Goal: Task Accomplishment & Management: Manage account settings

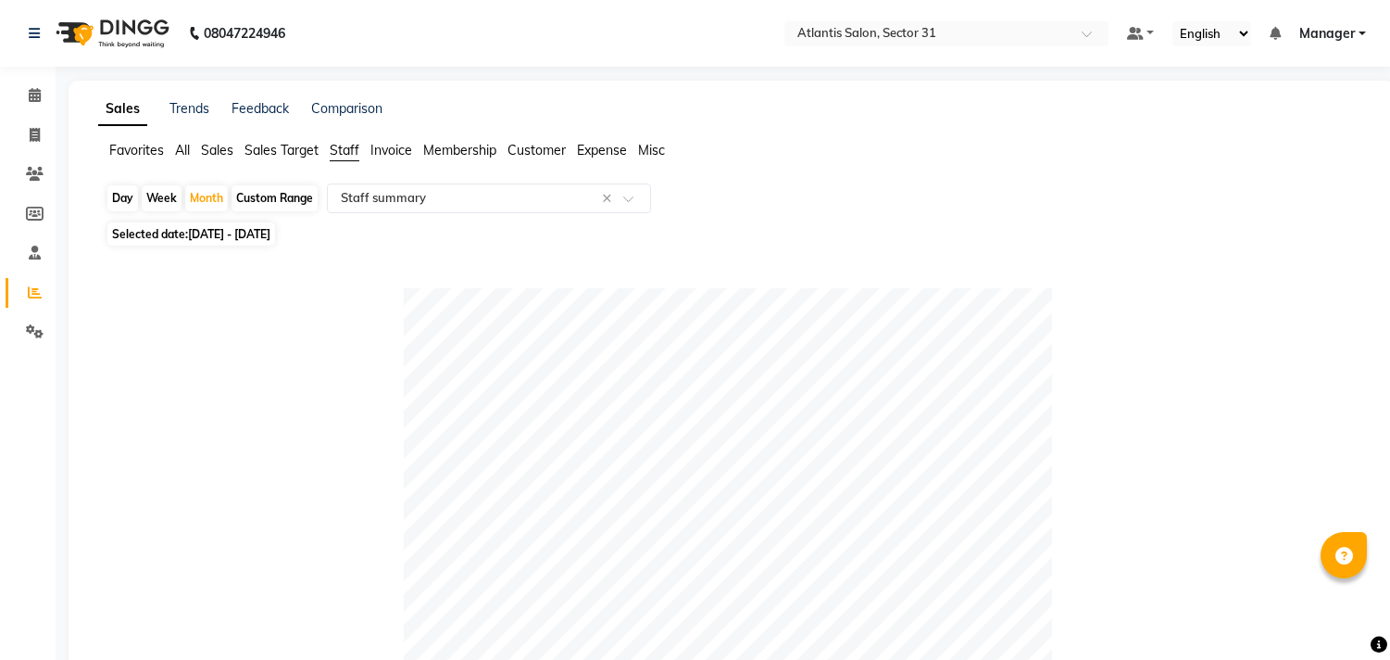
select select "full_report"
select select "csv"
click at [33, 132] on icon at bounding box center [35, 135] width 10 height 14
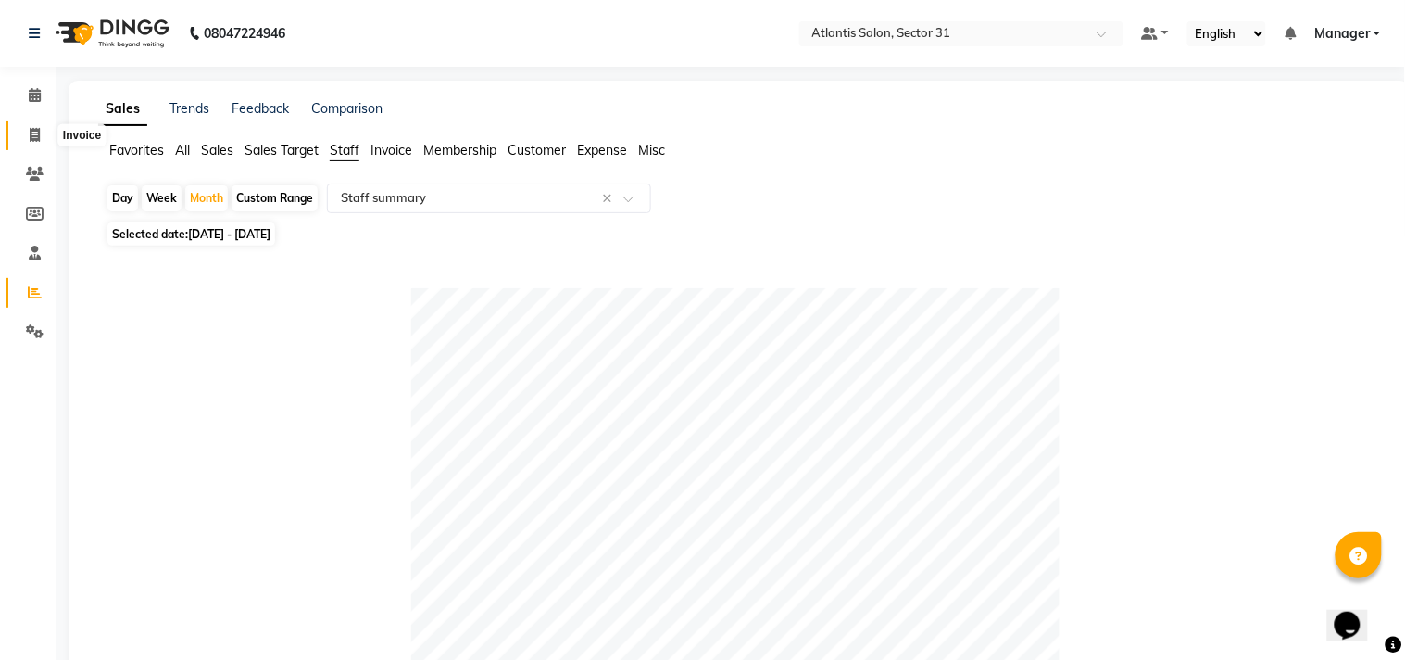
select select "service"
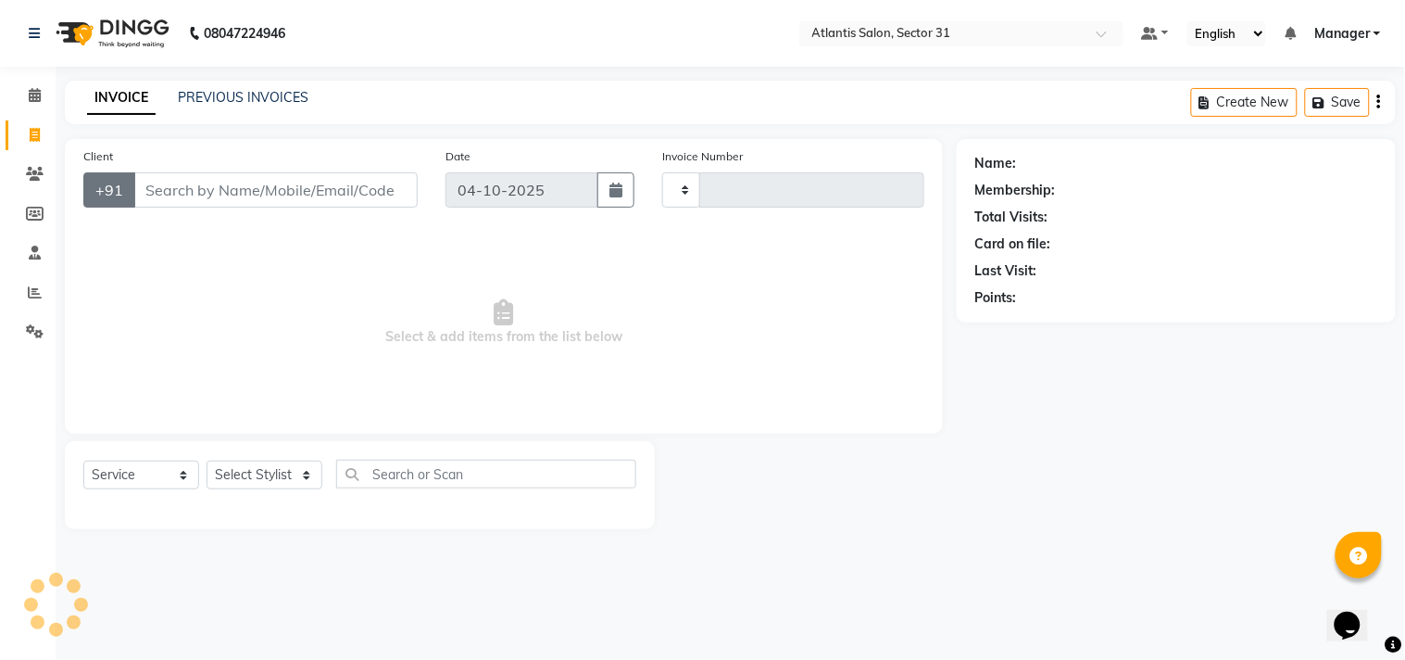
type input "2759"
select select "4391"
click at [225, 204] on input "Client" at bounding box center [275, 189] width 284 height 35
click at [227, 475] on select "Select Stylist [PERSON_NAME] [PERSON_NAME] Kavita Manager Staff 31 Staff ILD [P…" at bounding box center [265, 474] width 116 height 29
select select "33510"
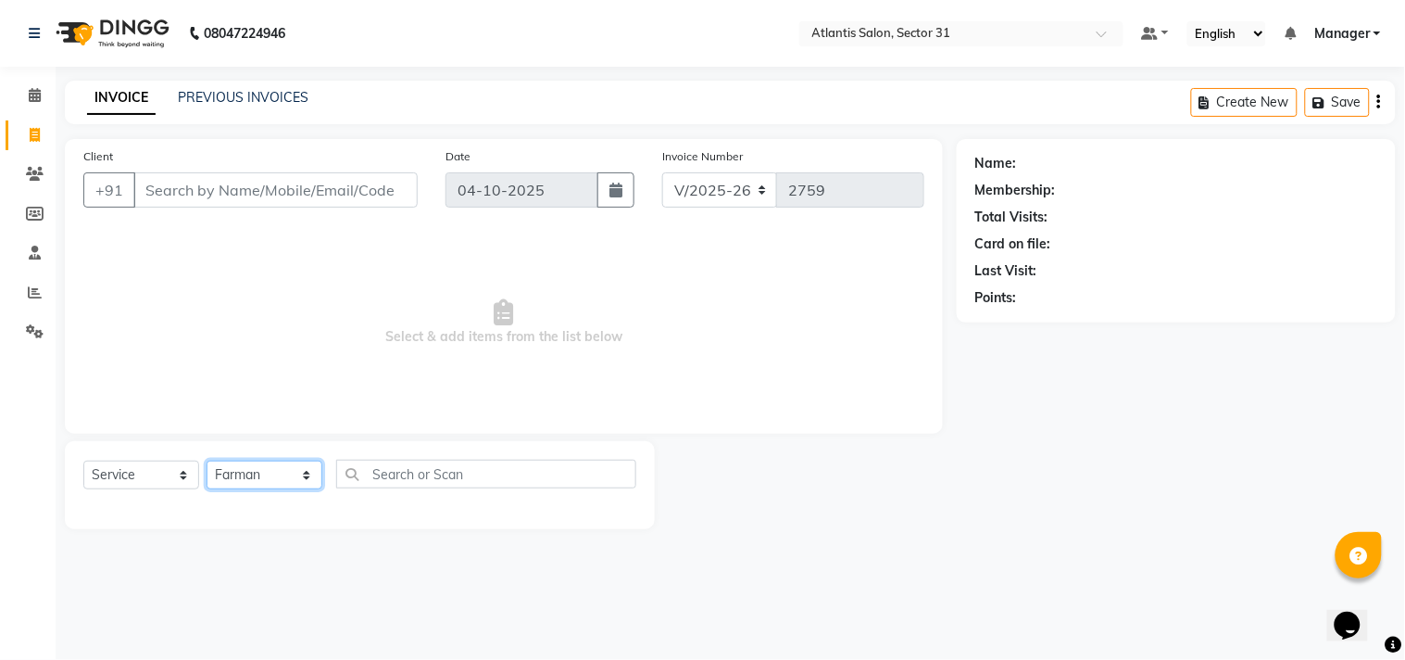
click at [207, 461] on select "Select Stylist [PERSON_NAME] [PERSON_NAME] Kavita Manager Staff 31 Staff ILD [P…" at bounding box center [265, 474] width 116 height 29
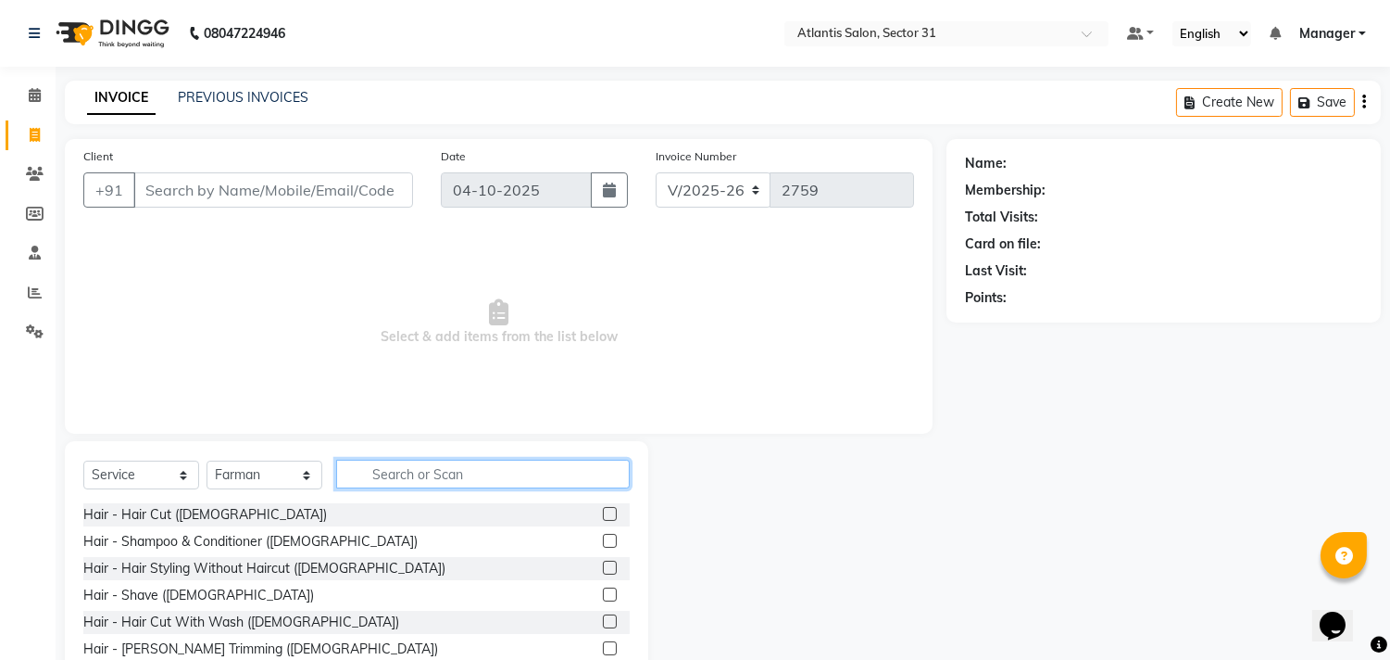
click at [371, 478] on input "text" at bounding box center [483, 473] width 294 height 29
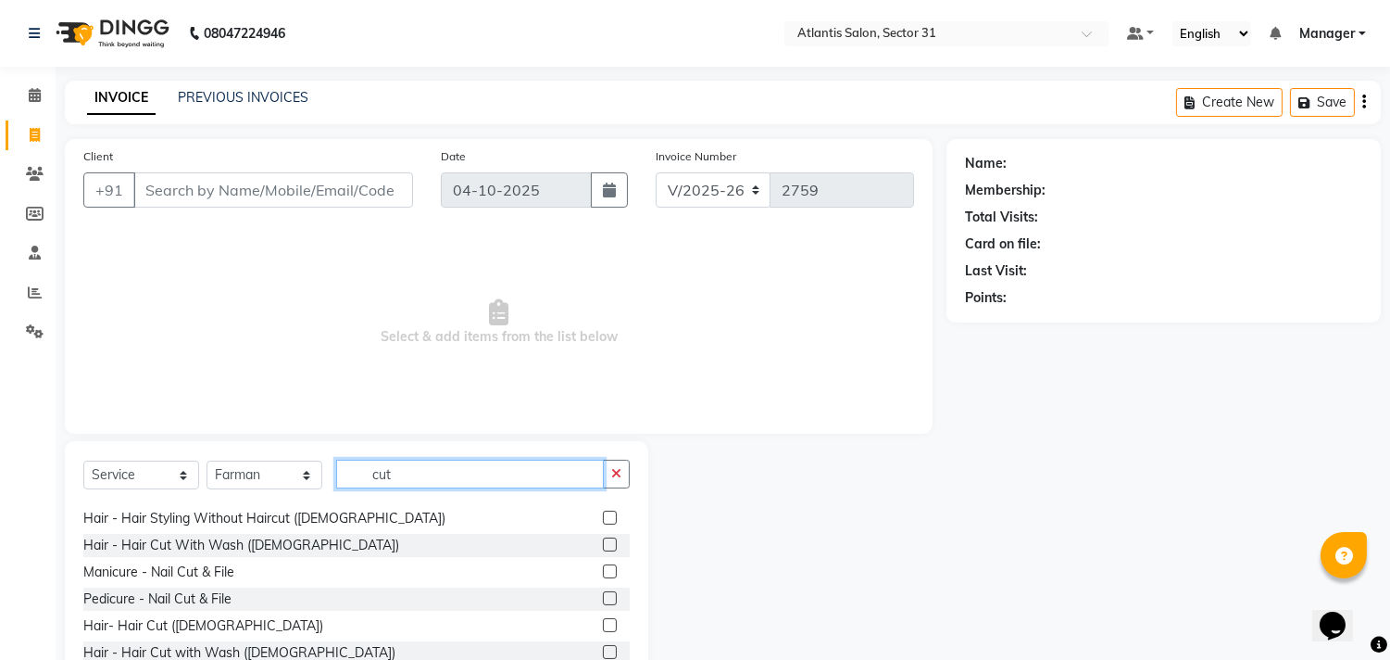
scroll to position [30, 0]
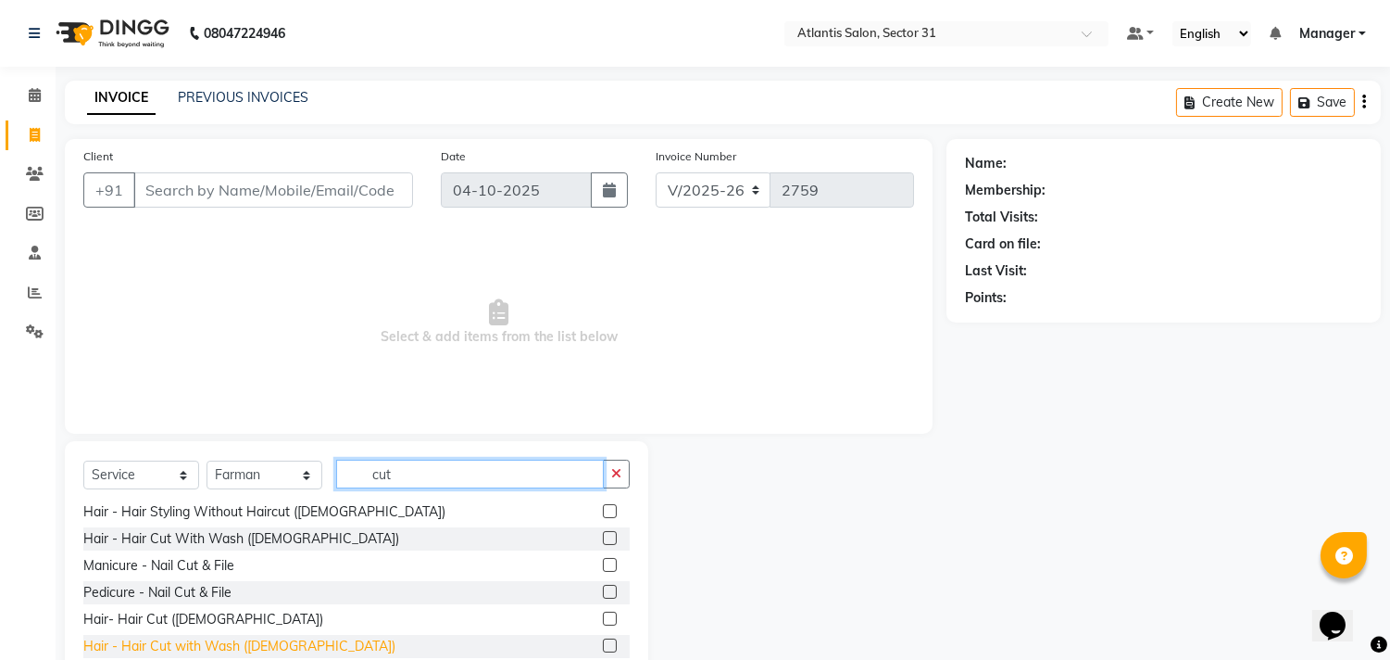
type input "cut"
click at [152, 640] on div "Hair - Hair Cut with Wash ([DEMOGRAPHIC_DATA])" at bounding box center [239, 645] width 312 height 19
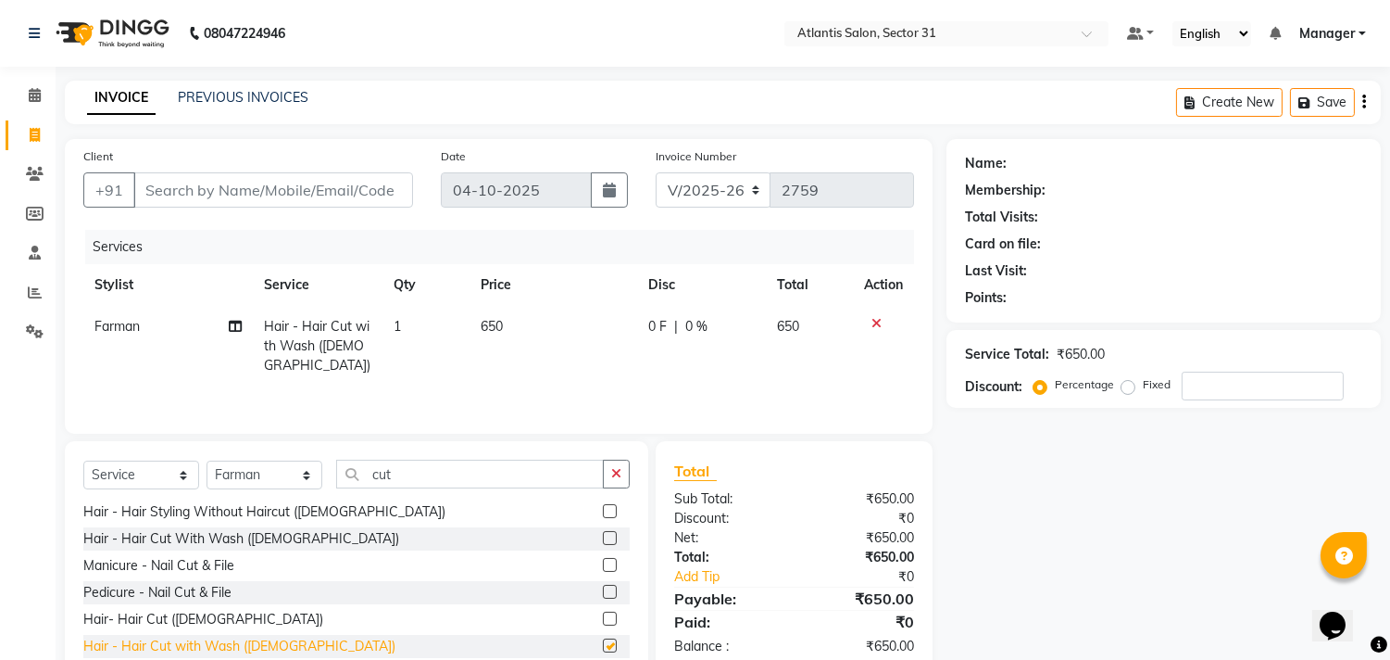
checkbox input "false"
click at [117, 319] on span "Farman" at bounding box center [116, 326] width 45 height 17
select select "33510"
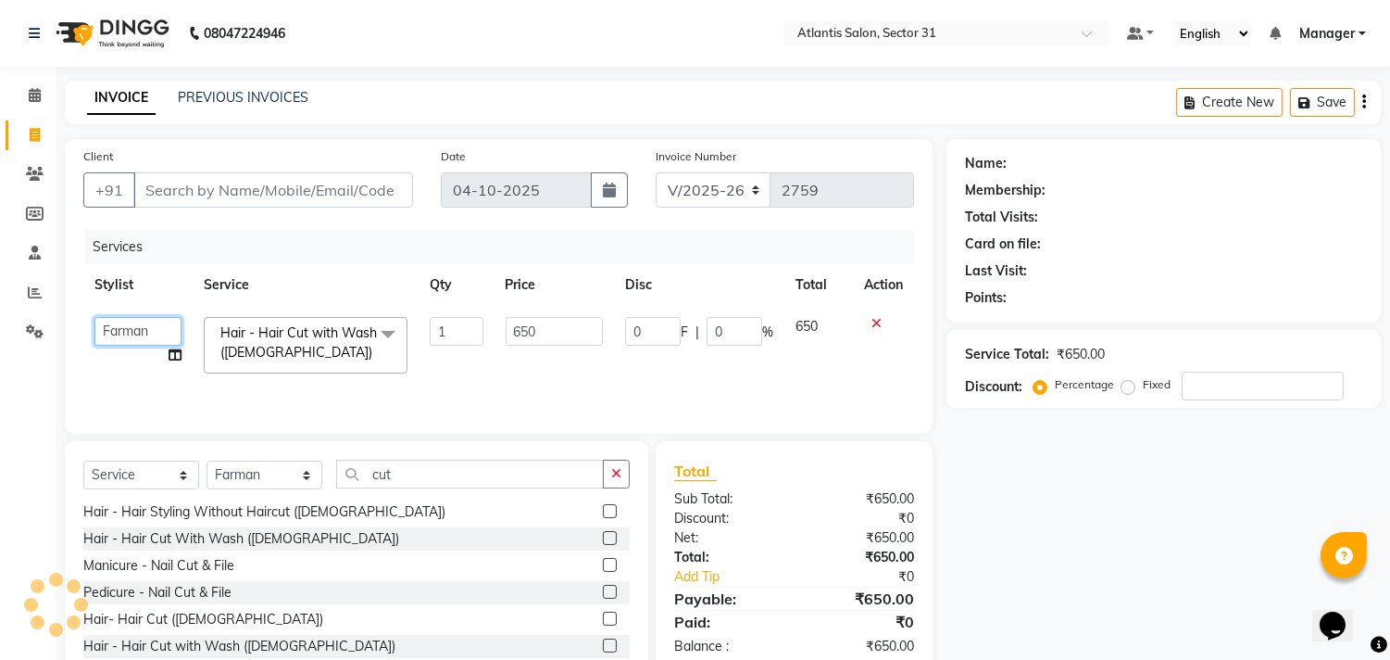
click at [113, 330] on select "Alka Annu Chetan Farman Kavita Manager Staff 31 Staff ILD Suraj Sushma" at bounding box center [137, 331] width 87 height 29
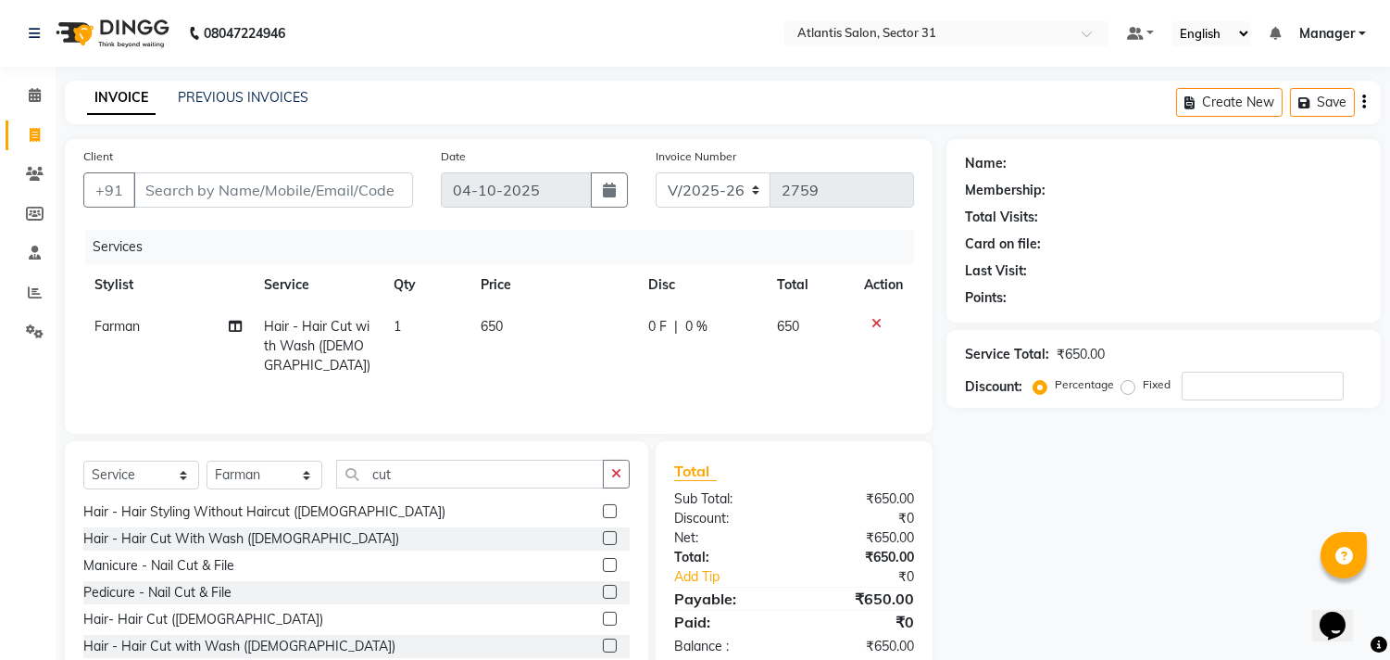
click at [881, 329] on div at bounding box center [883, 323] width 39 height 13
click at [876, 325] on icon at bounding box center [877, 323] width 10 height 13
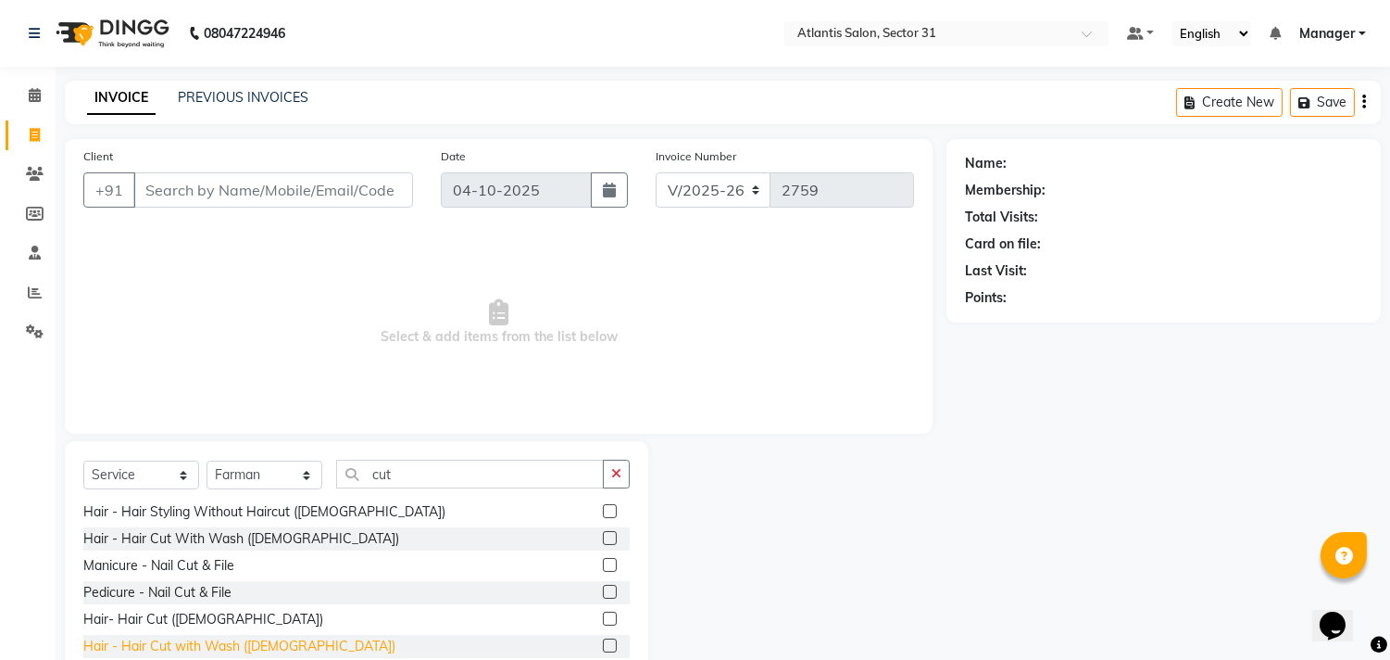
click at [239, 645] on div "Hair - Hair Cut with Wash ([DEMOGRAPHIC_DATA])" at bounding box center [239, 645] width 312 height 19
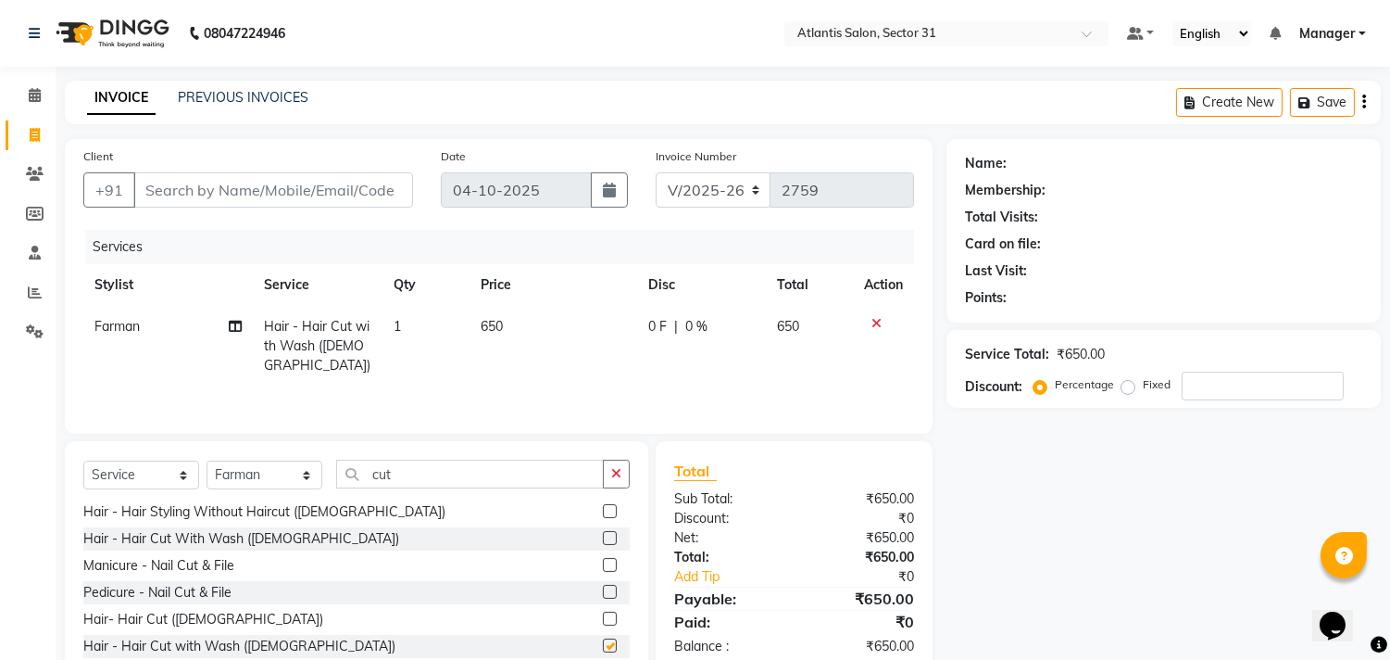
checkbox input "false"
click at [298, 196] on input "Client" at bounding box center [273, 189] width 280 height 35
type input "e"
type input "0"
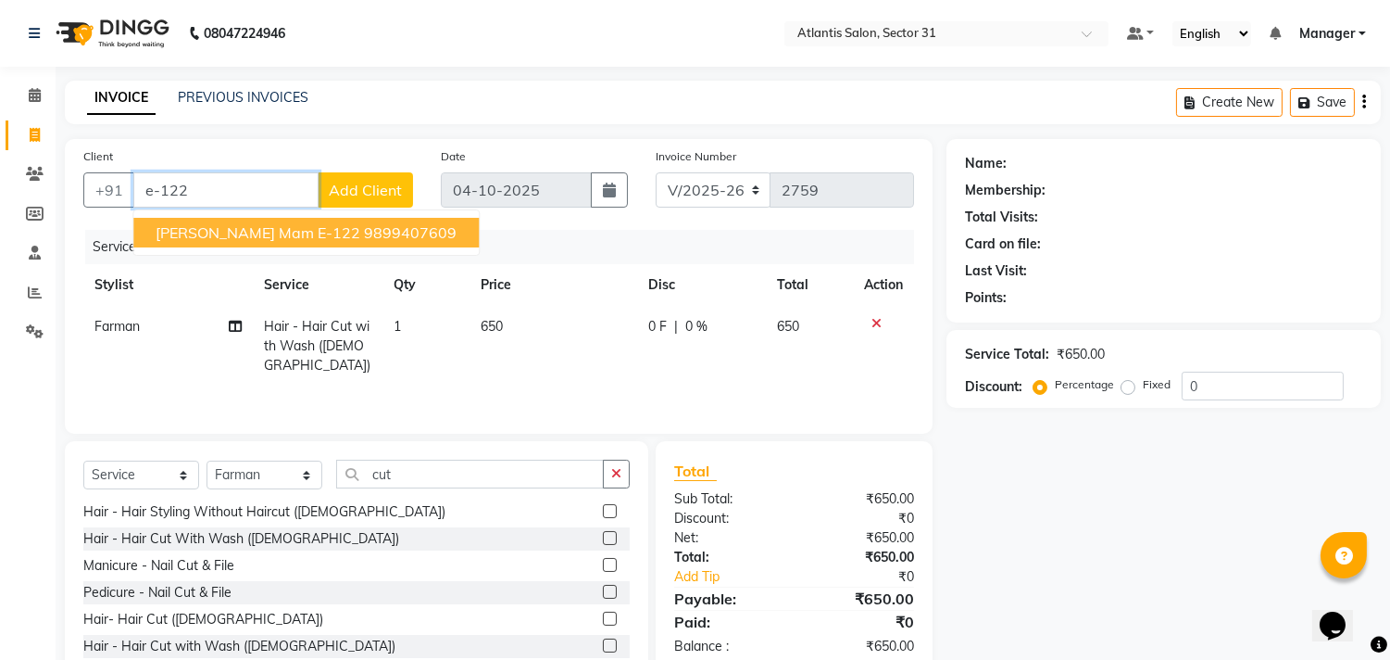
click at [264, 239] on span "Shilpi mam E-122" at bounding box center [258, 232] width 205 height 19
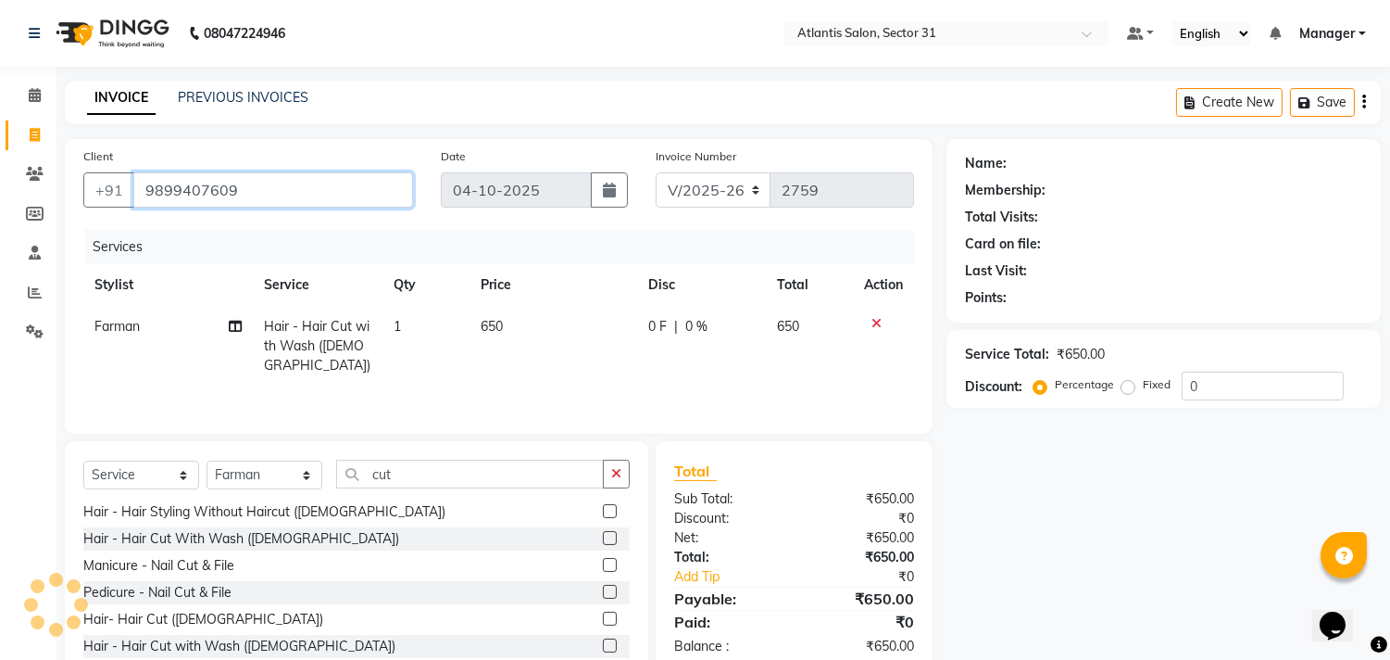
type input "9899407609"
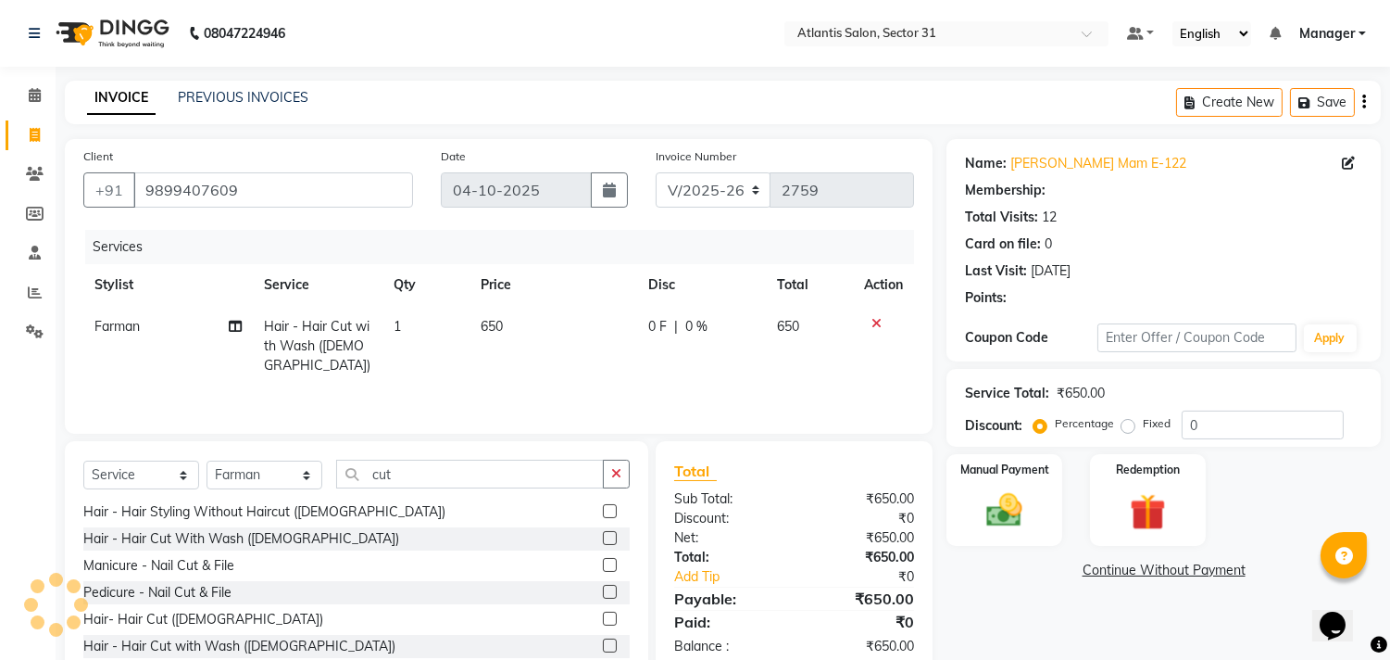
select select "1: Object"
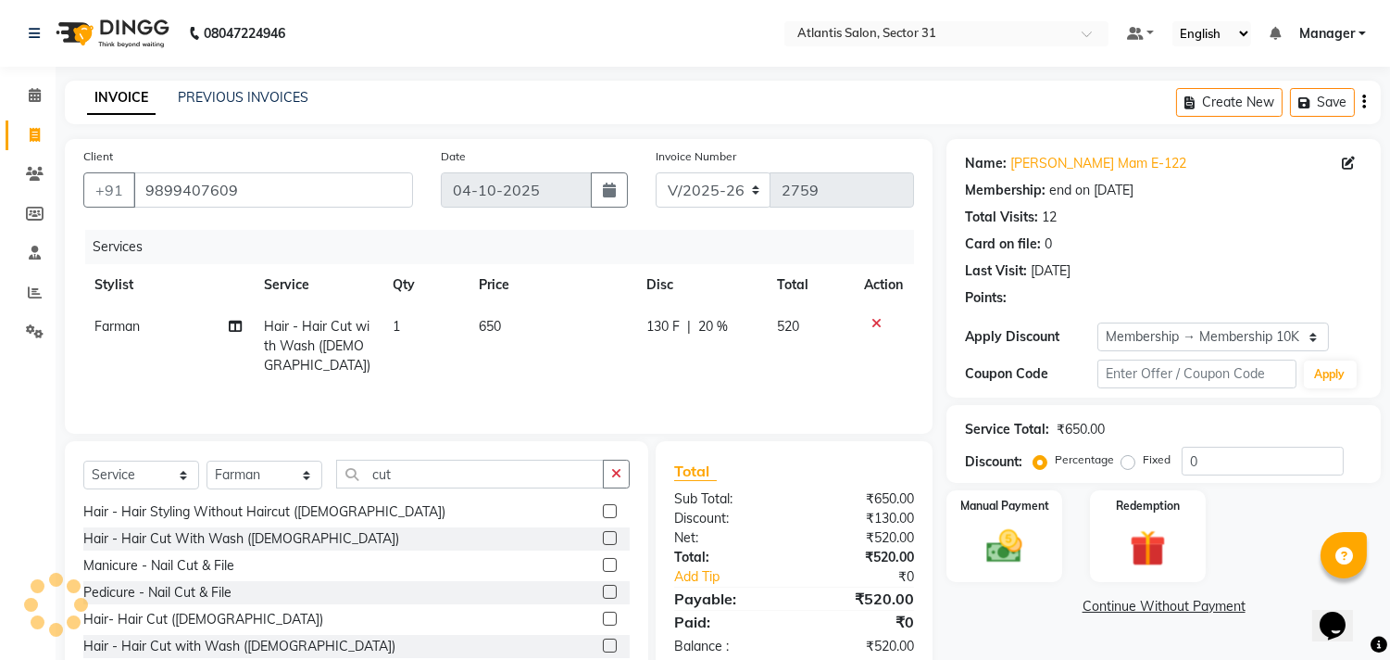
type input "20"
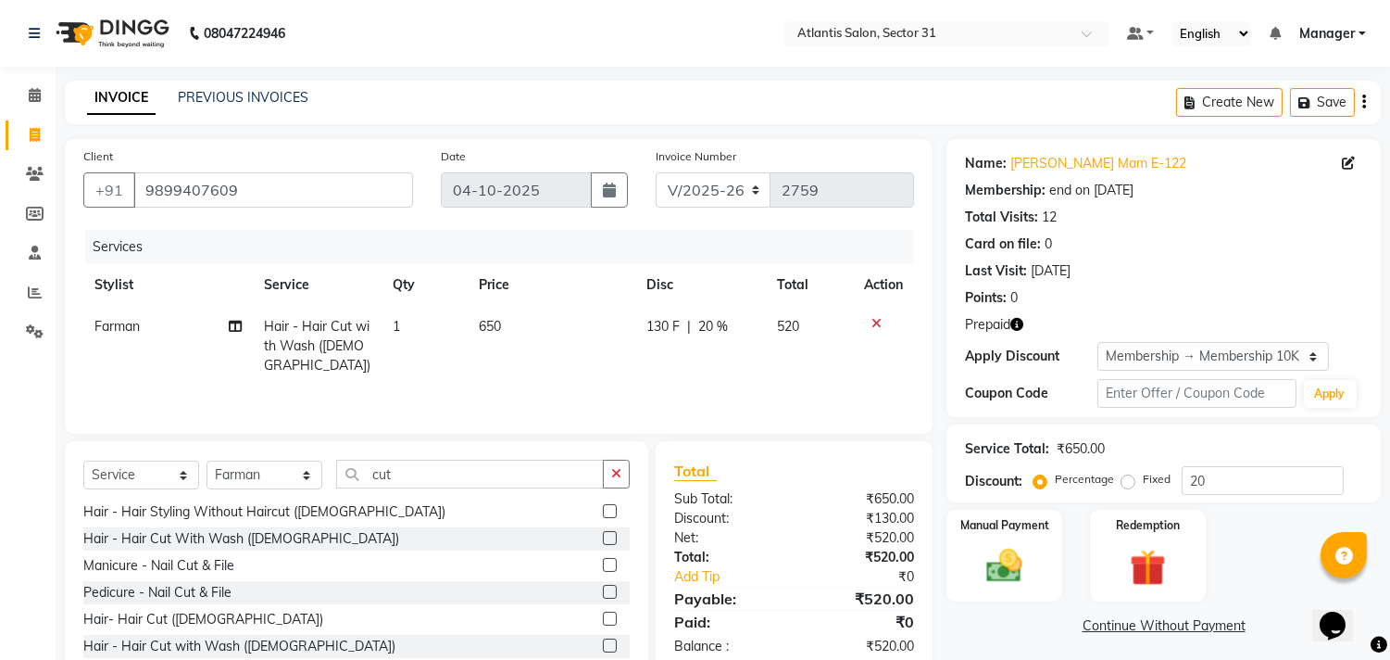
click at [1015, 321] on icon "button" at bounding box center [1017, 324] width 13 height 13
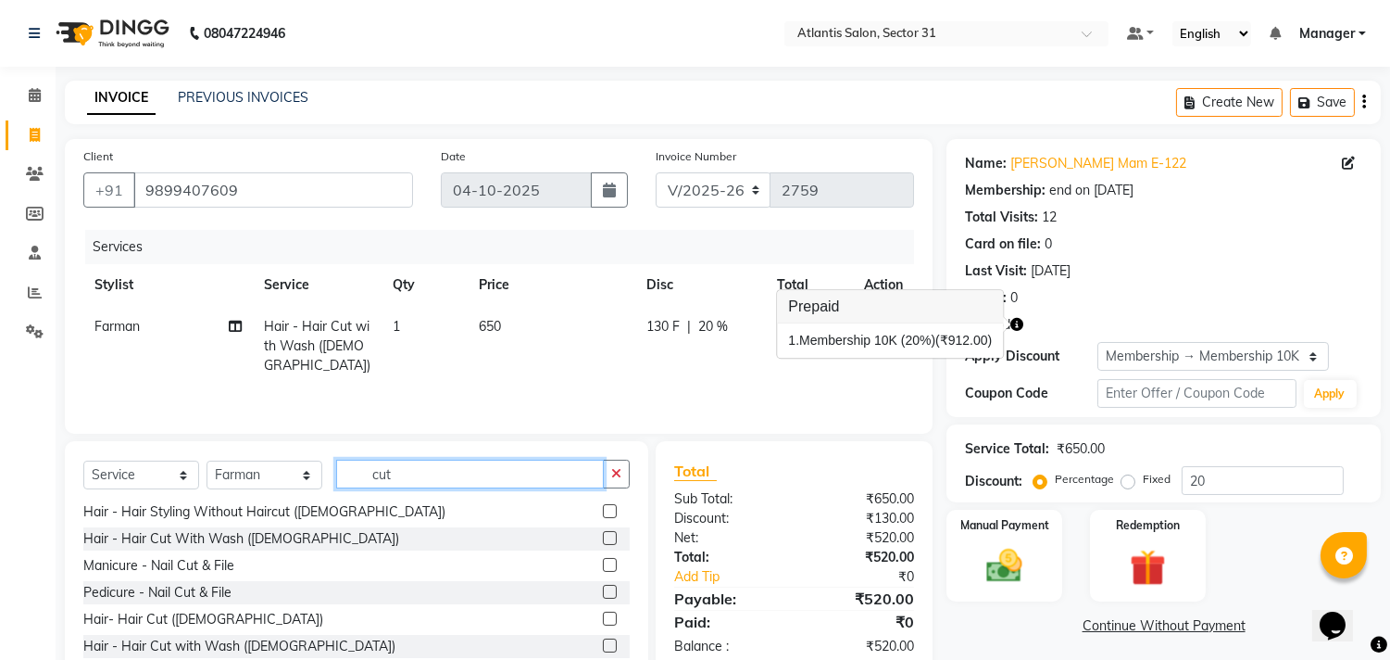
click at [451, 467] on input "cut" at bounding box center [470, 473] width 268 height 29
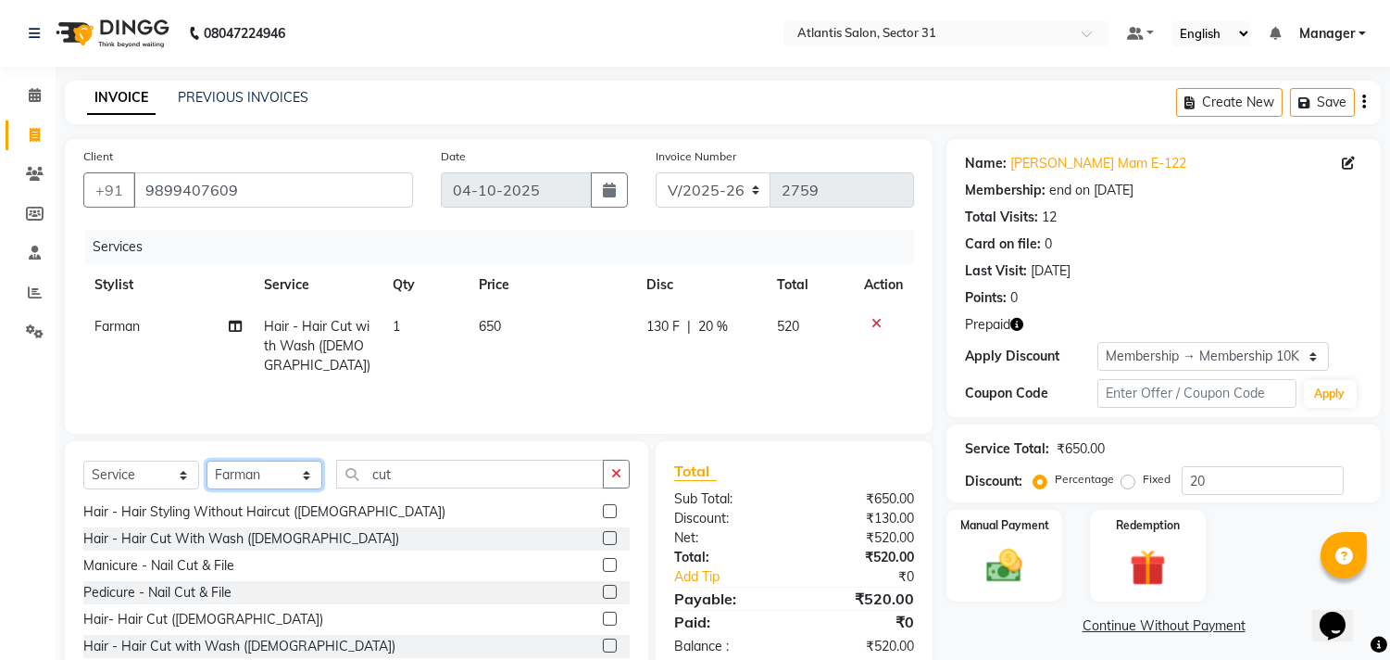
click at [294, 473] on select "Select Stylist [PERSON_NAME] [PERSON_NAME] Kavita Manager Staff 31 Staff ILD [P…" at bounding box center [265, 474] width 116 height 29
select select "82225"
click at [207, 461] on select "Select Stylist [PERSON_NAME] [PERSON_NAME] Kavita Manager Staff 31 Staff ILD [P…" at bounding box center [265, 474] width 116 height 29
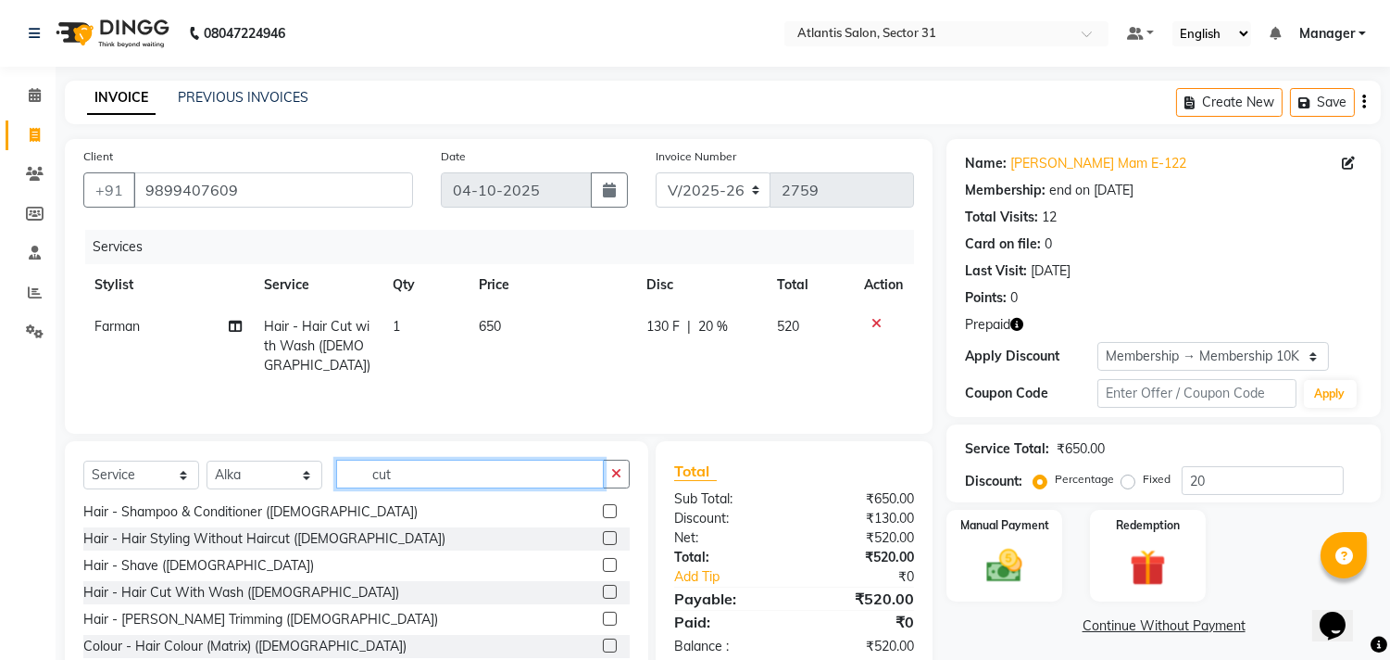
click at [415, 466] on input "cut" at bounding box center [470, 473] width 268 height 29
type input "c"
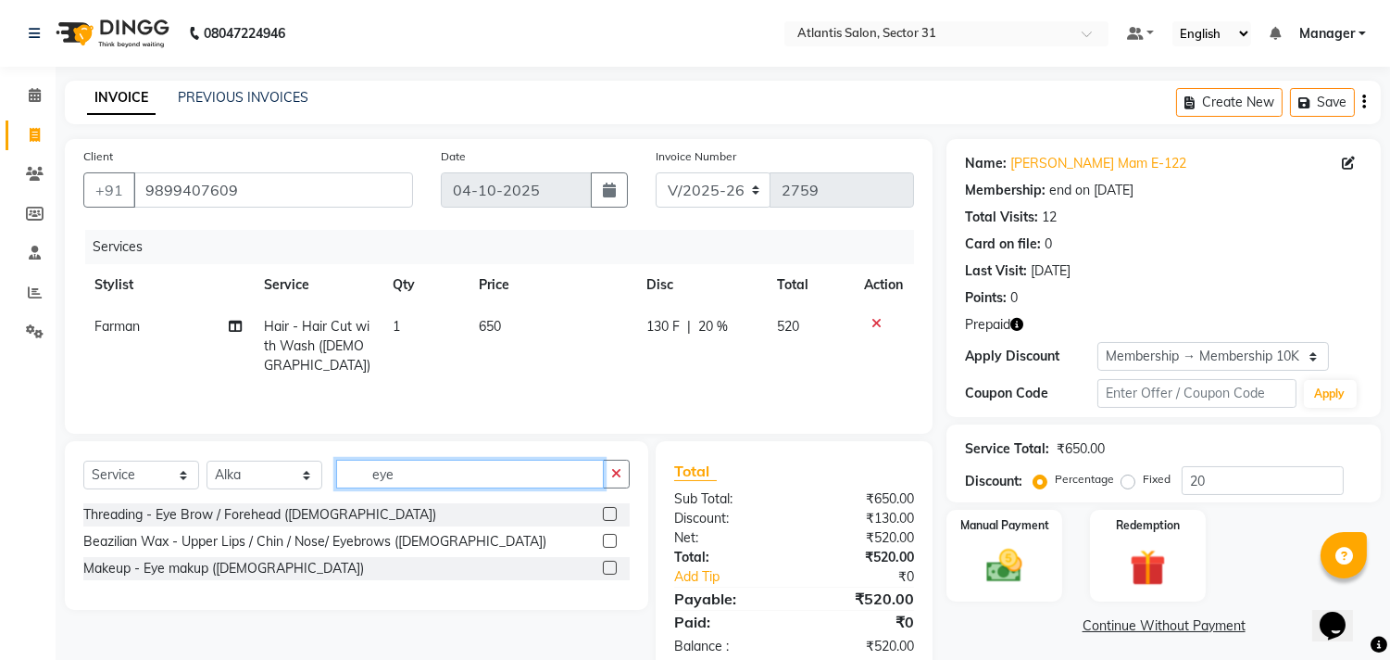
scroll to position [0, 0]
type input "eye"
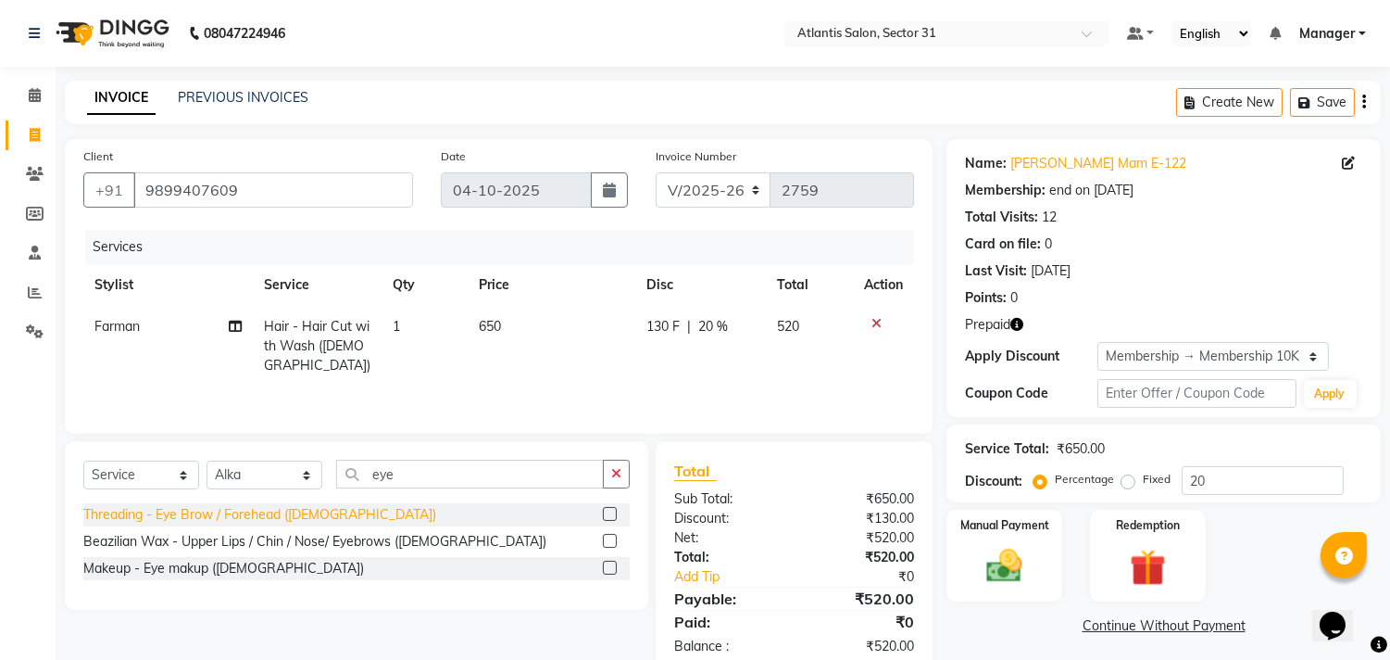
click at [329, 519] on div "Threading - Eye Brow / Forehead ([DEMOGRAPHIC_DATA])" at bounding box center [259, 514] width 353 height 19
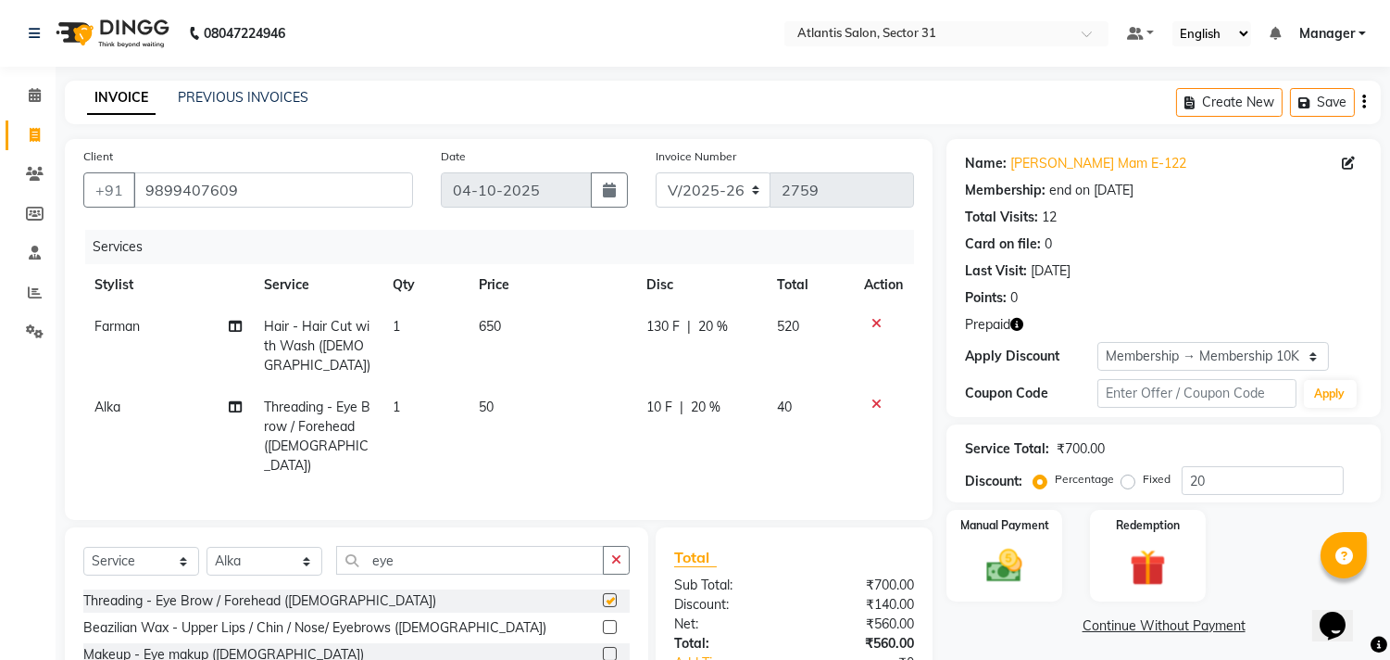
checkbox input "false"
click at [420, 546] on input "eye" at bounding box center [470, 560] width 268 height 29
type input "e"
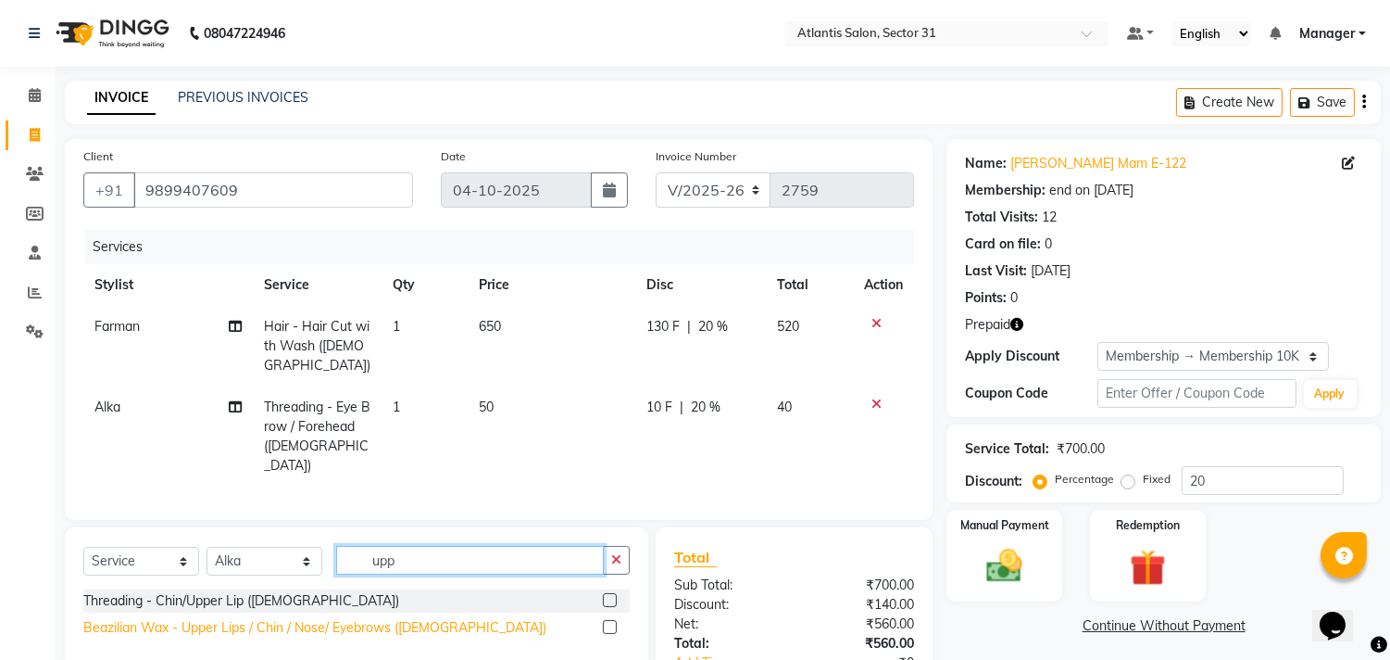
type input "upp"
click at [424, 618] on div "Beazilian Wax - Upper Lips / Chin / Nose/ Eyebrows ([DEMOGRAPHIC_DATA])" at bounding box center [314, 627] width 463 height 19
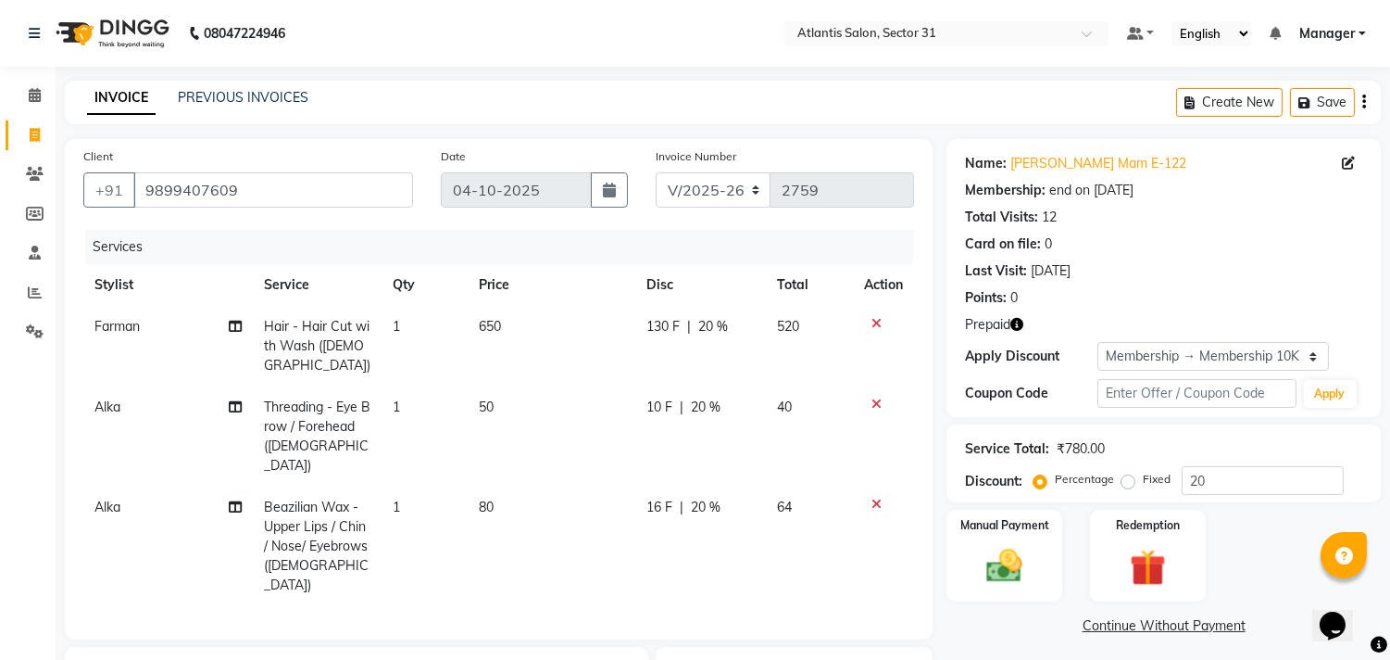
checkbox input "false"
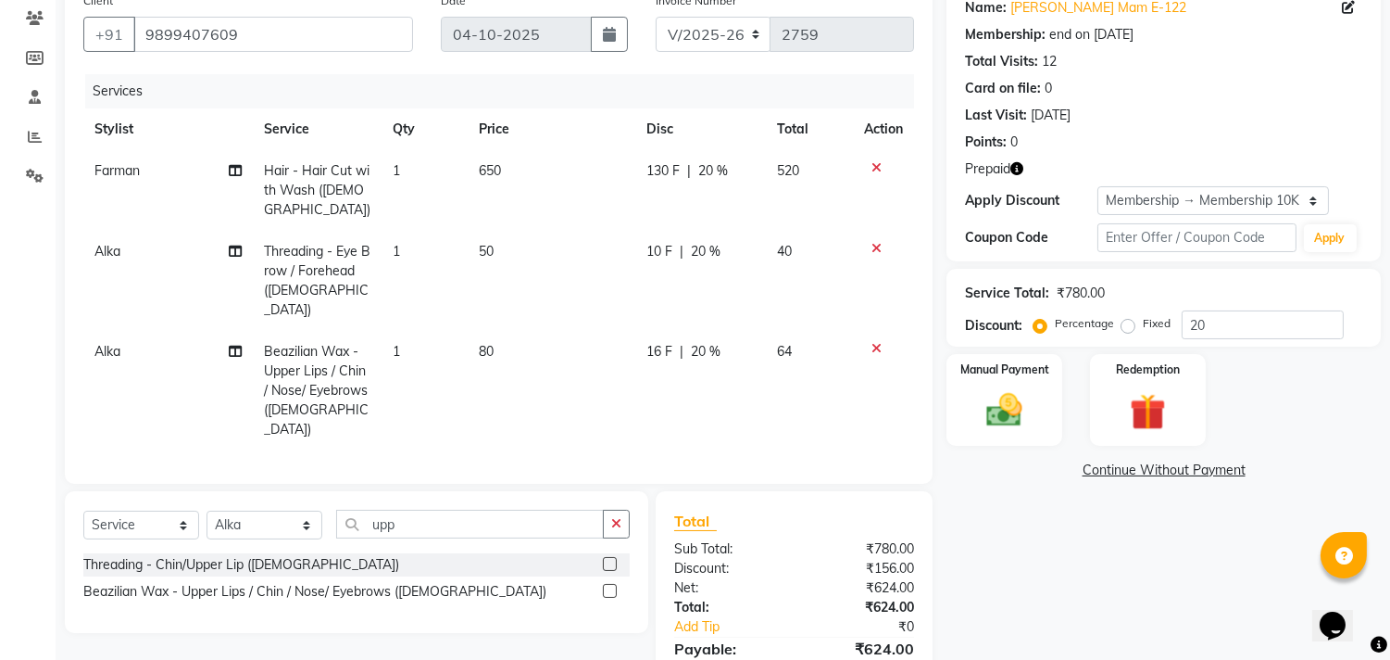
scroll to position [206, 0]
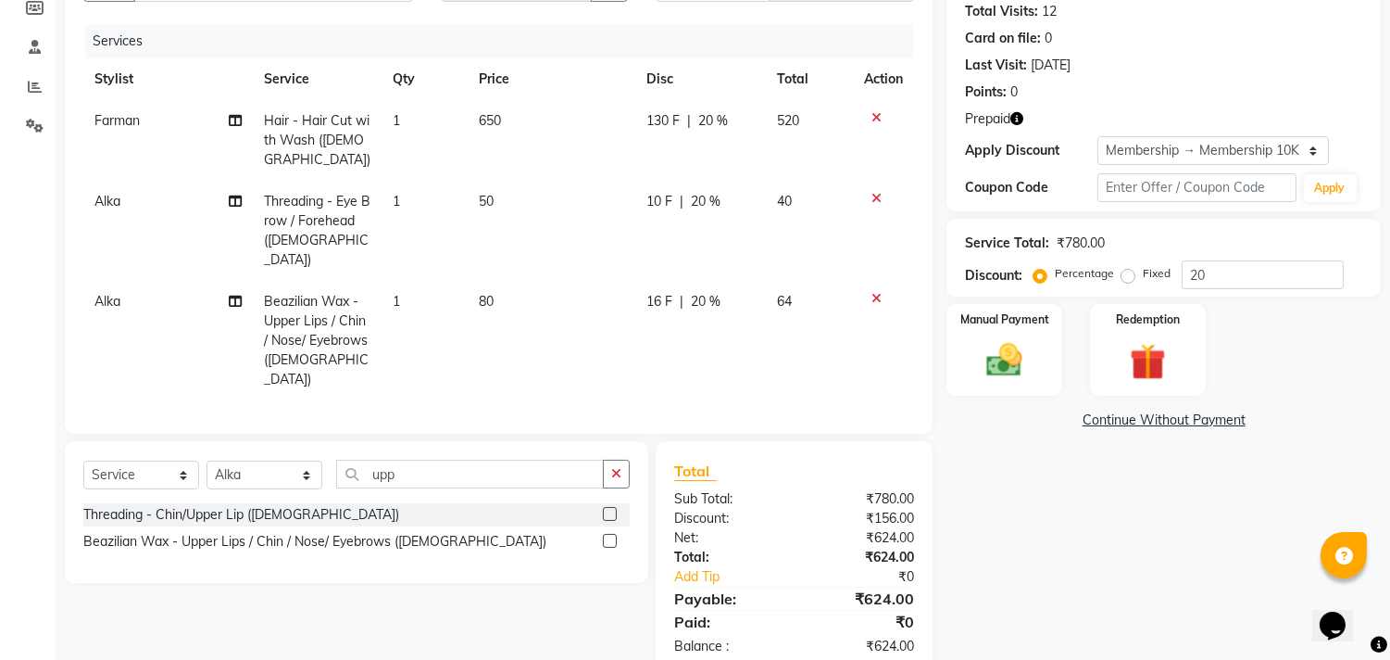
click at [1023, 115] on icon "button" at bounding box center [1017, 118] width 13 height 13
click at [1152, 347] on img at bounding box center [1147, 362] width 61 height 46
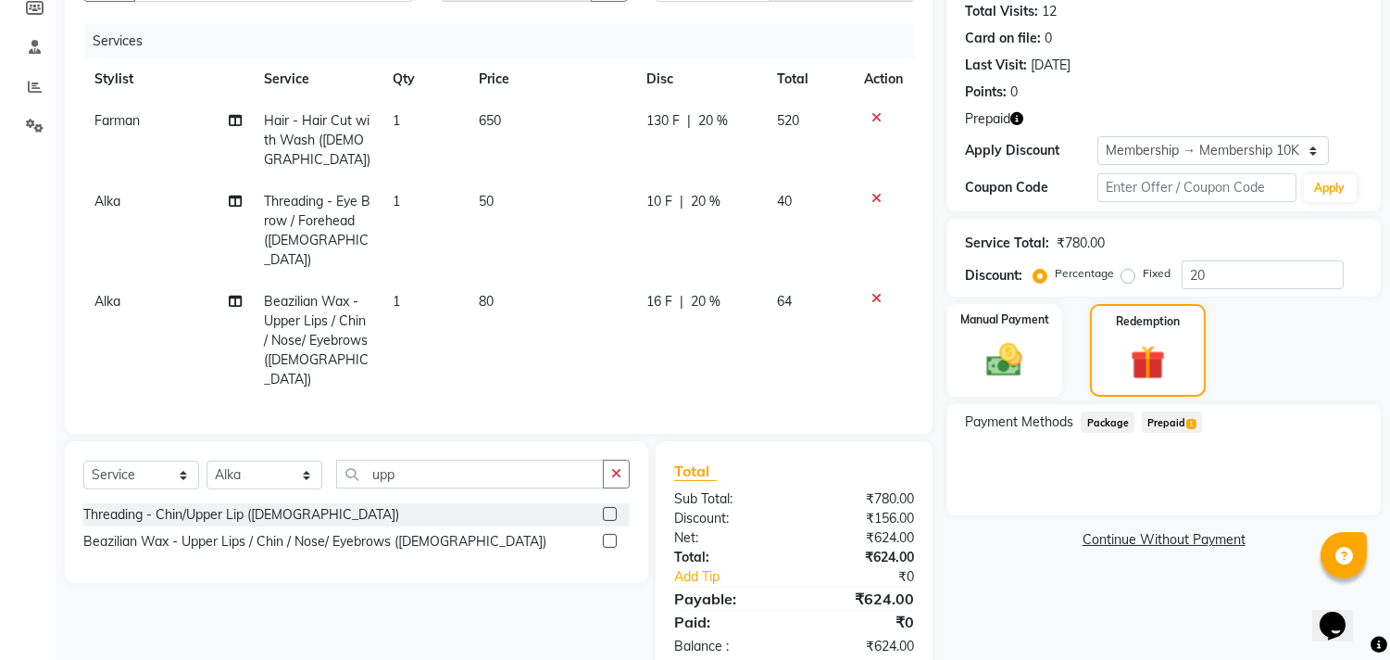
click at [1180, 419] on span "Prepaid 1" at bounding box center [1172, 421] width 60 height 21
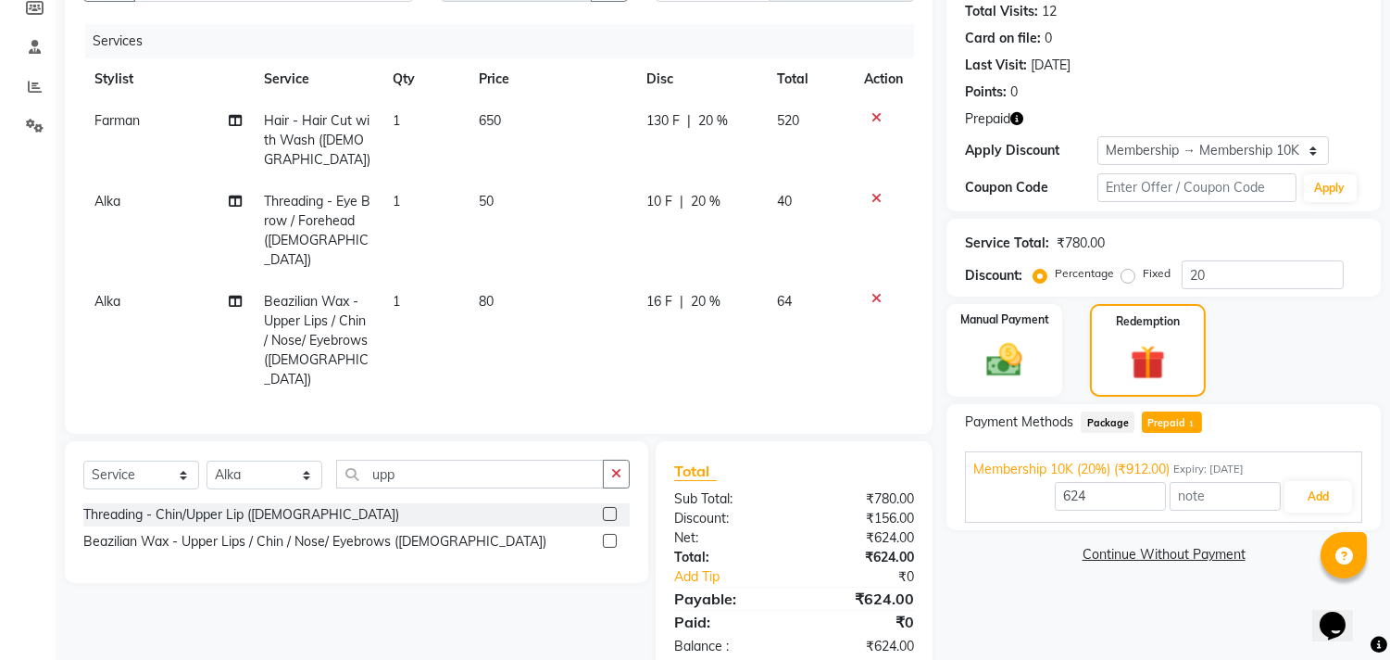
click at [1013, 118] on icon "button" at bounding box center [1017, 118] width 13 height 13
click at [1298, 494] on button "Add" at bounding box center [1319, 496] width 68 height 31
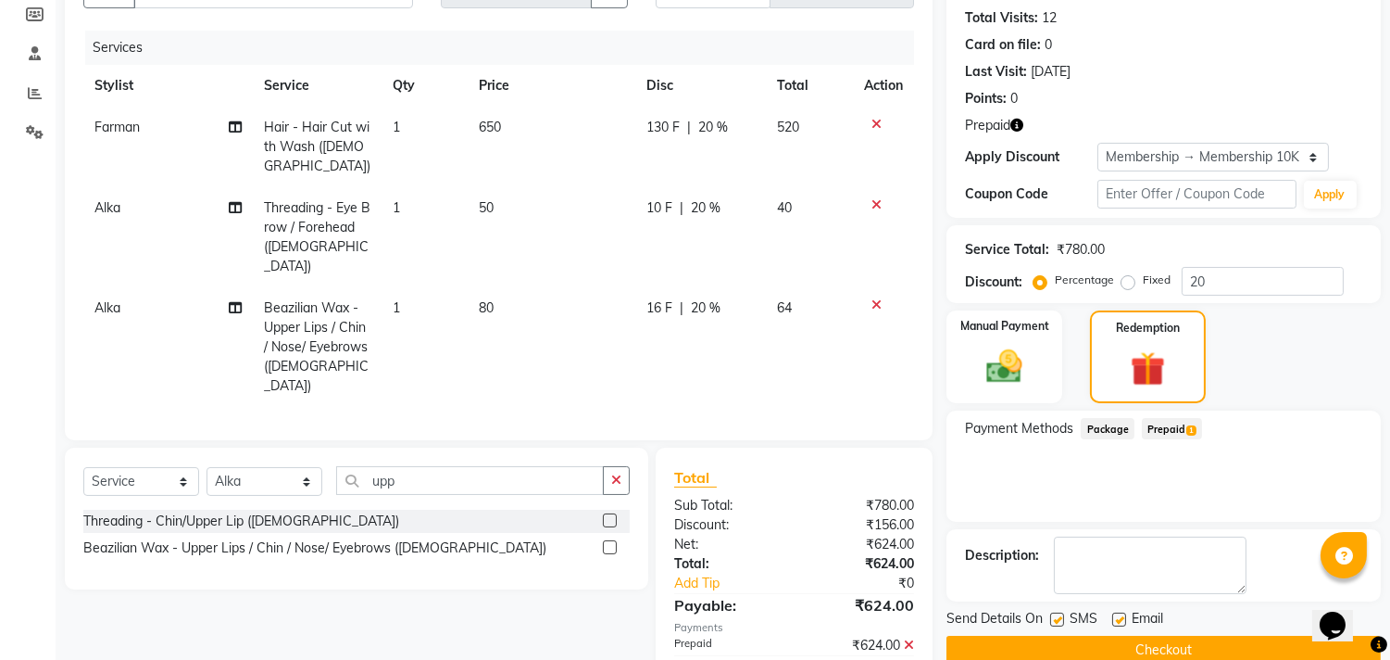
scroll to position [244, 0]
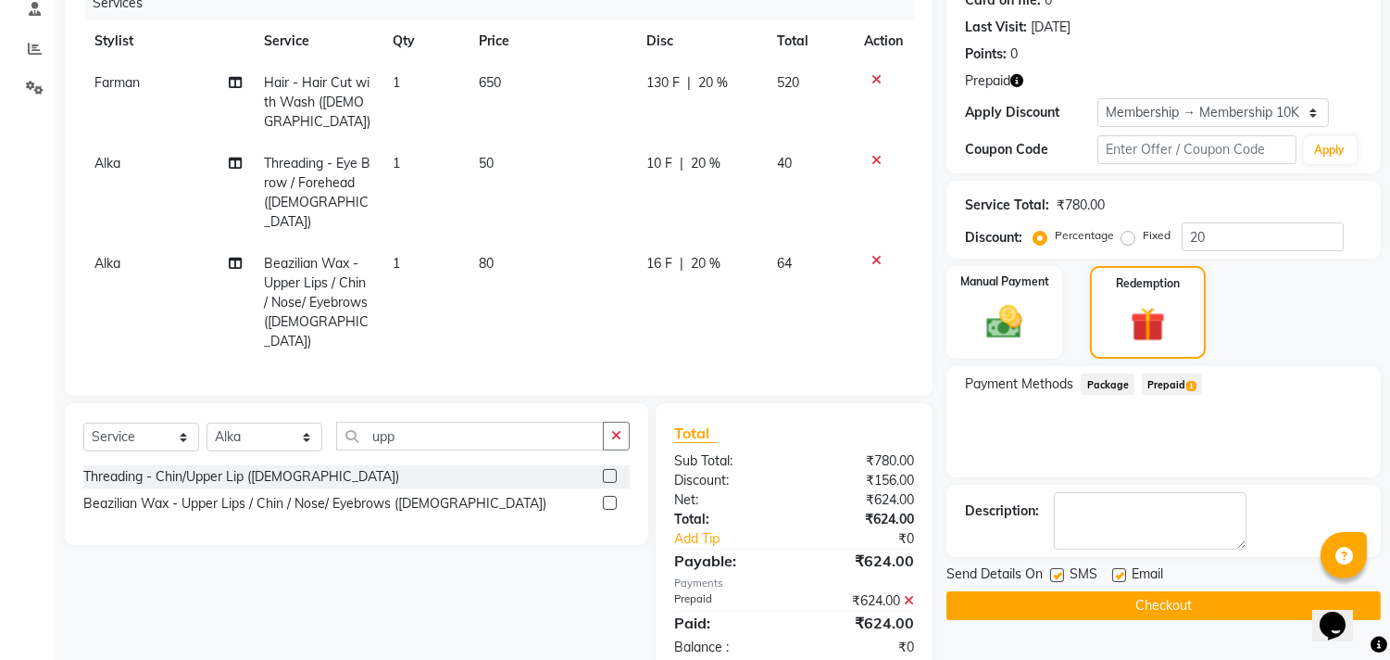
click at [1106, 619] on div "Name: Shilpi Mam E-122 Membership: end on 15-12-2124 Total Visits: 12 Card on f…" at bounding box center [1171, 285] width 448 height 780
click at [1128, 571] on div "Email" at bounding box center [1145, 575] width 66 height 23
click at [1119, 576] on label at bounding box center [1119, 575] width 14 height 14
click at [1119, 576] on input "checkbox" at bounding box center [1118, 576] width 12 height 12
click at [1118, 571] on label at bounding box center [1119, 575] width 14 height 14
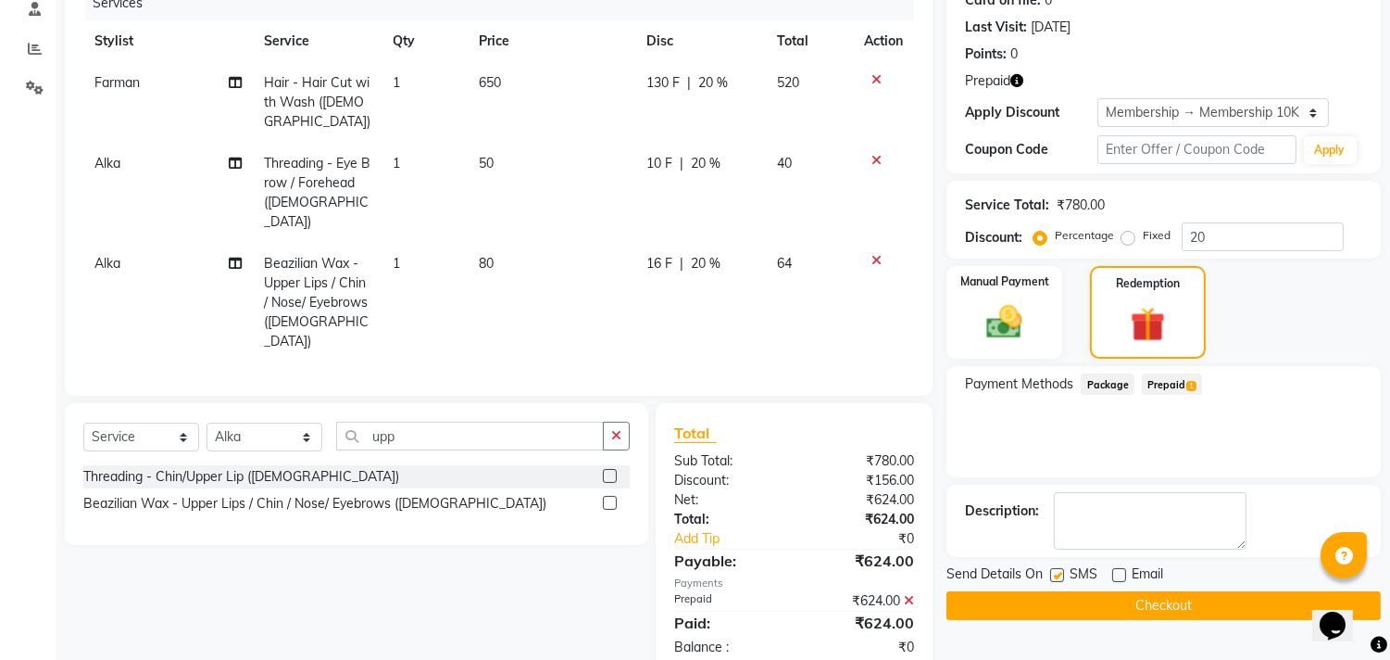
click at [1118, 571] on input "checkbox" at bounding box center [1118, 576] width 12 height 12
checkbox input "true"
click at [1113, 597] on button "Checkout" at bounding box center [1164, 605] width 434 height 29
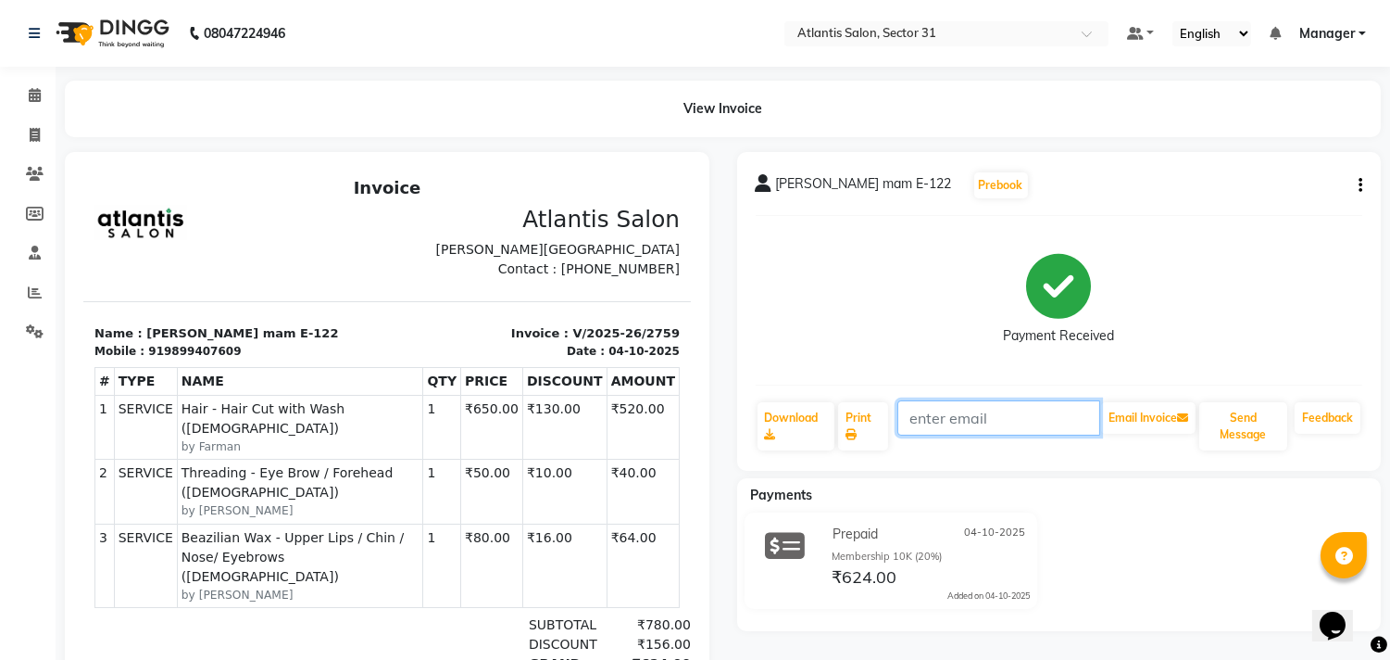
click at [996, 421] on input "text" at bounding box center [999, 417] width 203 height 35
click at [31, 135] on icon at bounding box center [35, 135] width 10 height 14
select select "service"
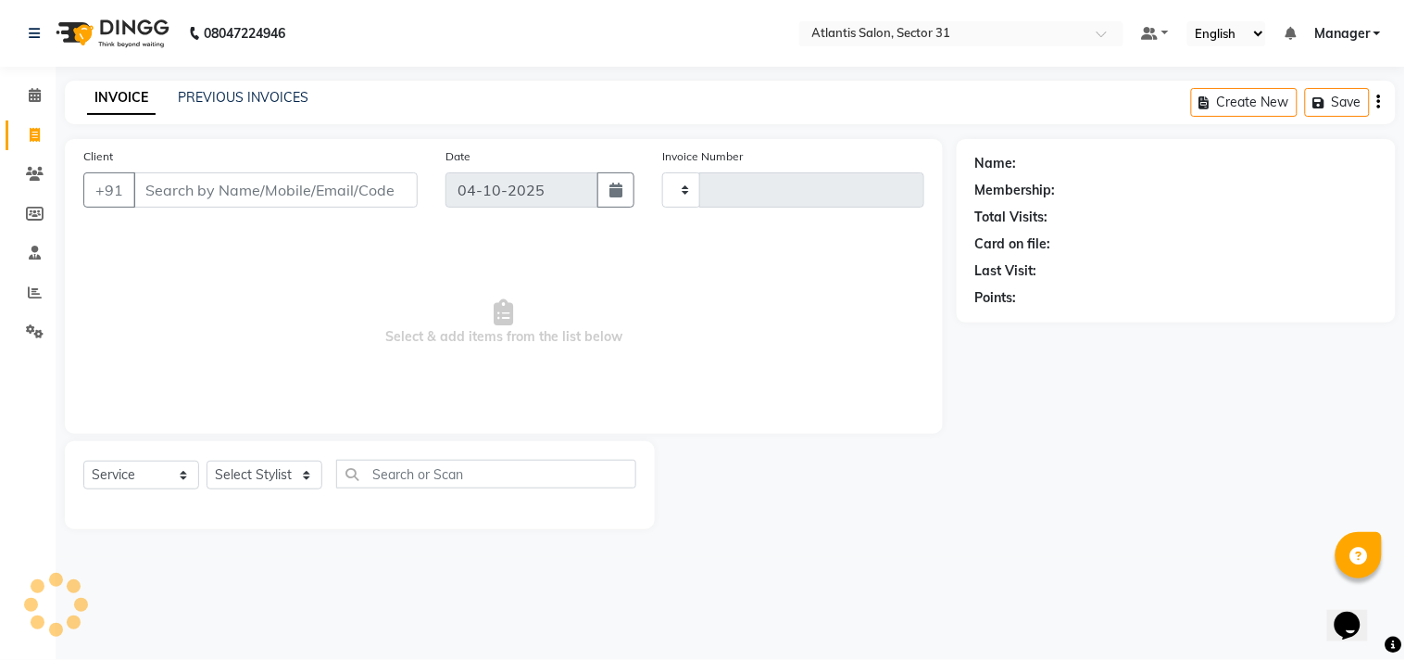
type input "2760"
select select "4391"
click at [190, 181] on input "Client" at bounding box center [275, 189] width 284 height 35
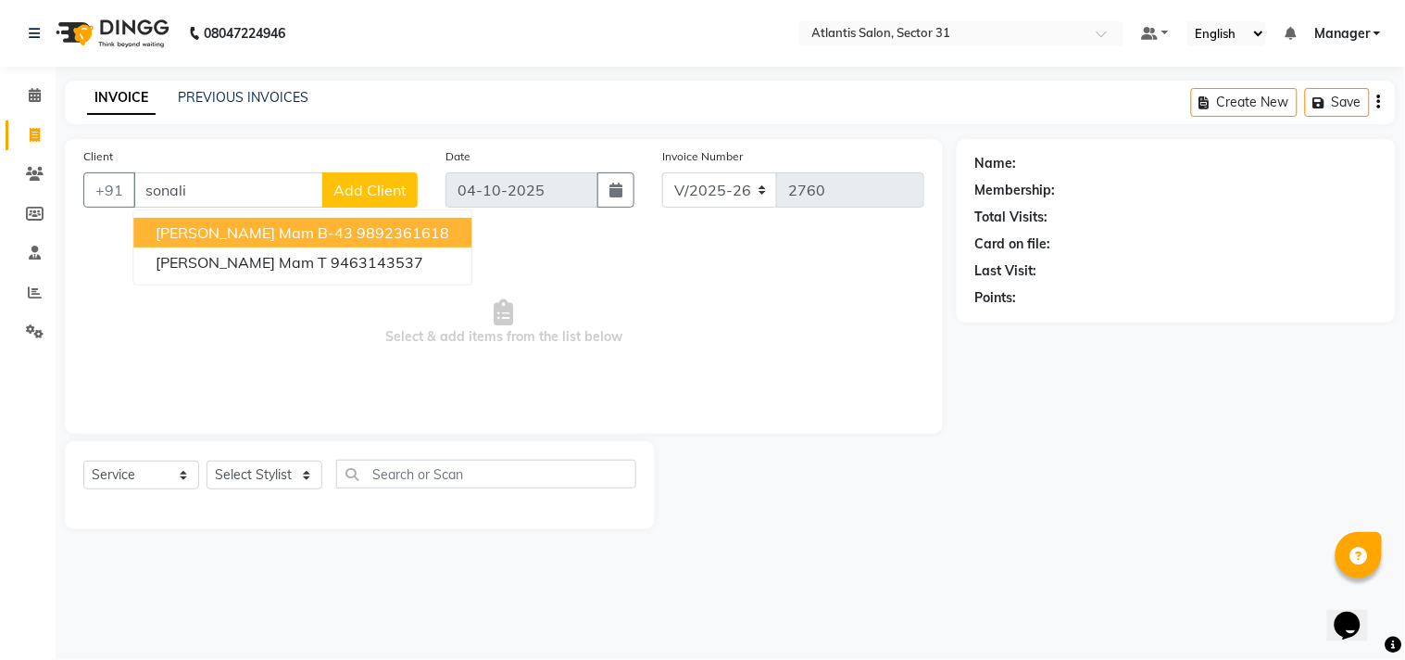
click at [245, 236] on span "[PERSON_NAME] Mam B-43" at bounding box center [254, 232] width 197 height 19
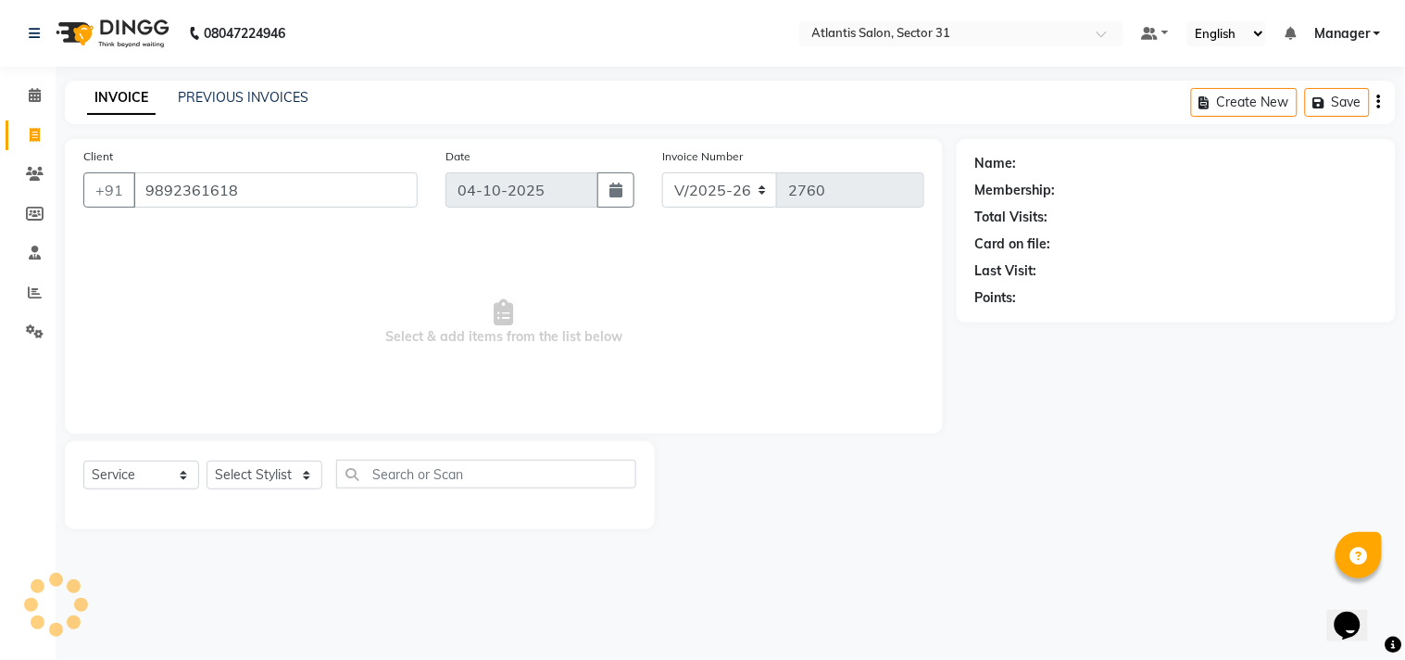
type input "9892361618"
select select "1: Object"
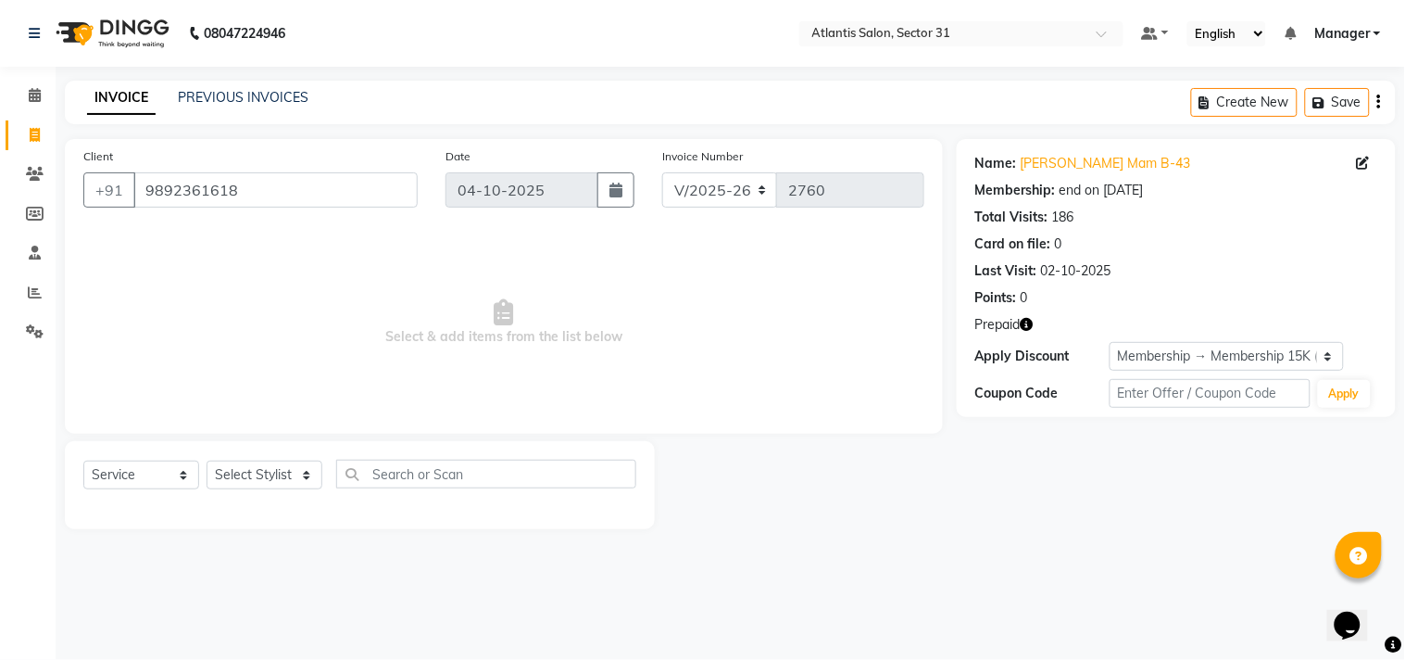
click at [1026, 320] on icon "button" at bounding box center [1027, 324] width 13 height 13
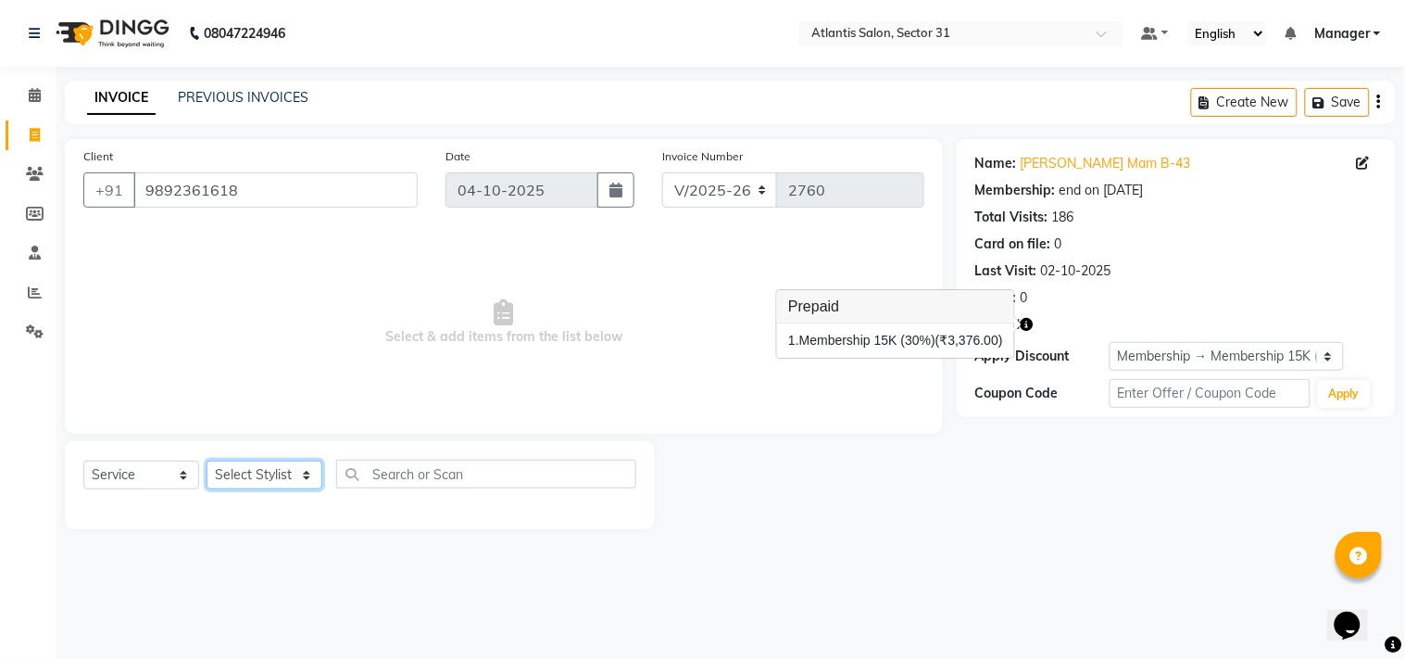
click at [245, 460] on select "Select Stylist [PERSON_NAME] [PERSON_NAME] Kavita Manager Staff 31 Staff ILD [P…" at bounding box center [265, 474] width 116 height 29
click at [207, 461] on select "Select Stylist [PERSON_NAME] [PERSON_NAME] Kavita Manager Staff 31 Staff ILD [P…" at bounding box center [265, 474] width 116 height 29
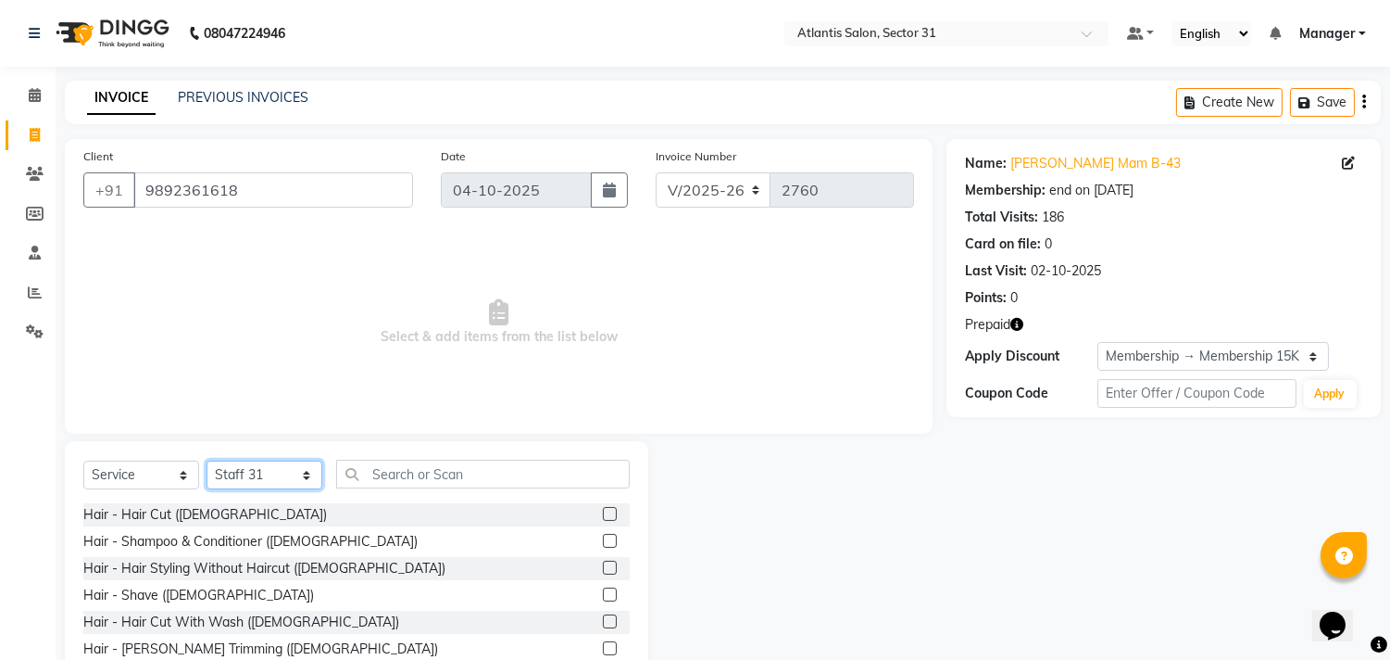
select select "49447"
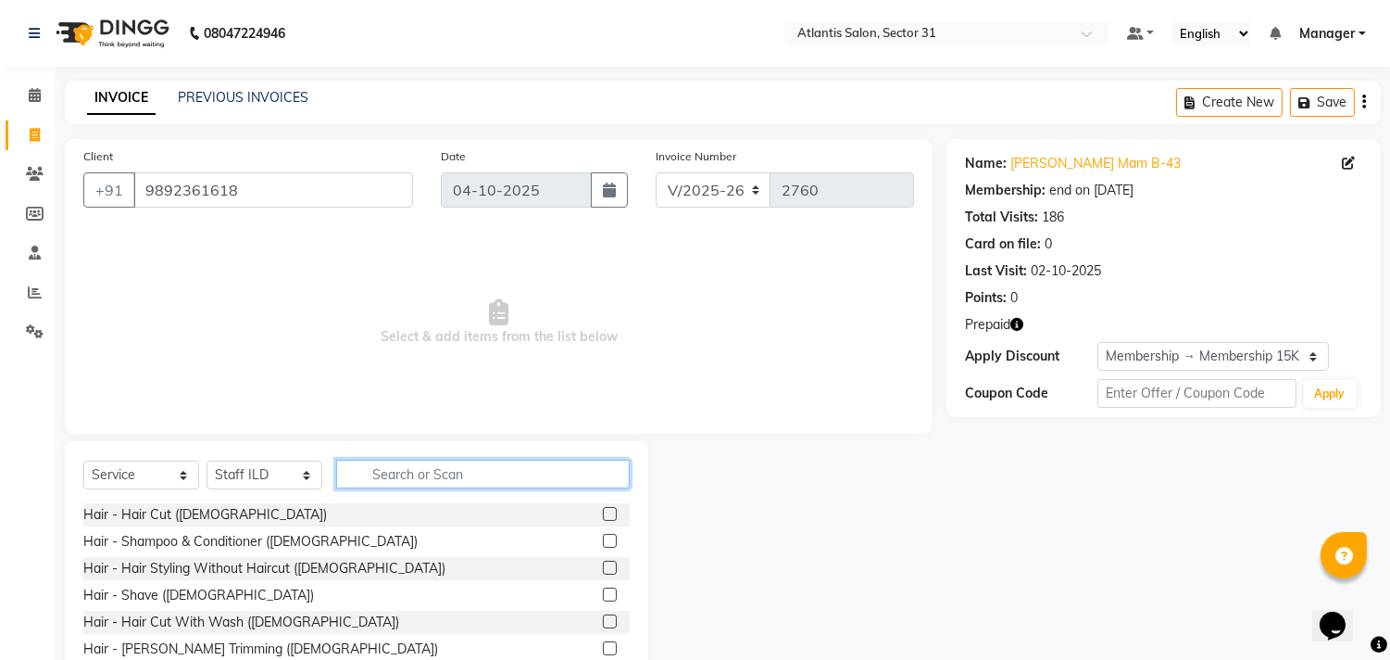
click at [374, 484] on input "text" at bounding box center [483, 473] width 294 height 29
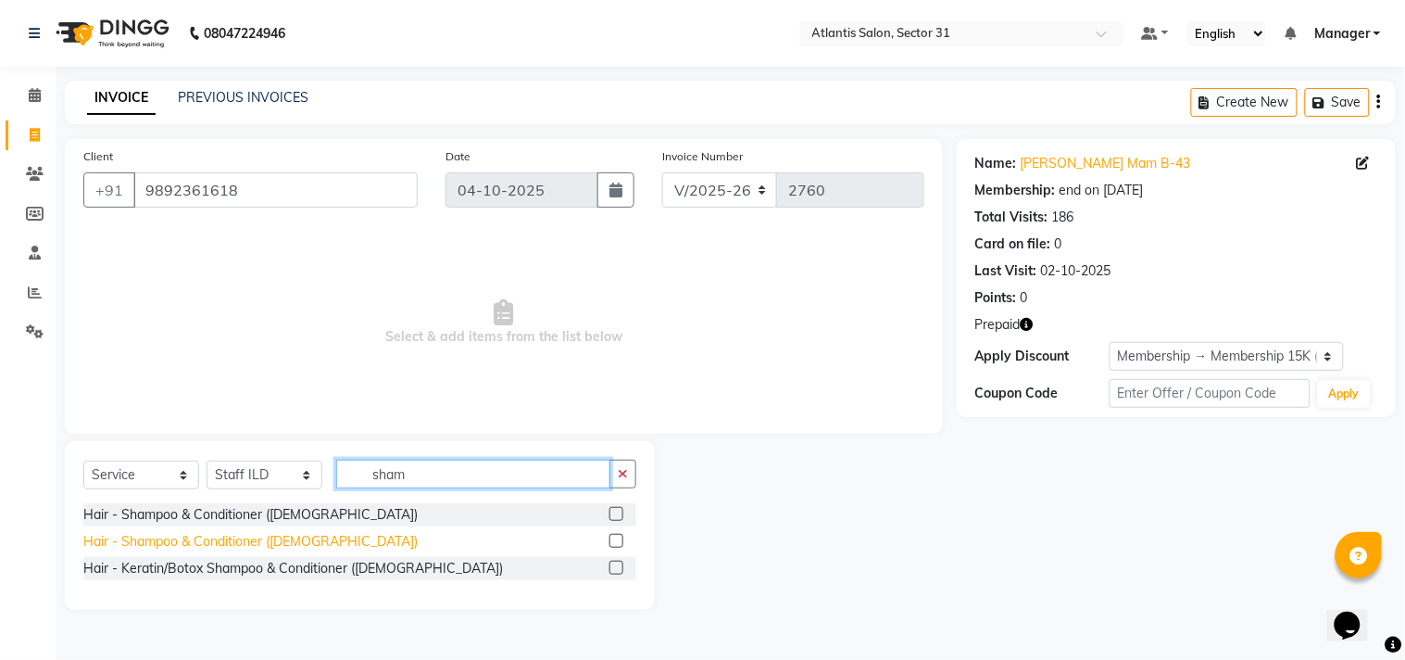
type input "sham"
click at [267, 535] on div "Hair - Shampoo & Conditioner ([DEMOGRAPHIC_DATA])" at bounding box center [250, 541] width 334 height 19
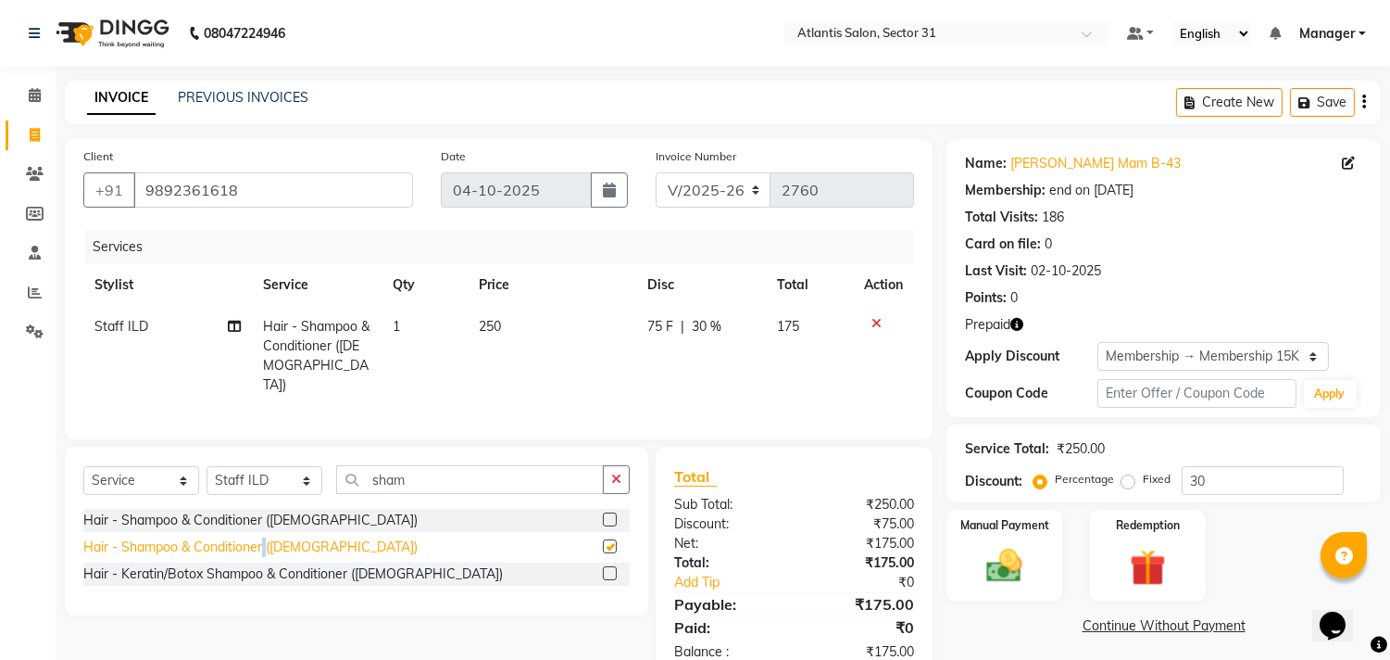
checkbox input "false"
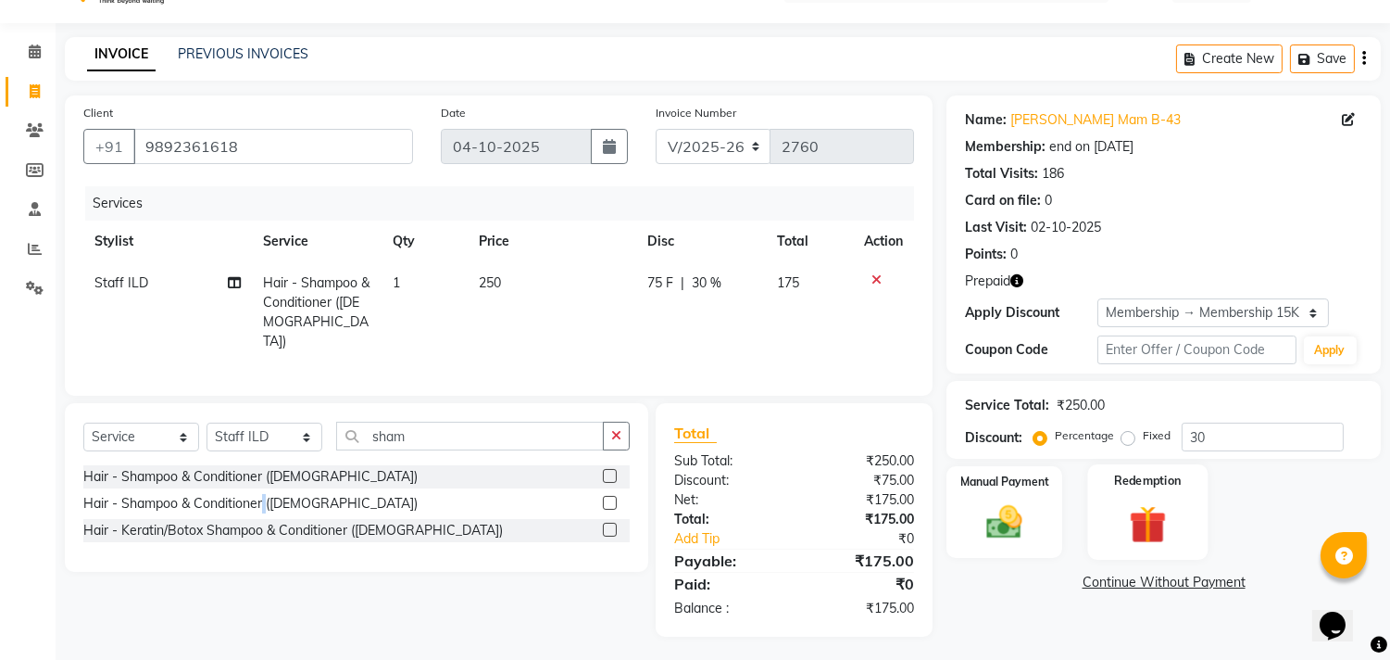
click at [1163, 508] on img at bounding box center [1147, 524] width 61 height 46
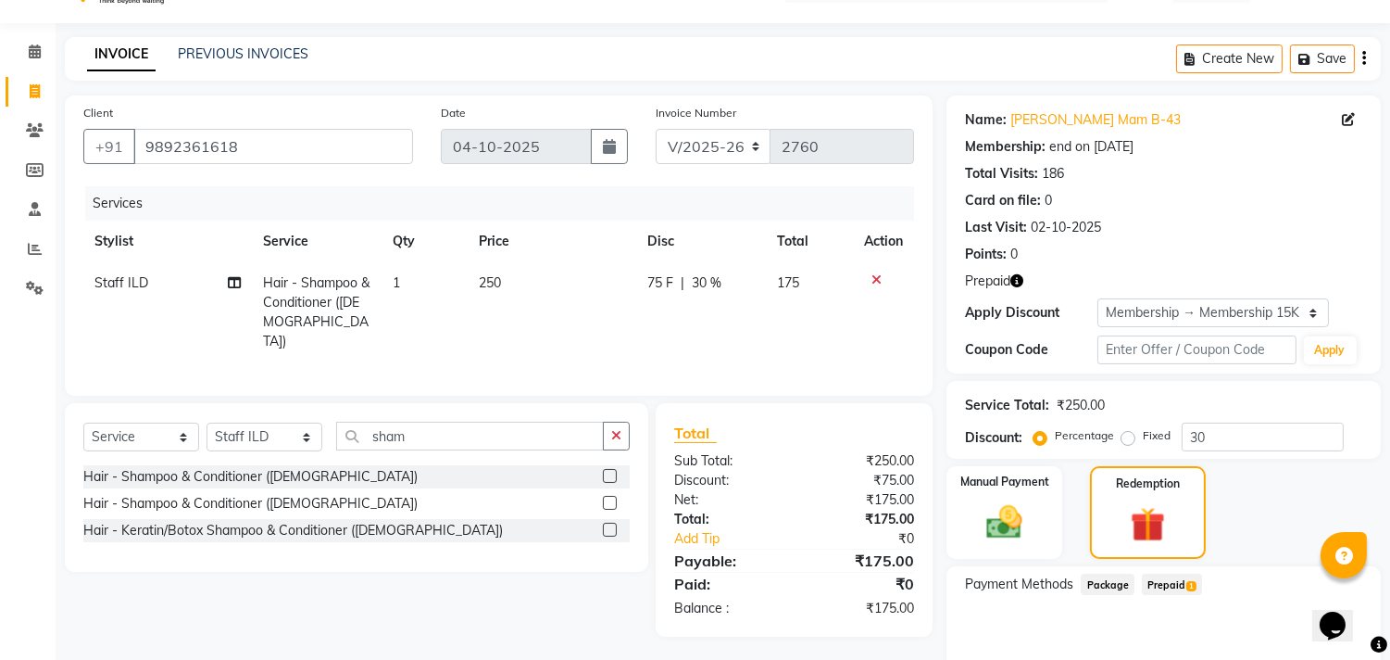
click at [1168, 582] on span "Prepaid 1" at bounding box center [1172, 583] width 60 height 21
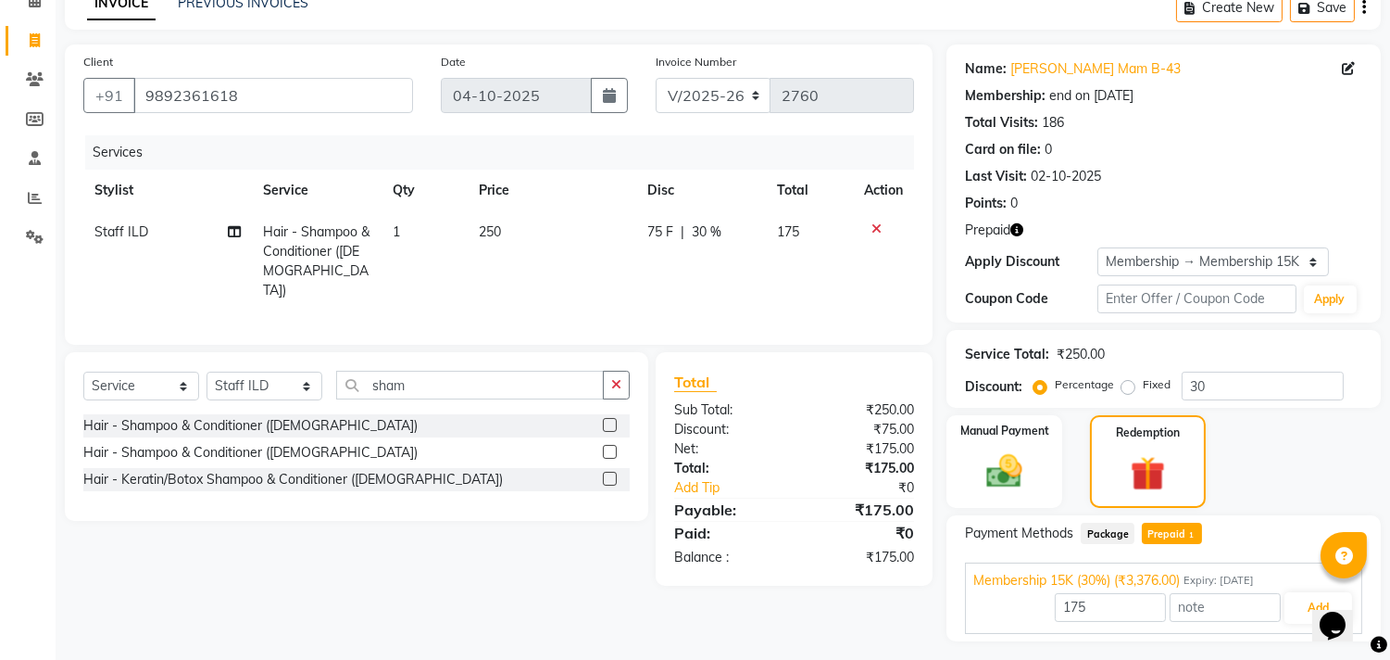
scroll to position [141, 0]
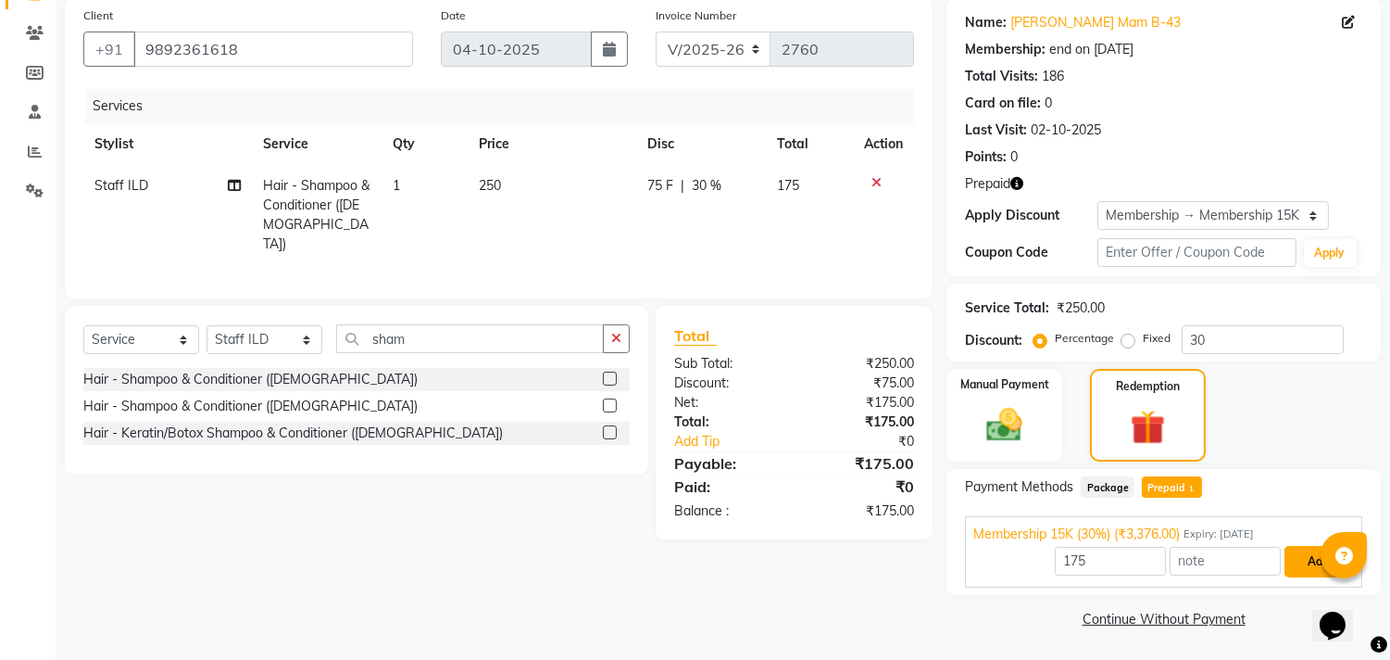
click at [1298, 566] on button "Add" at bounding box center [1319, 561] width 68 height 31
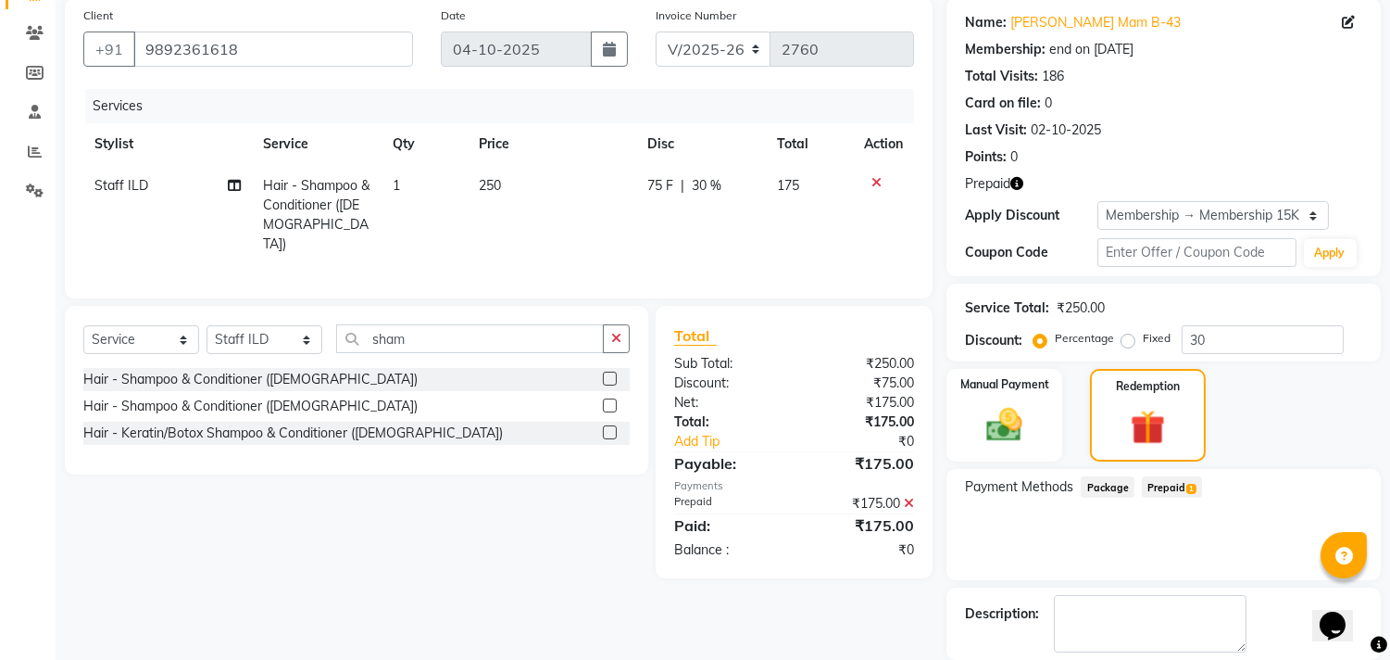
scroll to position [230, 0]
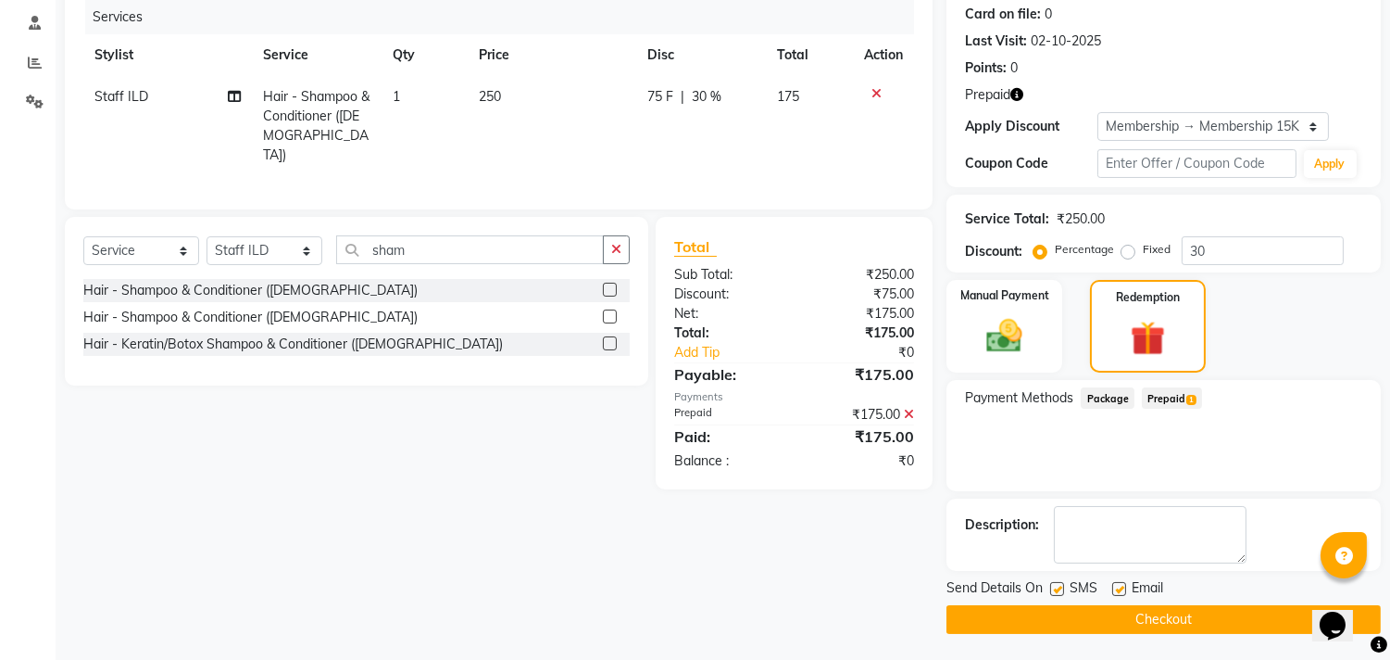
click at [1215, 613] on button "Checkout" at bounding box center [1164, 619] width 434 height 29
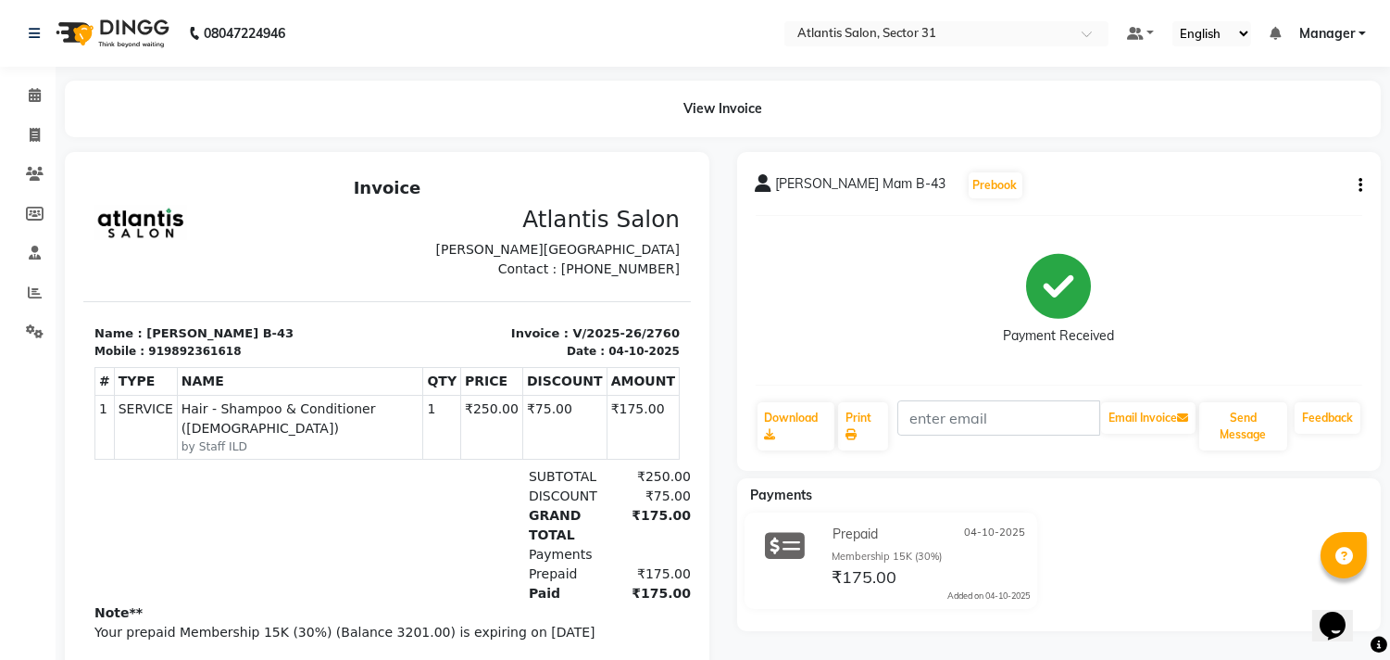
click at [19, 150] on li "Invoice" at bounding box center [28, 136] width 56 height 40
click at [31, 141] on icon at bounding box center [35, 135] width 10 height 14
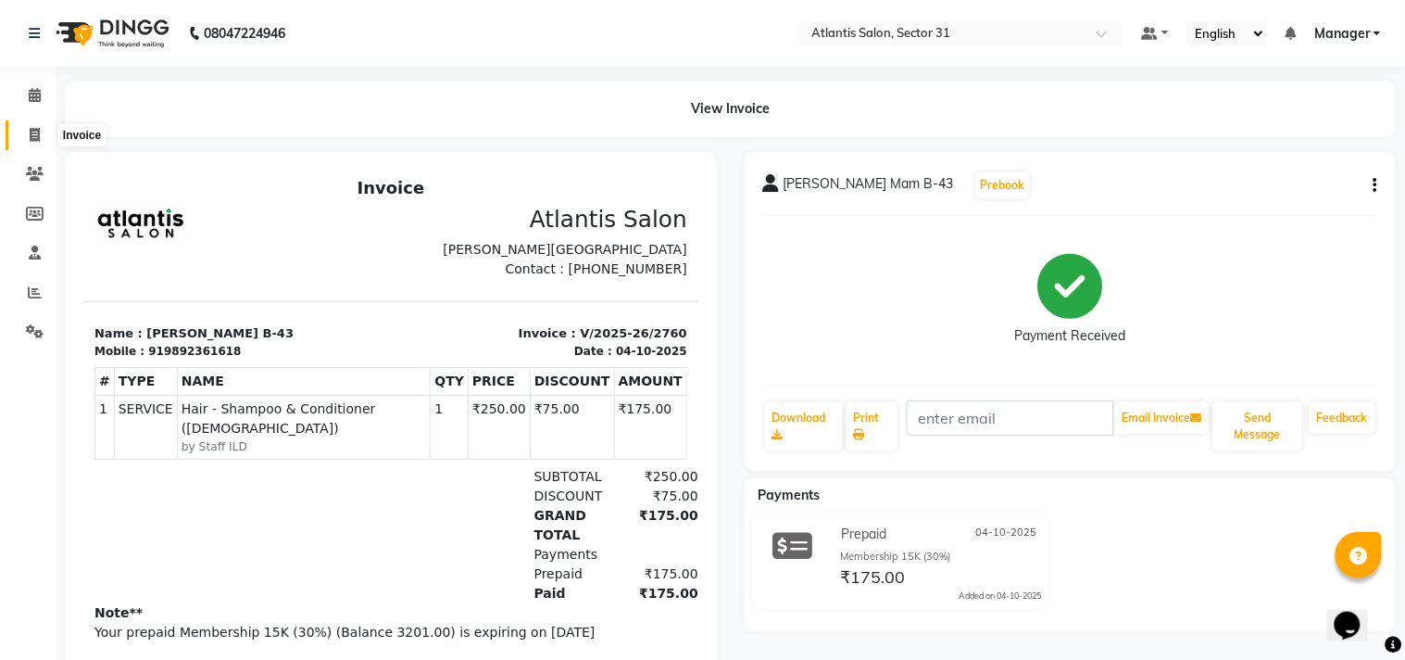
select select "service"
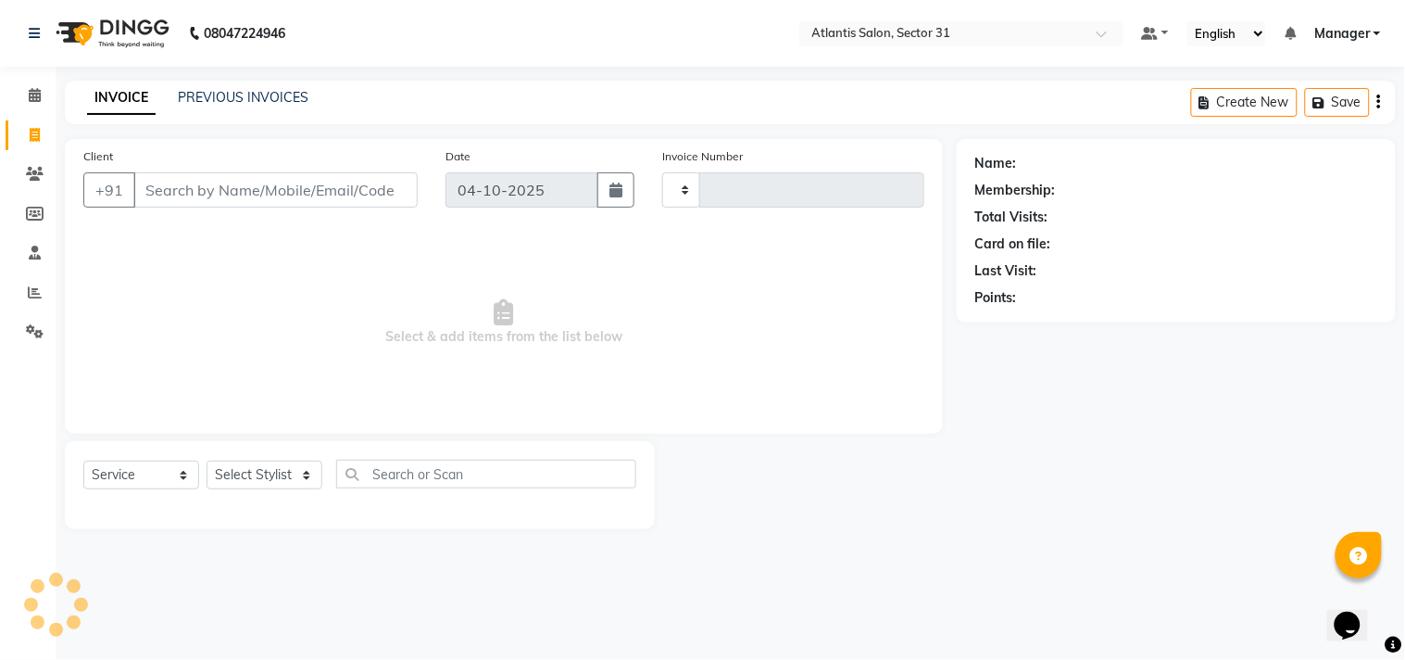
type input "2761"
select select "4391"
click at [19, 301] on span at bounding box center [35, 293] width 32 height 21
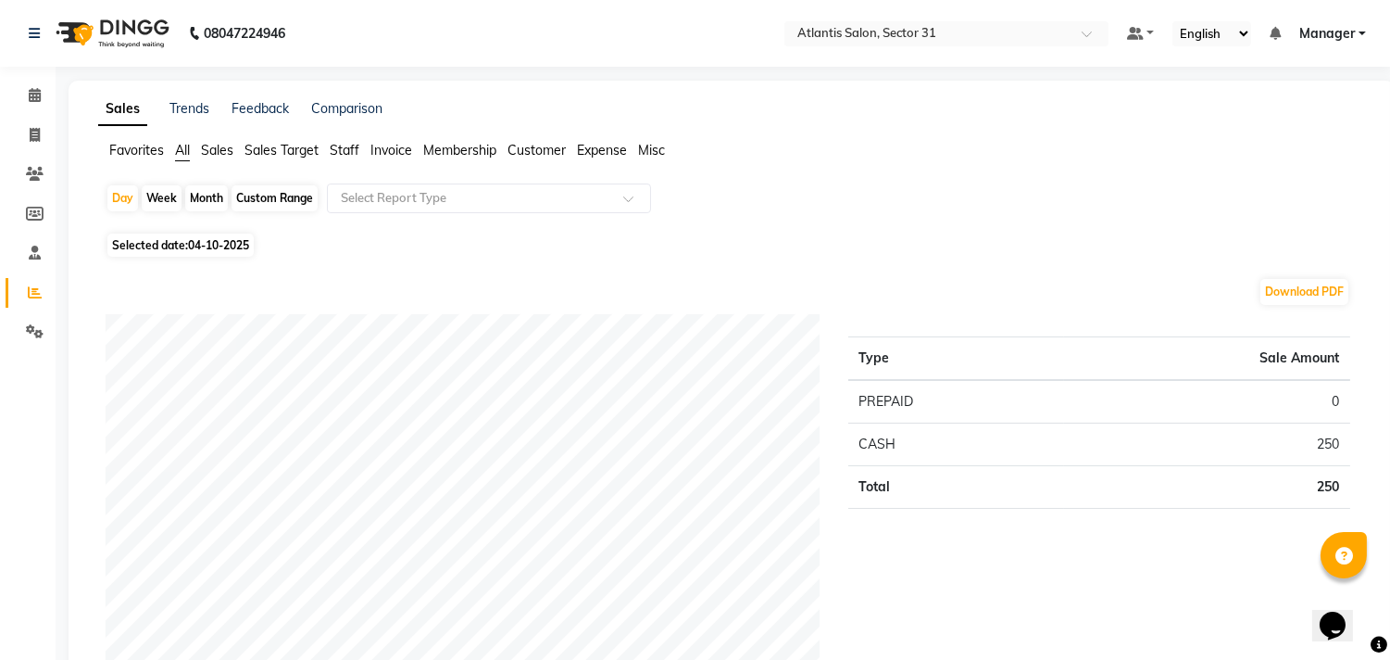
click at [164, 244] on span "Selected date: 04-10-2025" at bounding box center [180, 244] width 146 height 23
select select "10"
select select "2025"
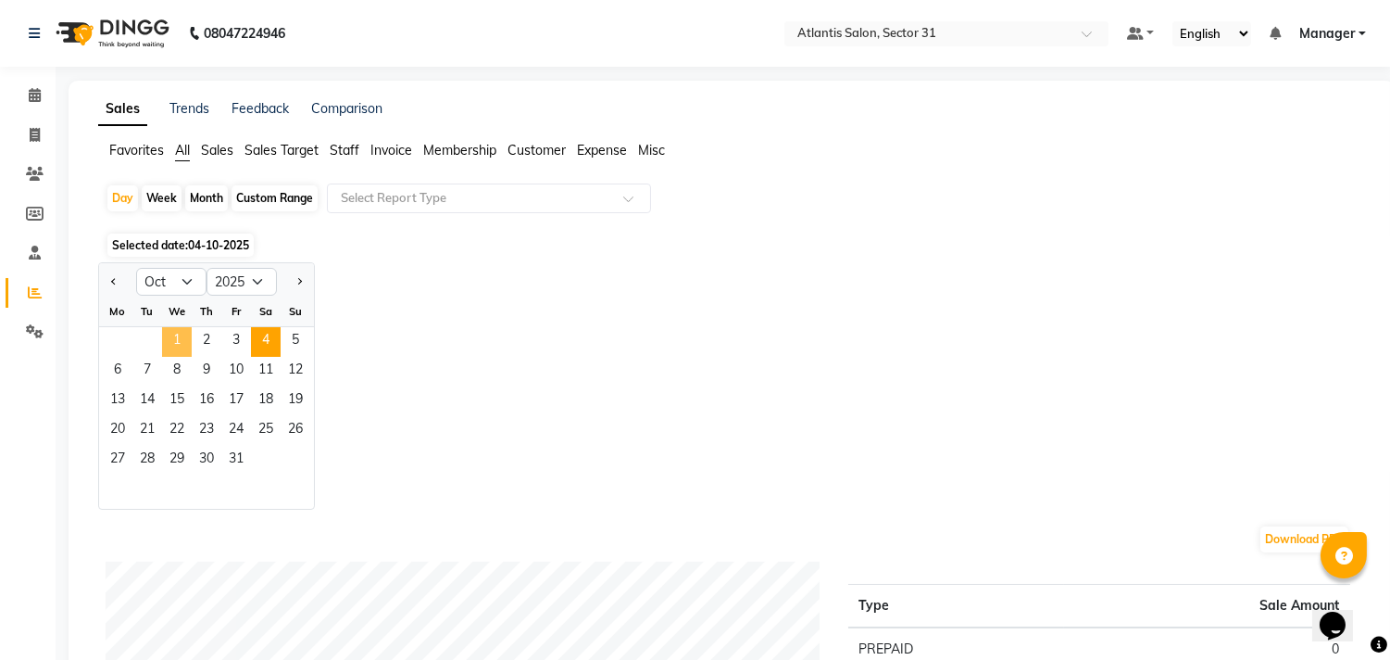
click at [179, 338] on span "1" at bounding box center [177, 342] width 30 height 30
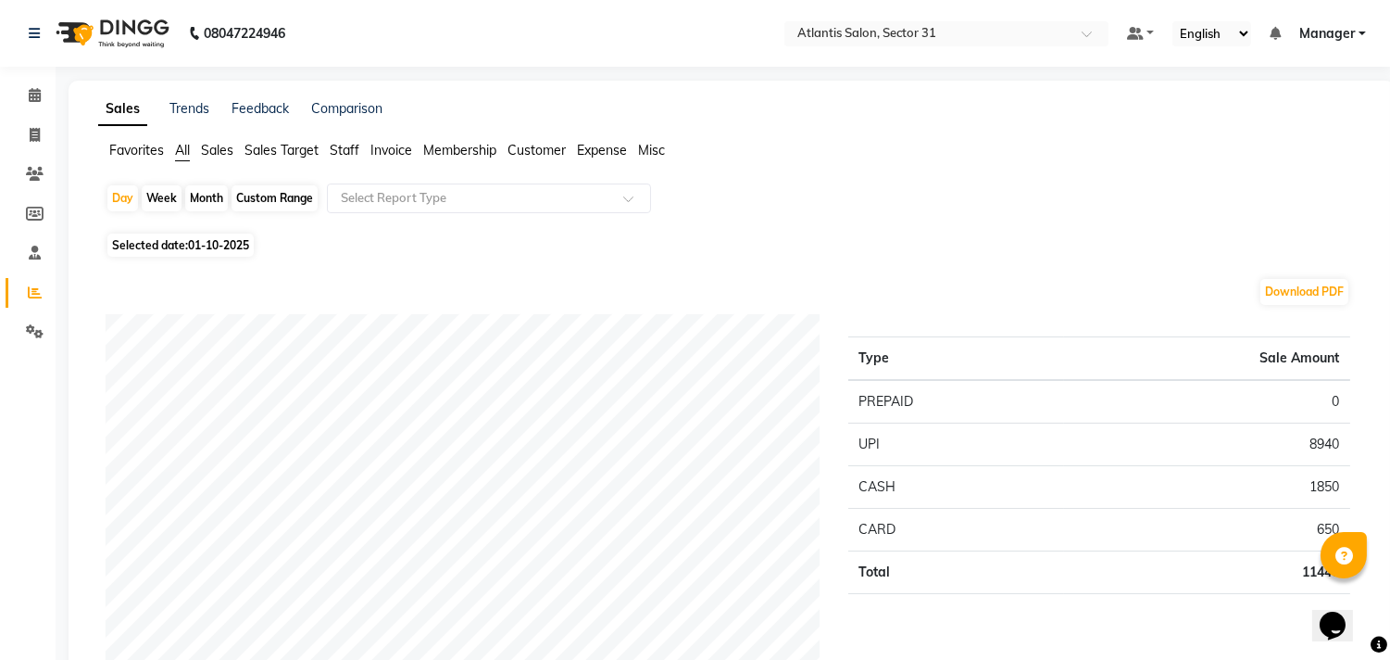
click at [233, 238] on span "01-10-2025" at bounding box center [218, 245] width 61 height 14
click at [239, 247] on span "01-10-2025" at bounding box center [218, 245] width 61 height 14
select select "10"
select select "2025"
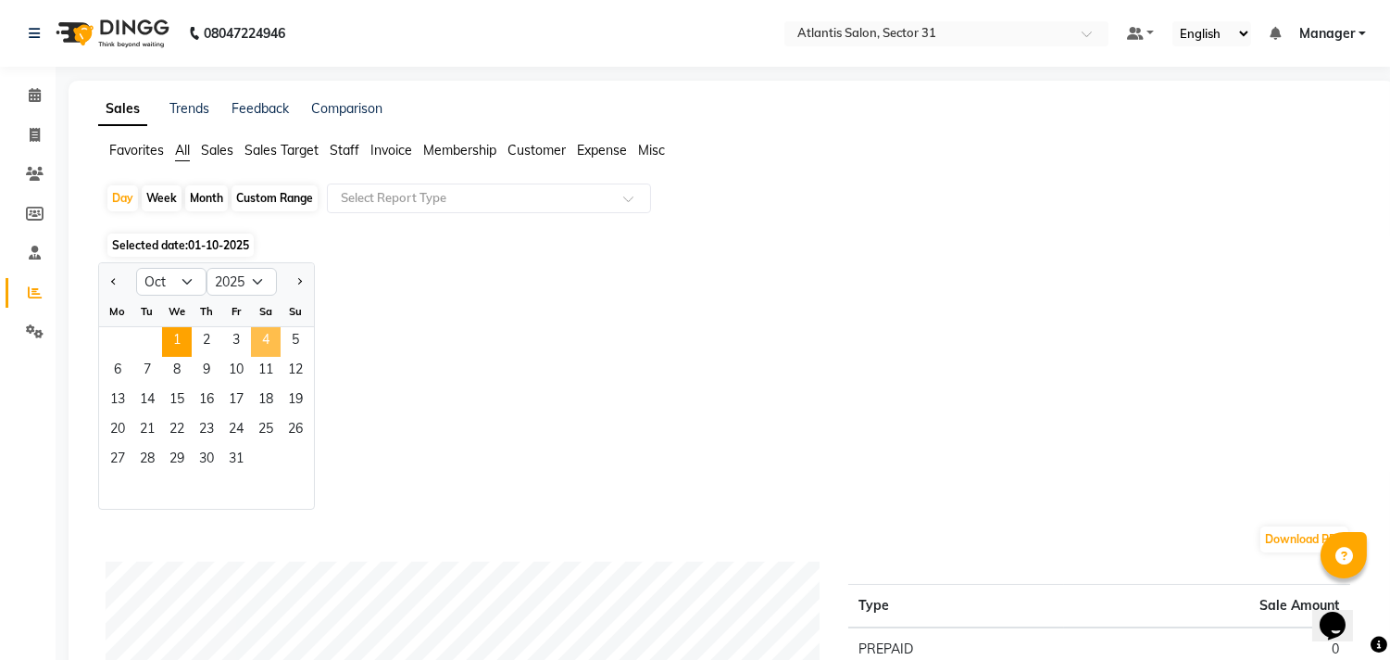
click at [261, 327] on span "4" at bounding box center [266, 342] width 30 height 30
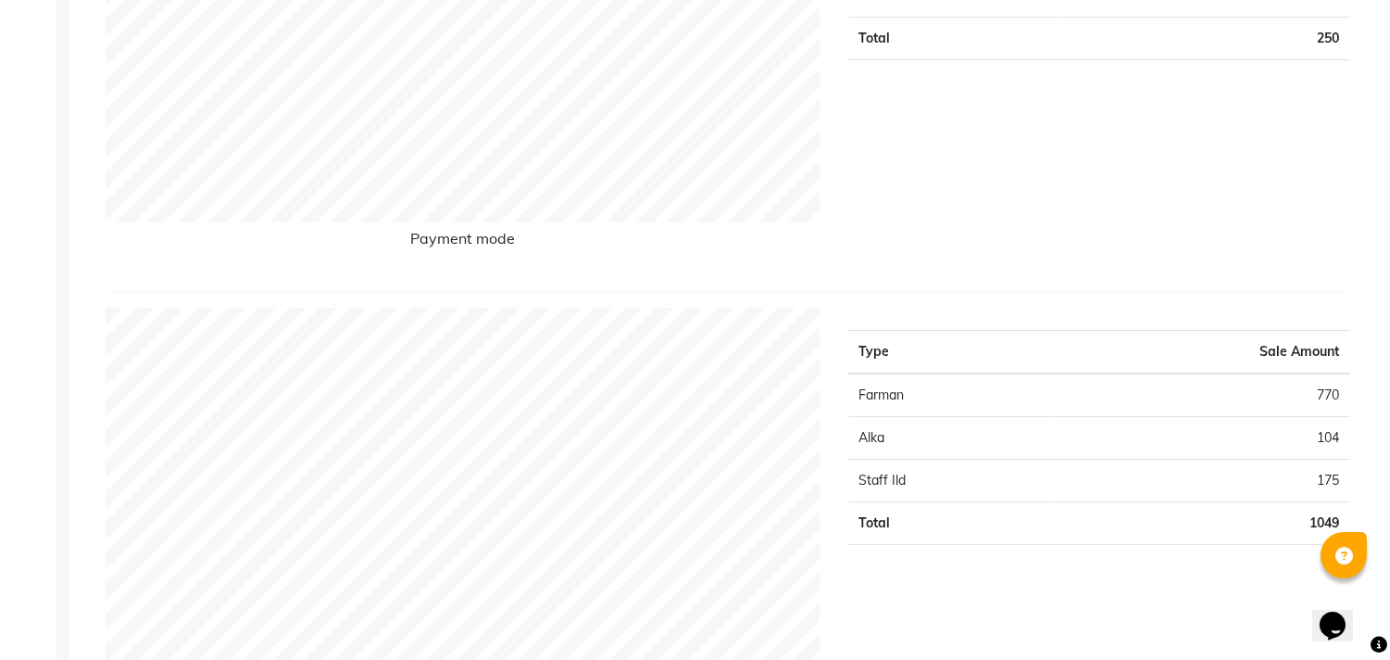
scroll to position [446, 0]
click at [1017, 484] on td "Staff Ild" at bounding box center [950, 483] width 204 height 43
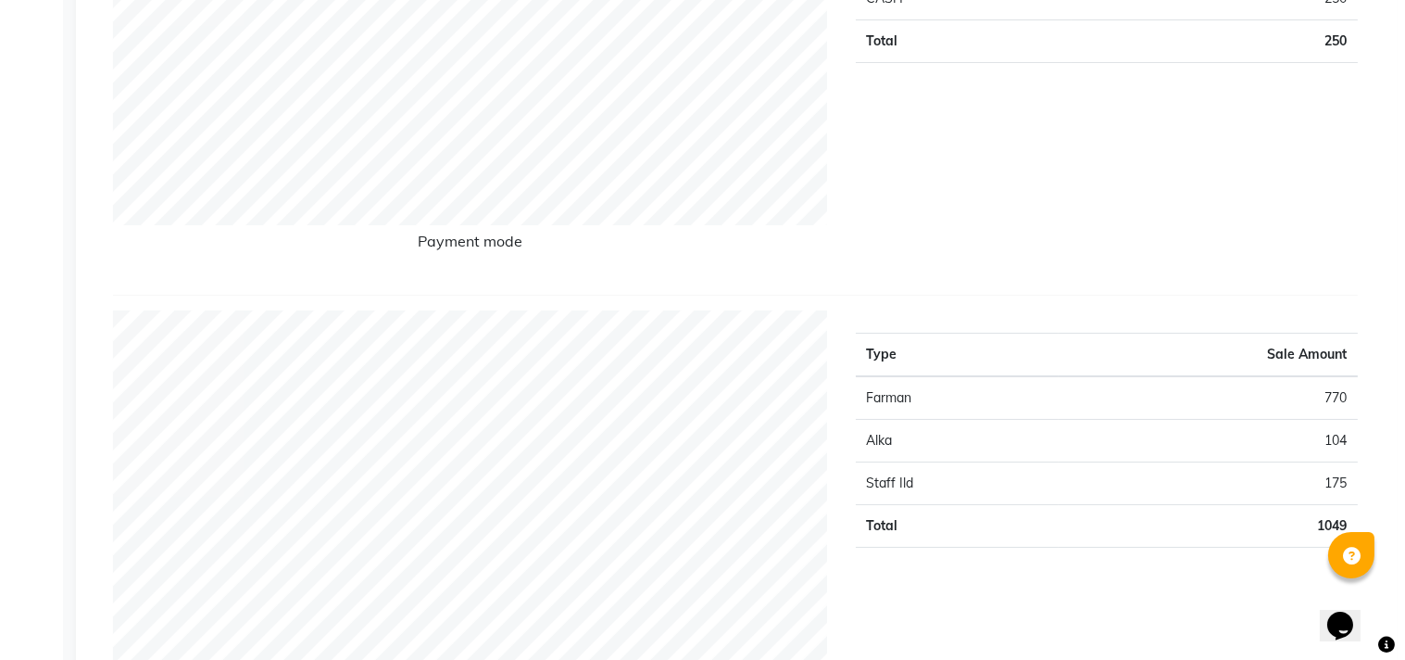
scroll to position [0, 0]
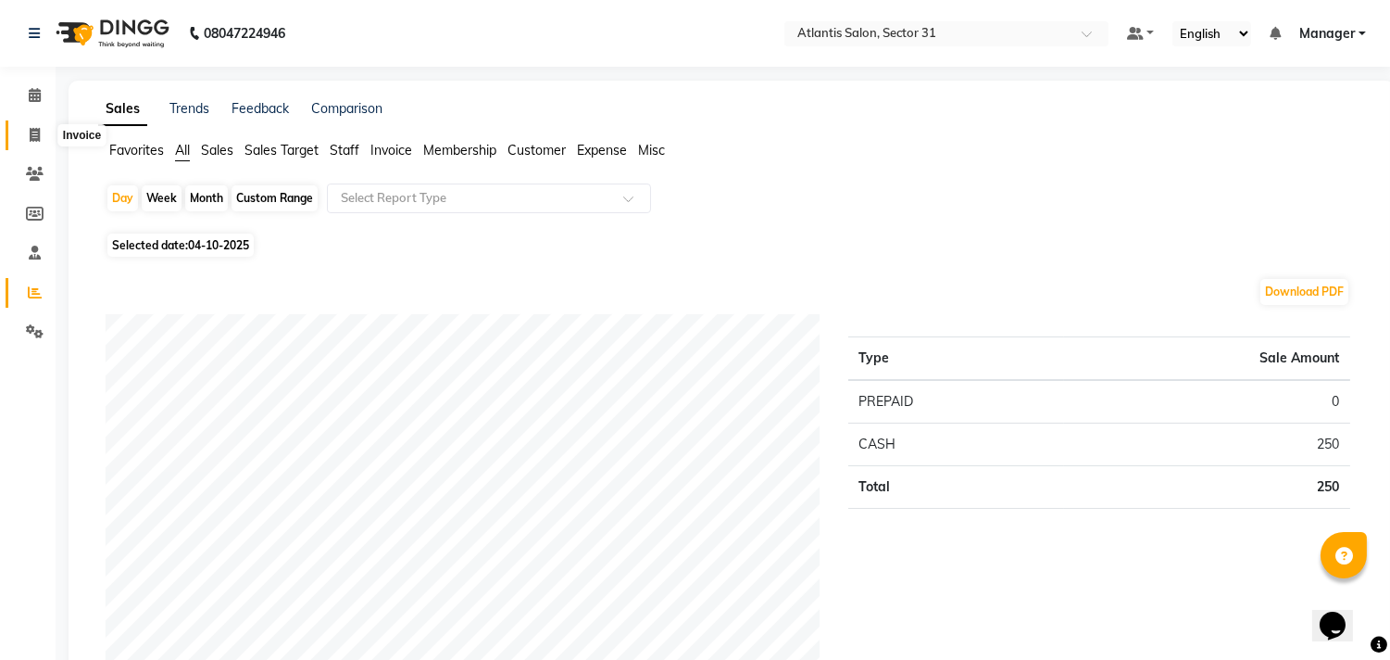
click at [19, 128] on span at bounding box center [35, 135] width 32 height 21
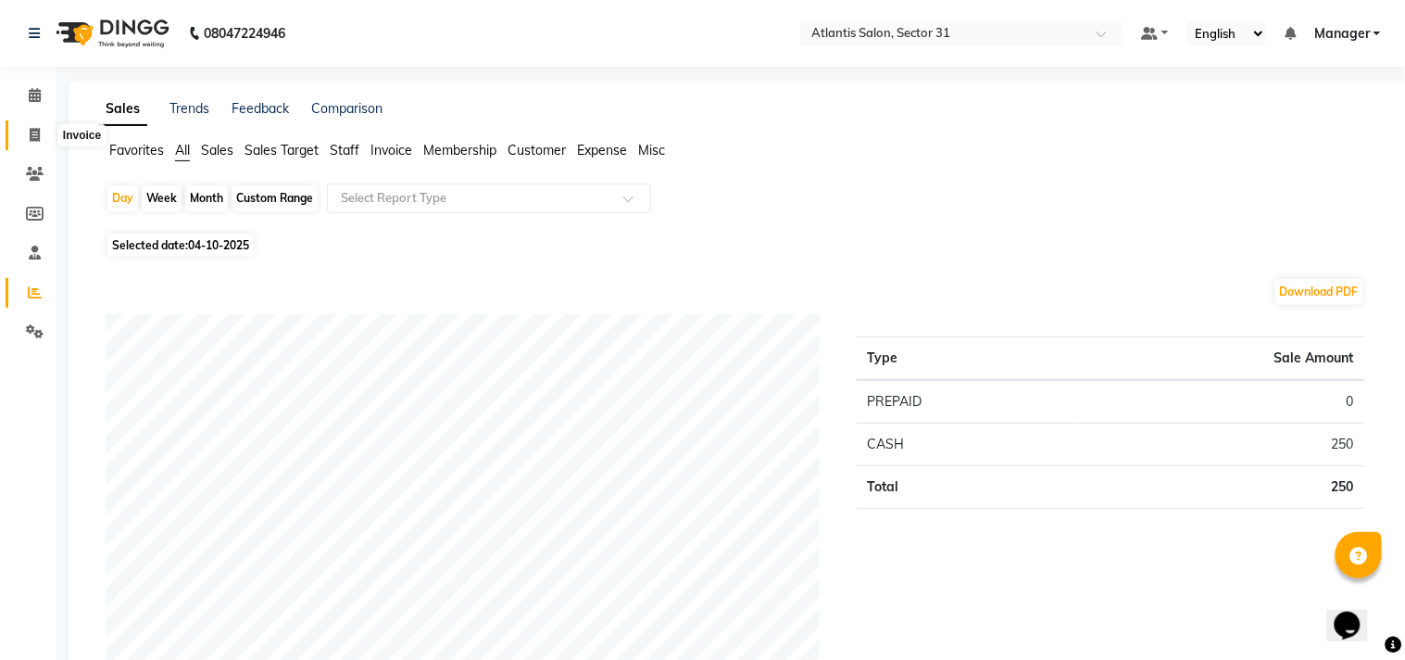
select select "service"
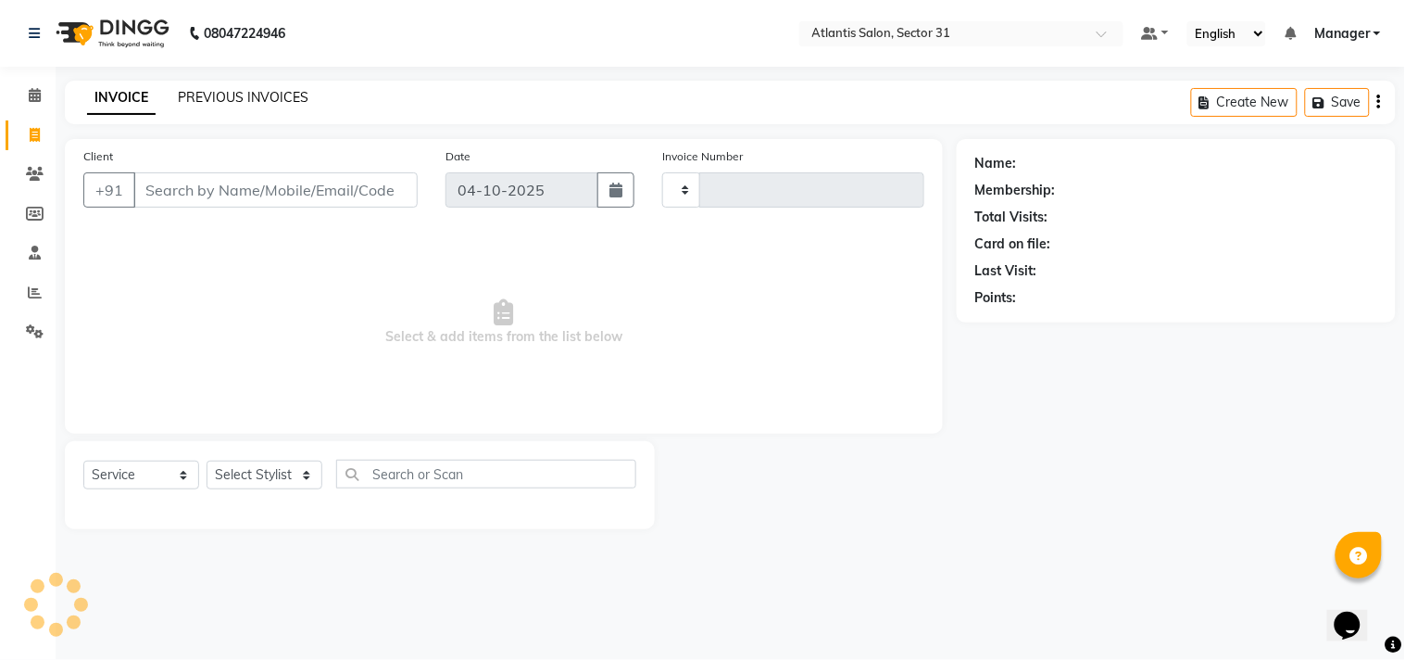
click at [233, 90] on link "PREVIOUS INVOICES" at bounding box center [243, 97] width 131 height 17
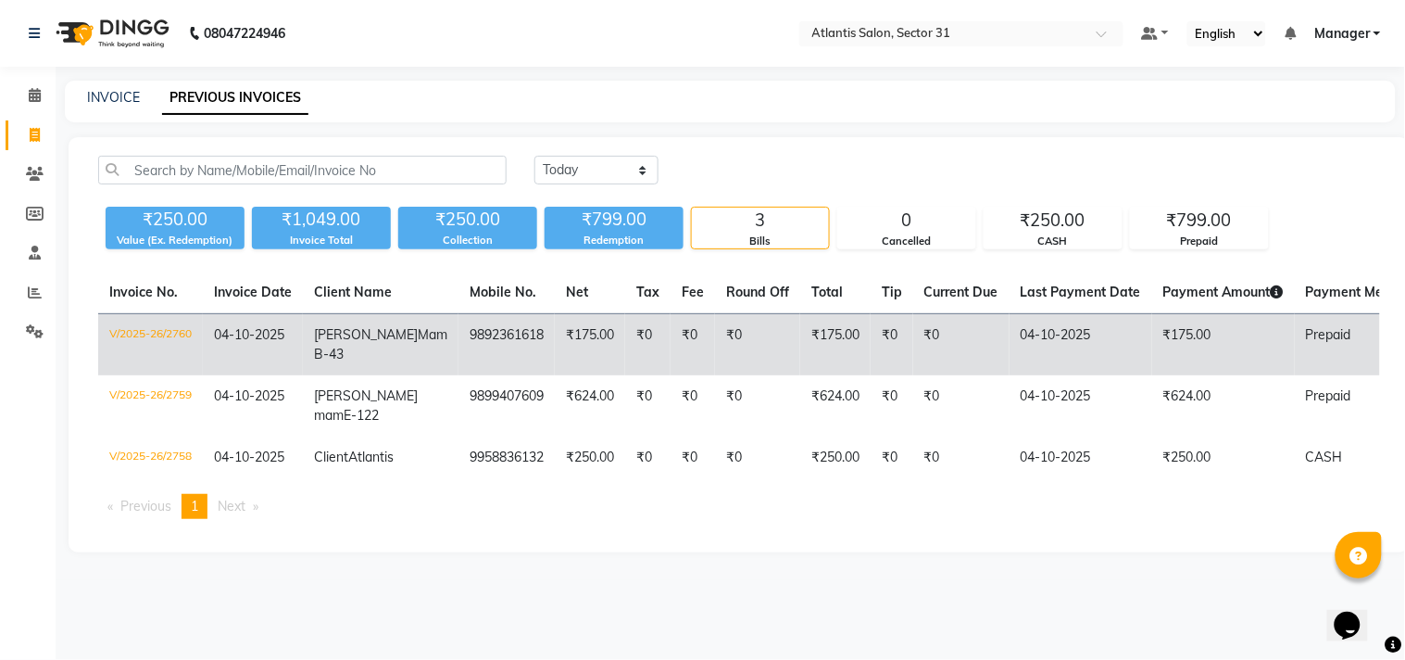
click at [555, 341] on td "₹175.00" at bounding box center [590, 345] width 70 height 62
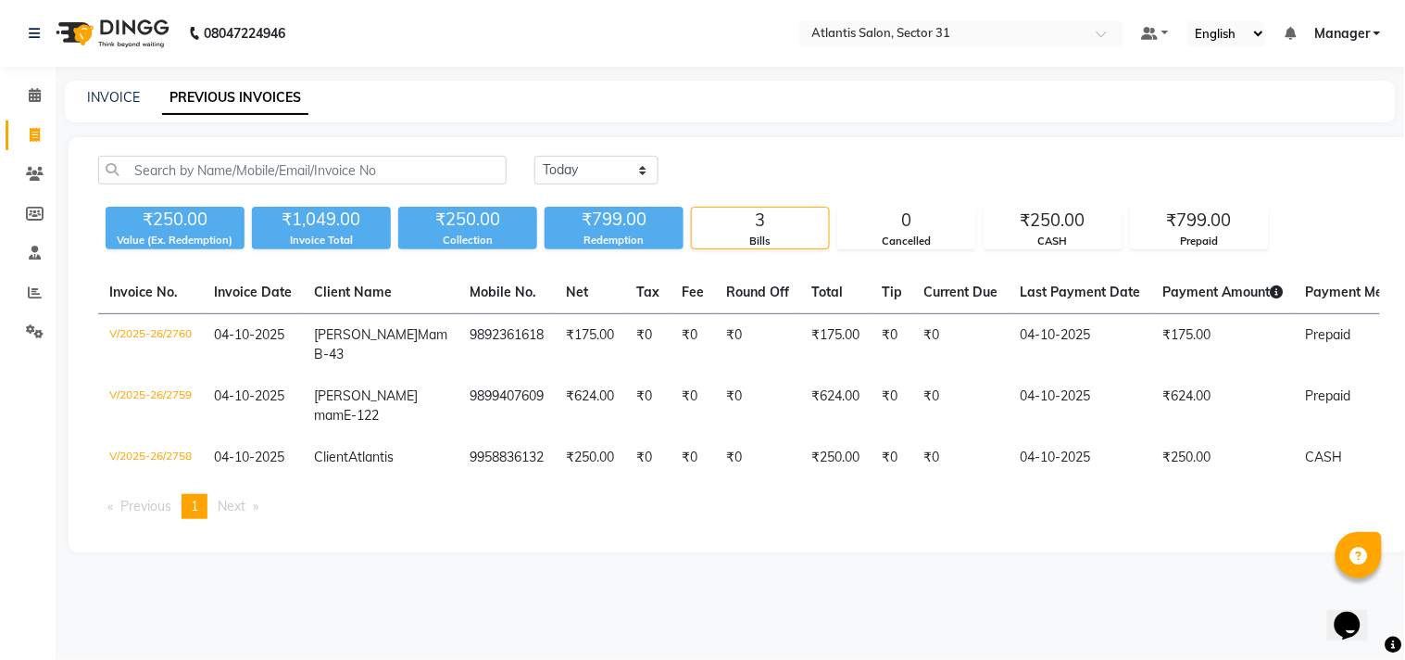
click at [34, 145] on link "Invoice" at bounding box center [28, 135] width 44 height 31
select select "service"
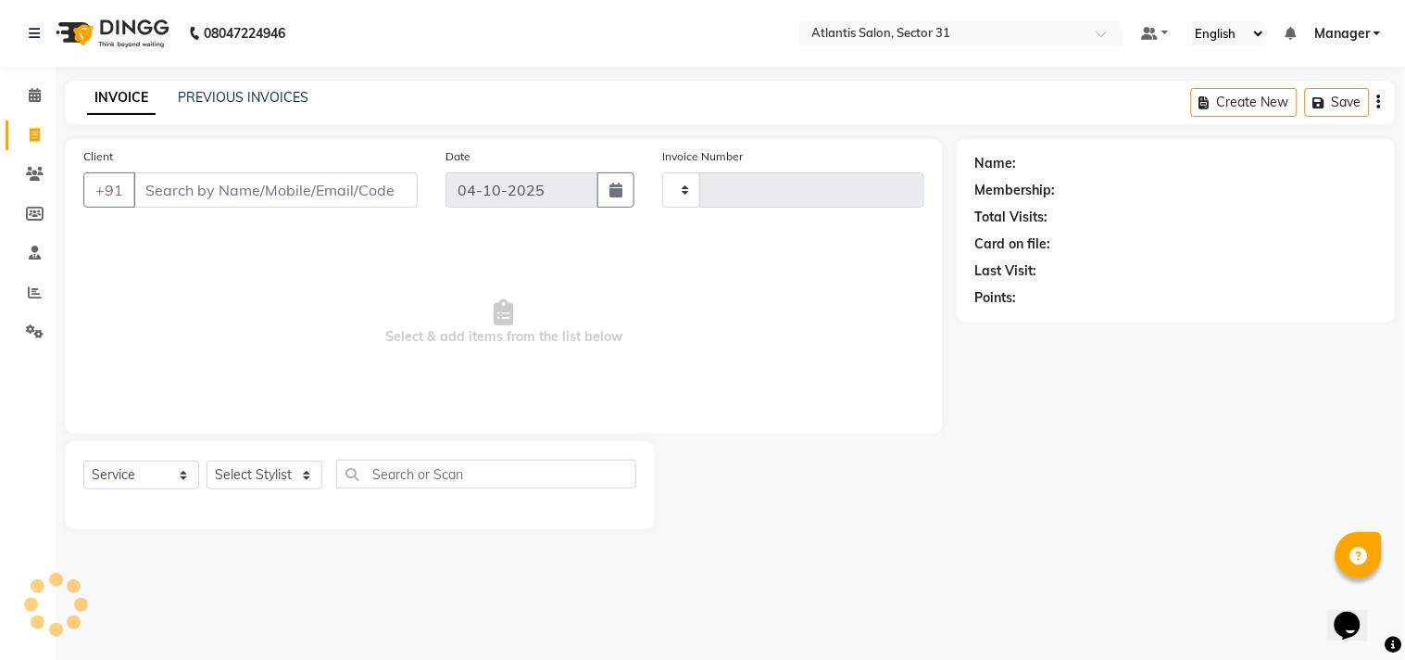
click at [34, 145] on link "Invoice" at bounding box center [28, 135] width 44 height 31
select select "service"
select select "4391"
type input "2762"
click at [24, 87] on span at bounding box center [35, 95] width 32 height 21
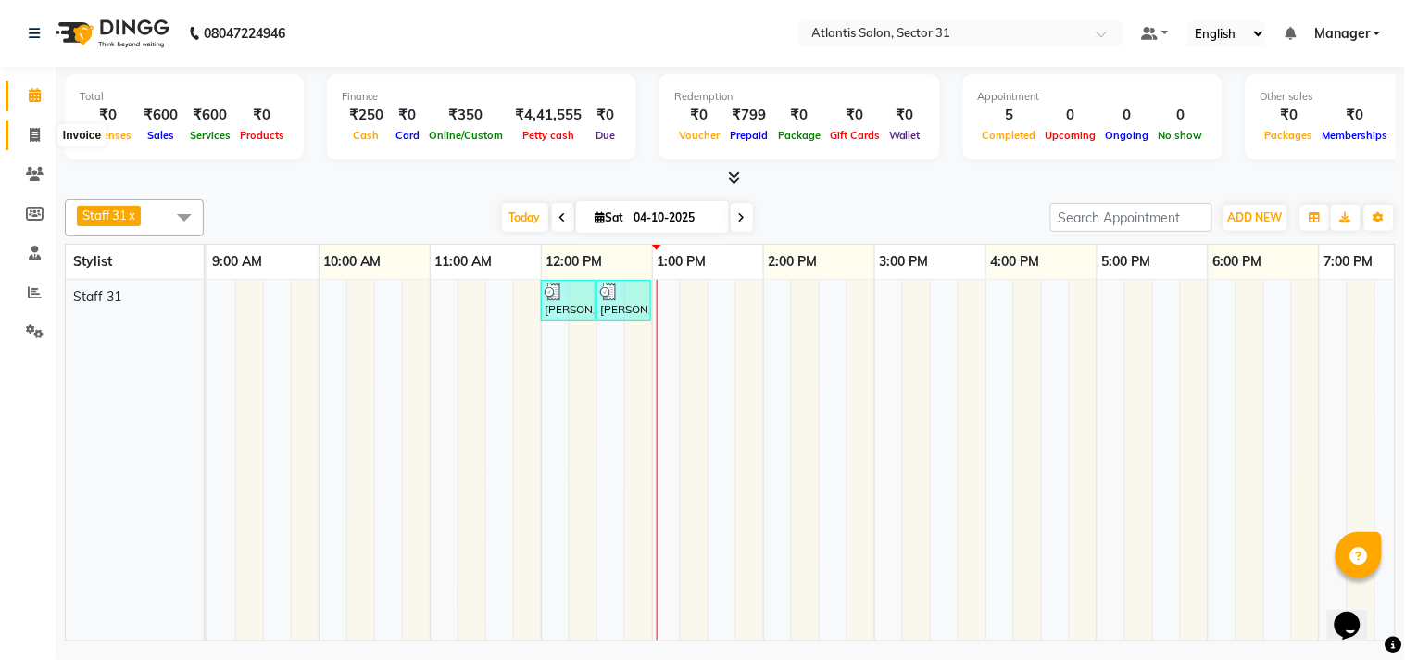
click at [41, 130] on span at bounding box center [35, 135] width 32 height 21
select select "service"
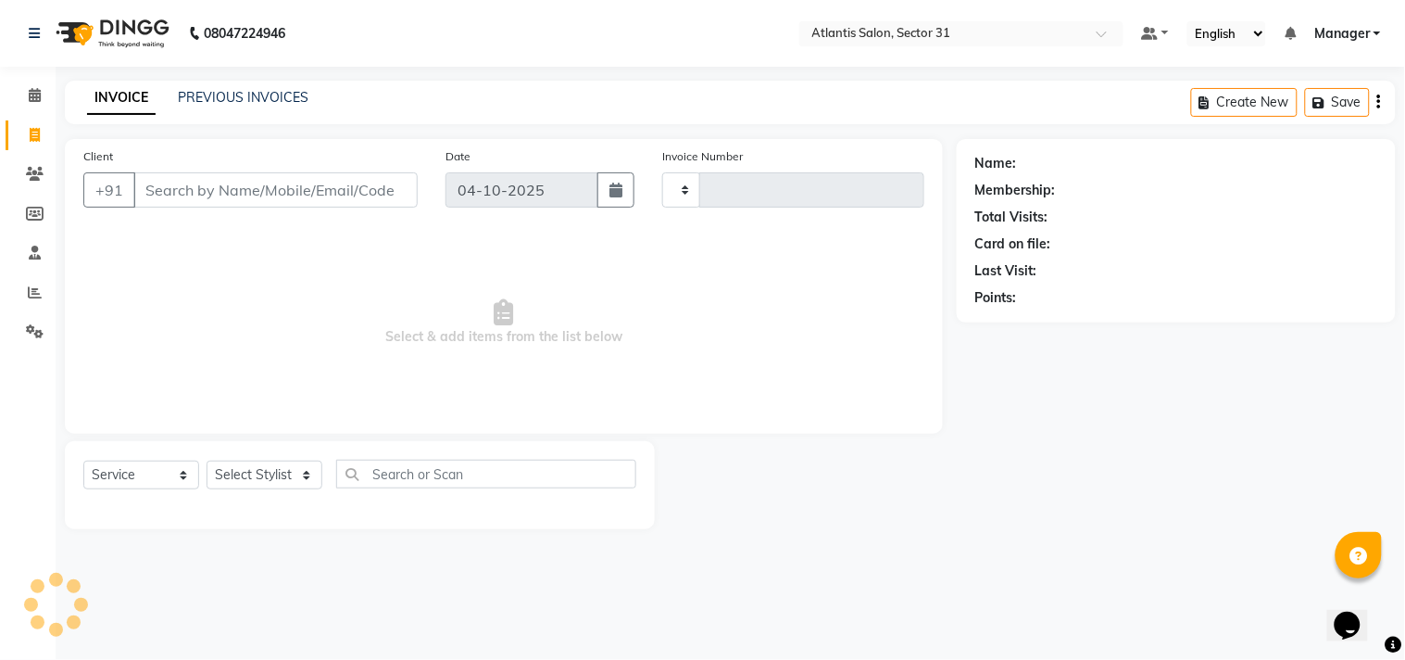
click at [226, 181] on input "Client" at bounding box center [275, 189] width 284 height 35
type input "2762"
click at [226, 181] on input "Client" at bounding box center [275, 189] width 284 height 35
select select "4391"
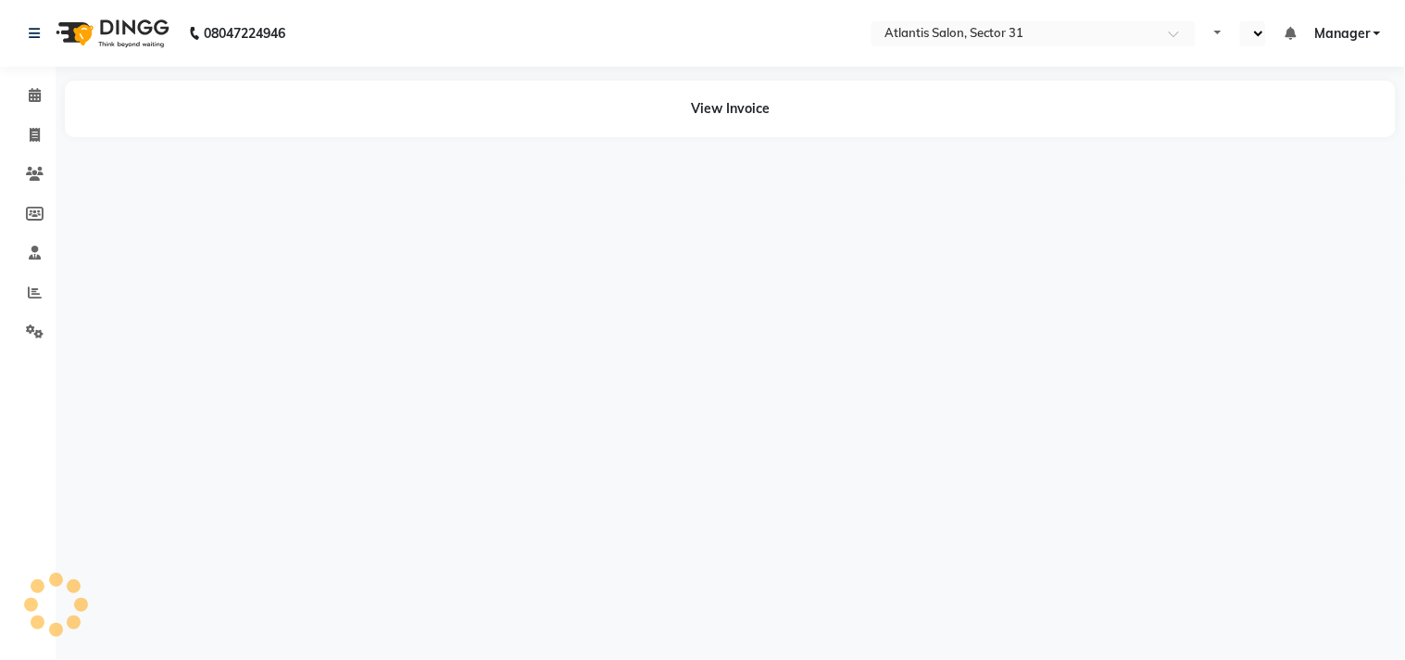
select select "en"
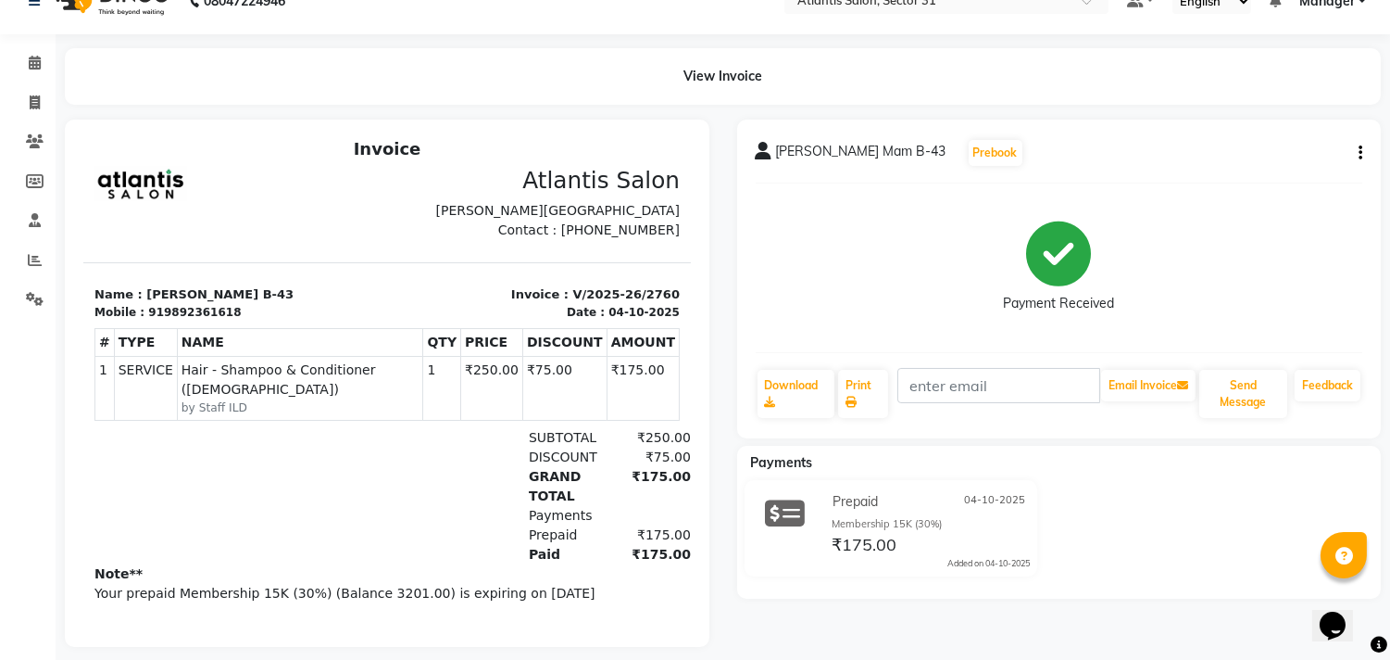
scroll to position [61, 0]
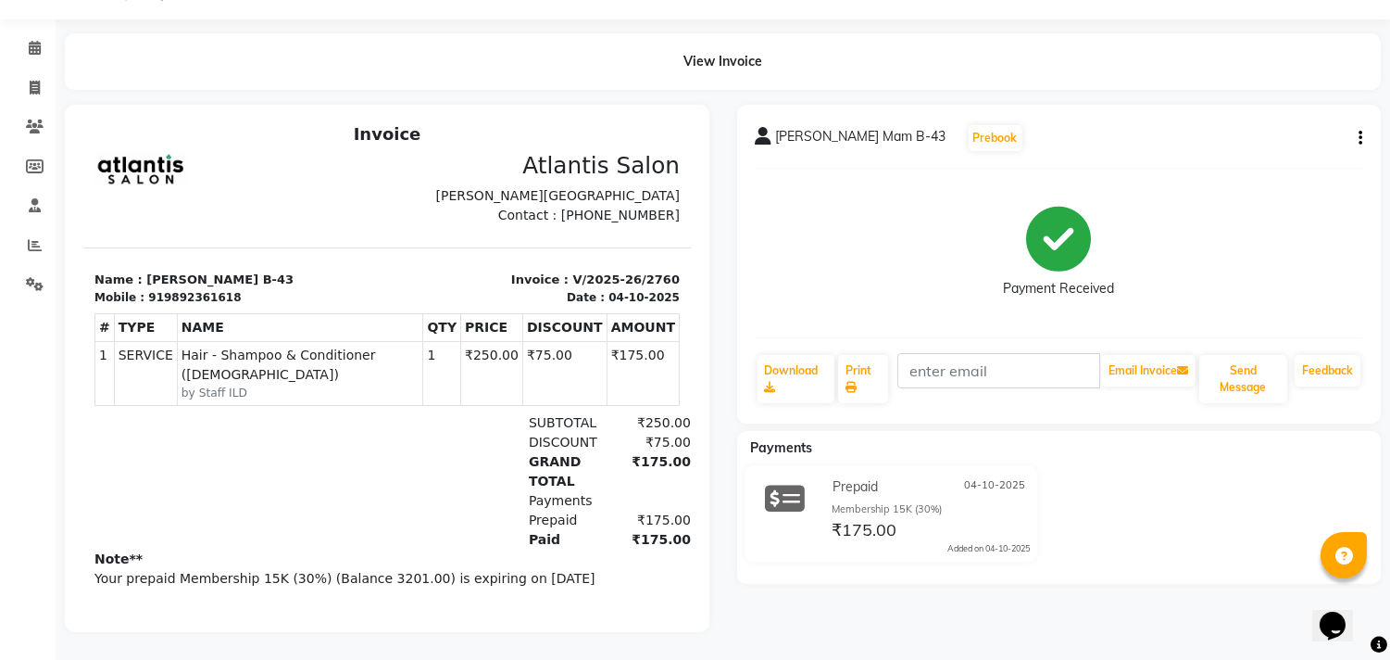
click at [1359, 138] on icon "button" at bounding box center [1361, 138] width 4 height 1
click at [1261, 151] on div "Edit Invoice" at bounding box center [1268, 160] width 127 height 23
select select "service"
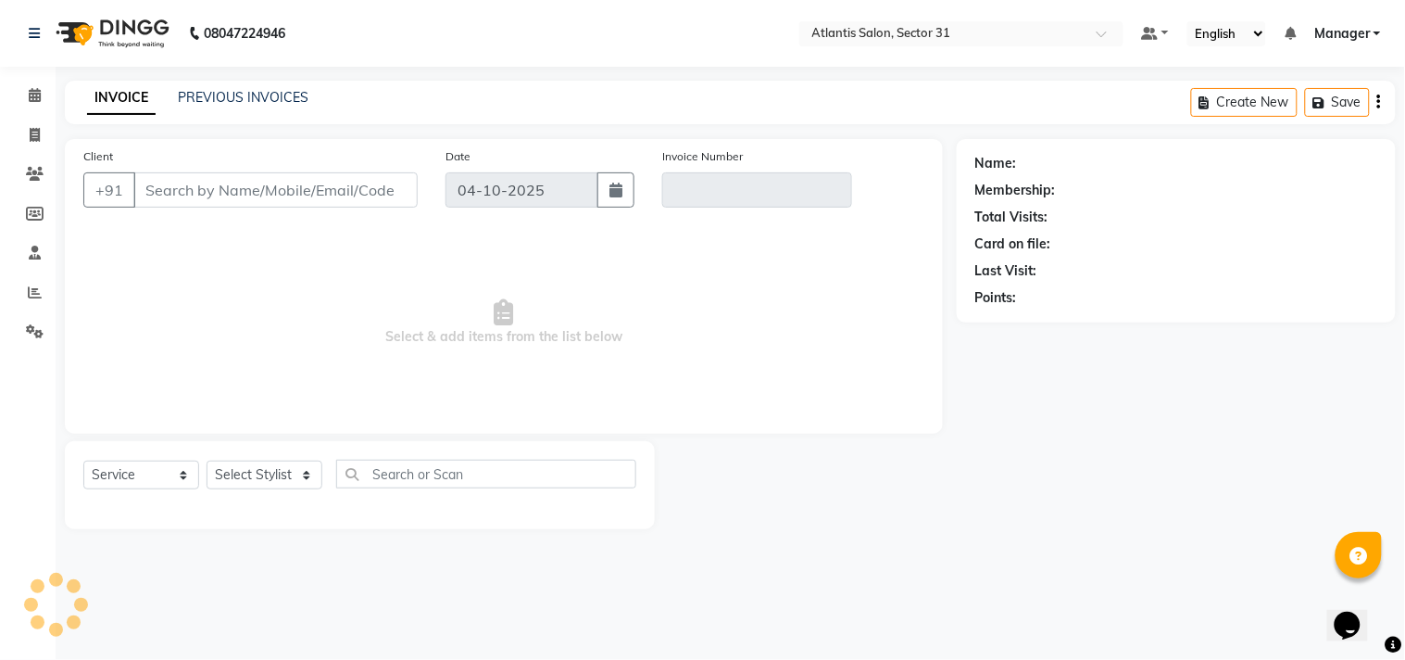
type input "9892361618"
type input "V/2025-26/2760"
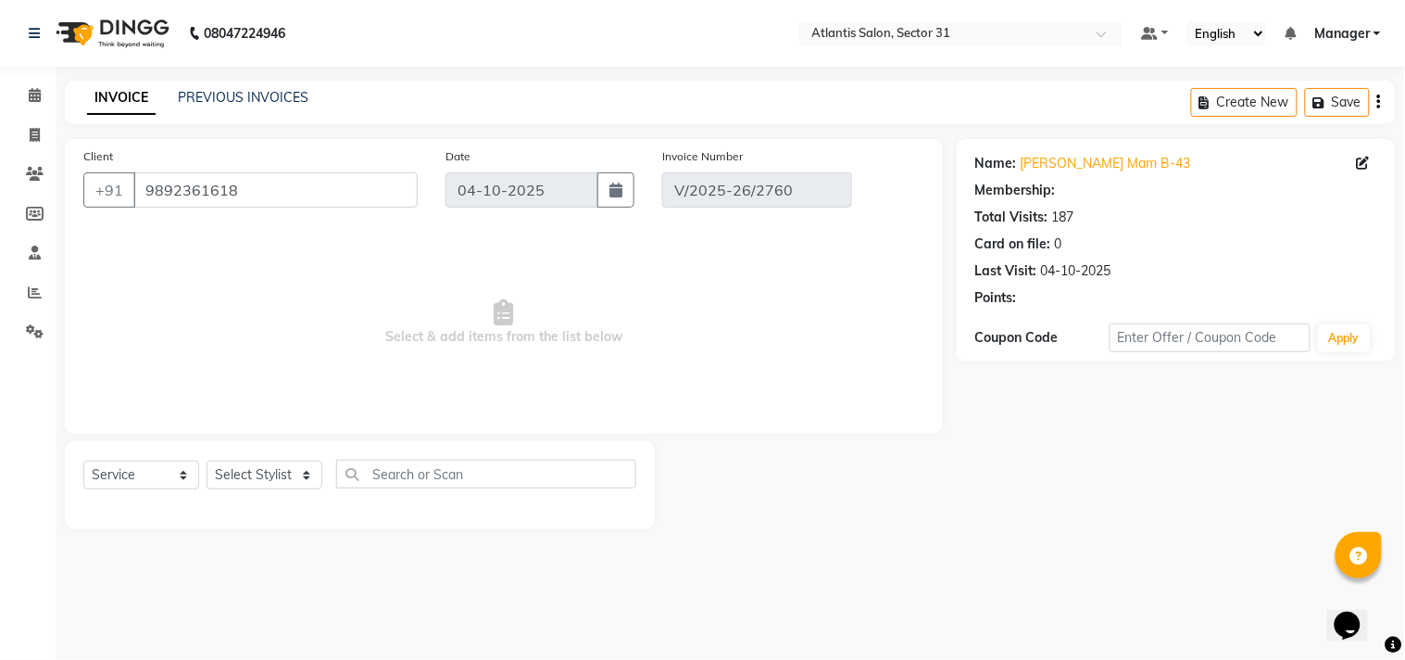
select select "1: Object"
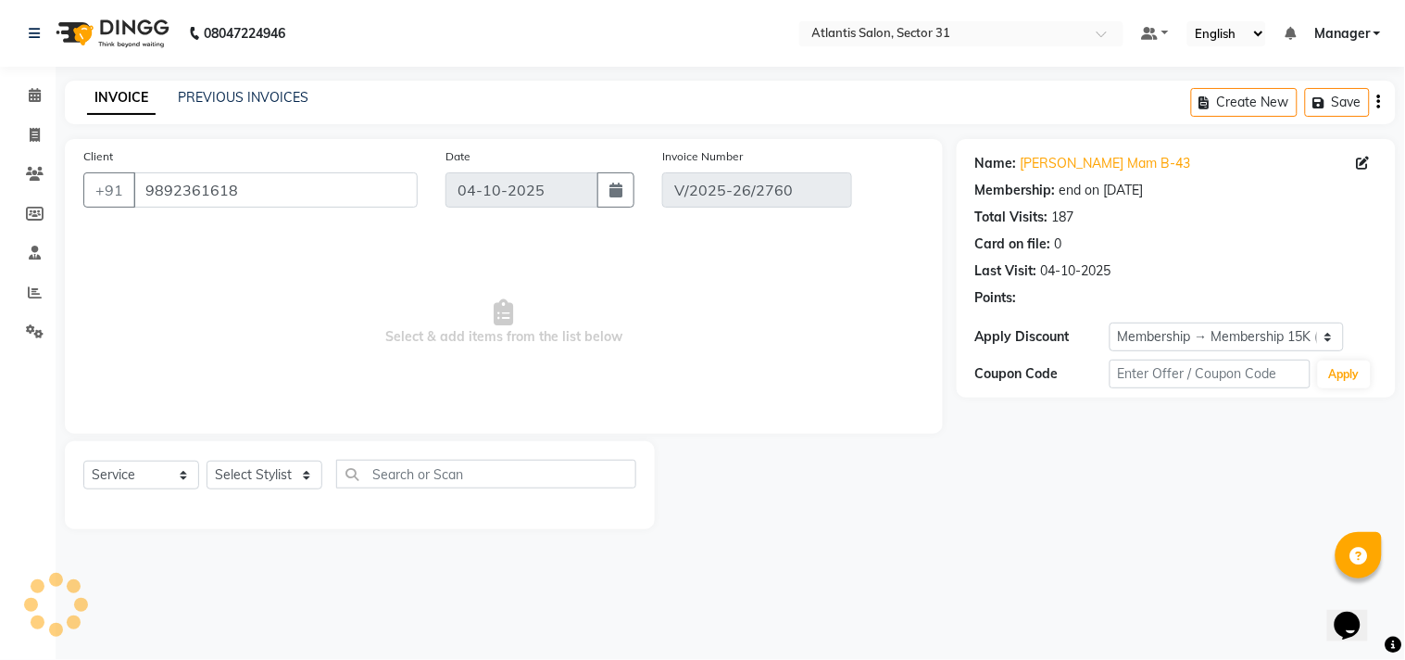
select select "select"
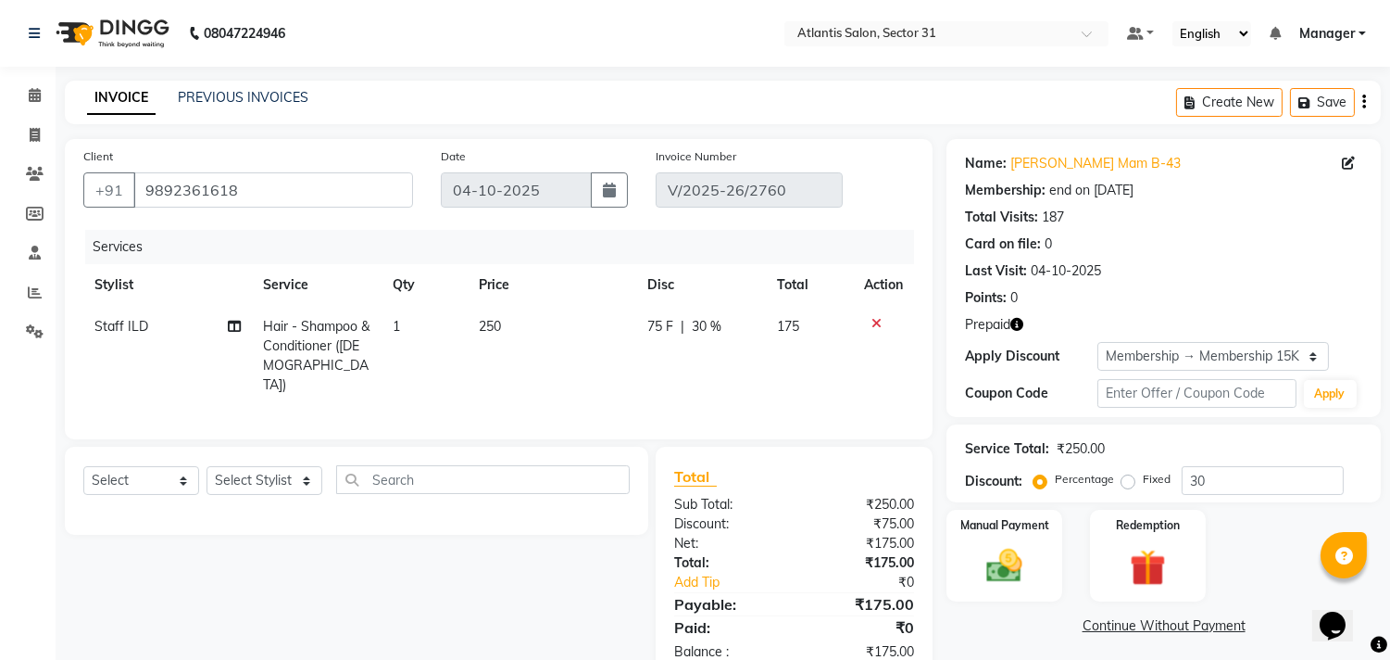
click at [171, 320] on td "Staff ILD" at bounding box center [167, 356] width 169 height 100
select select "49447"
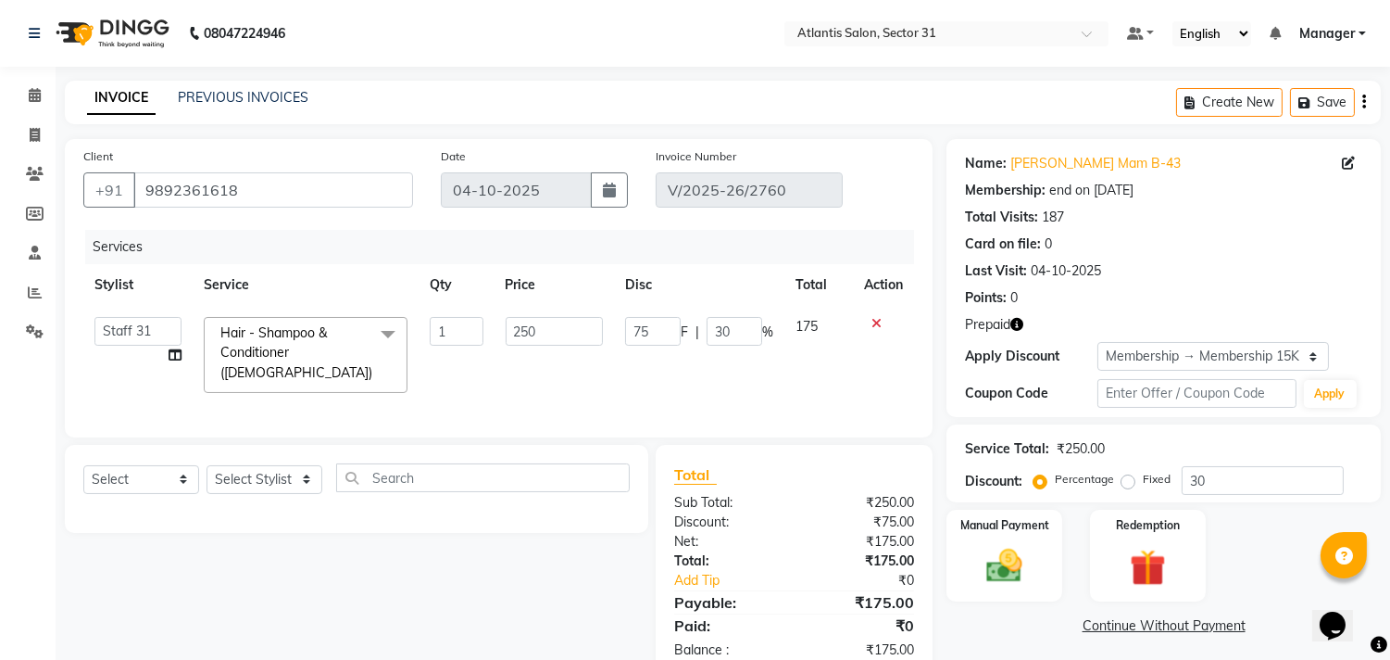
select select "24236"
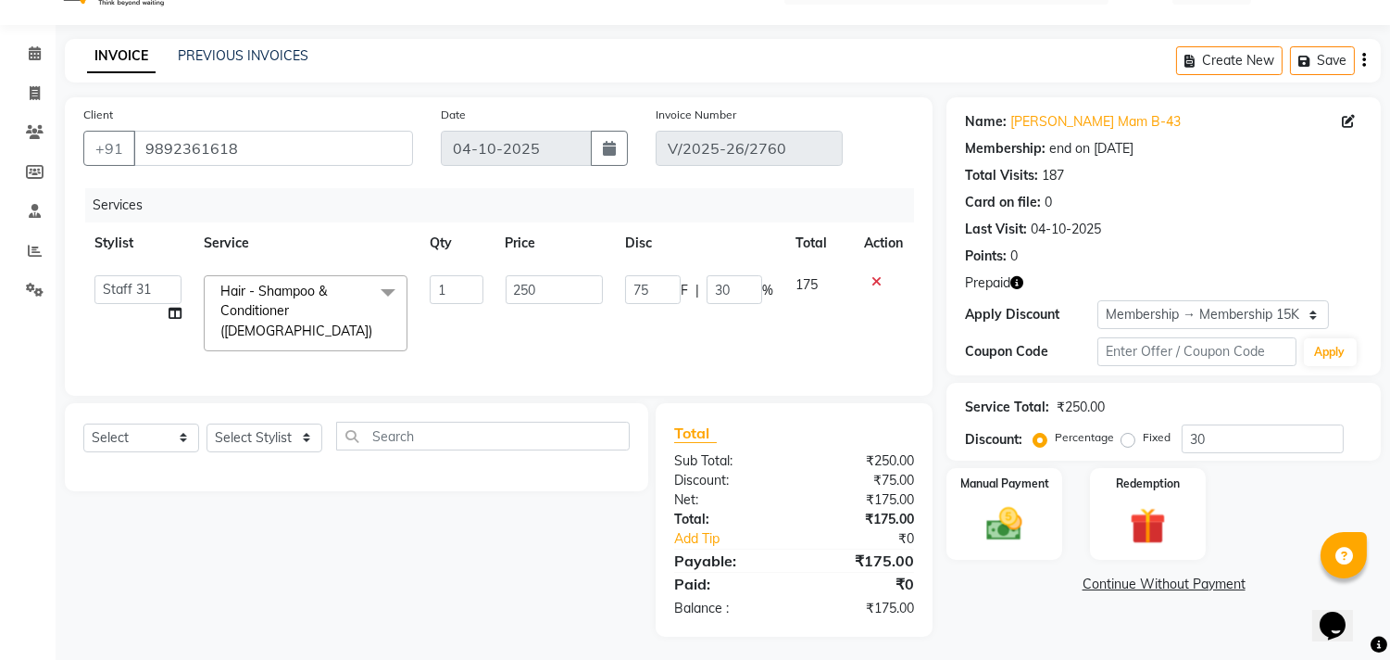
scroll to position [43, 0]
click at [1117, 511] on img at bounding box center [1147, 525] width 61 height 46
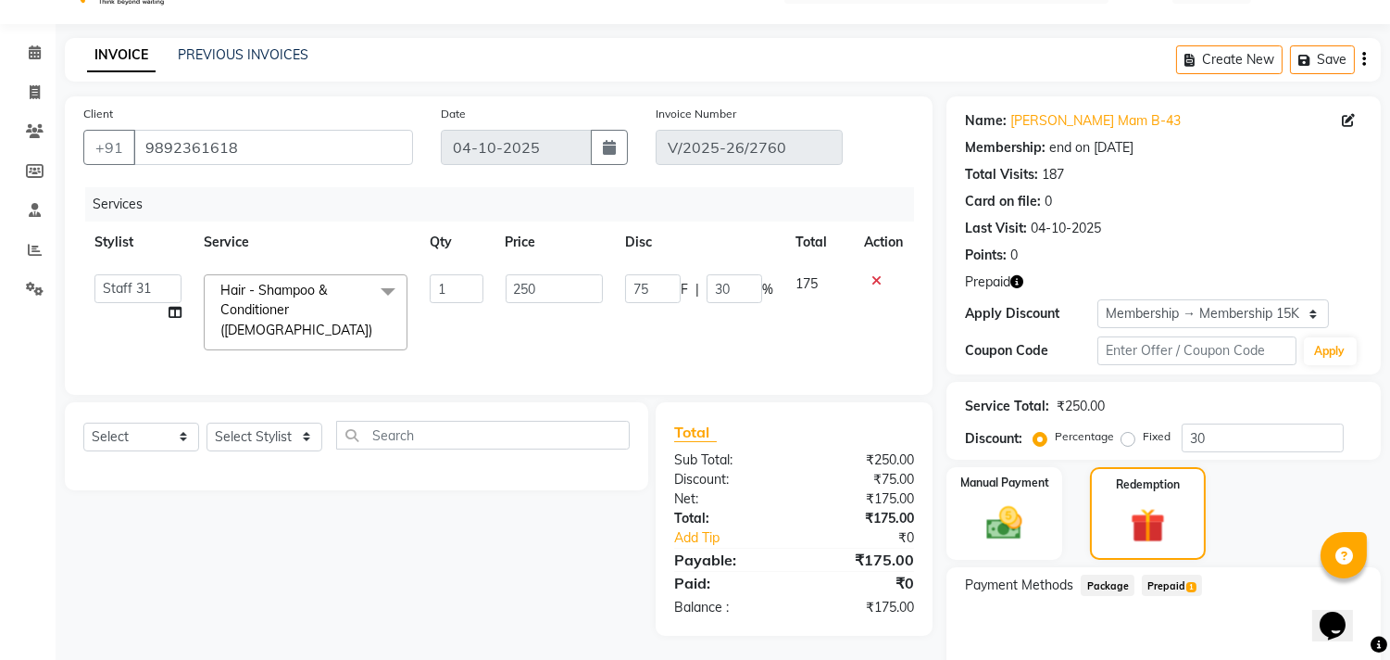
click at [1186, 577] on span "Prepaid 1" at bounding box center [1172, 584] width 60 height 21
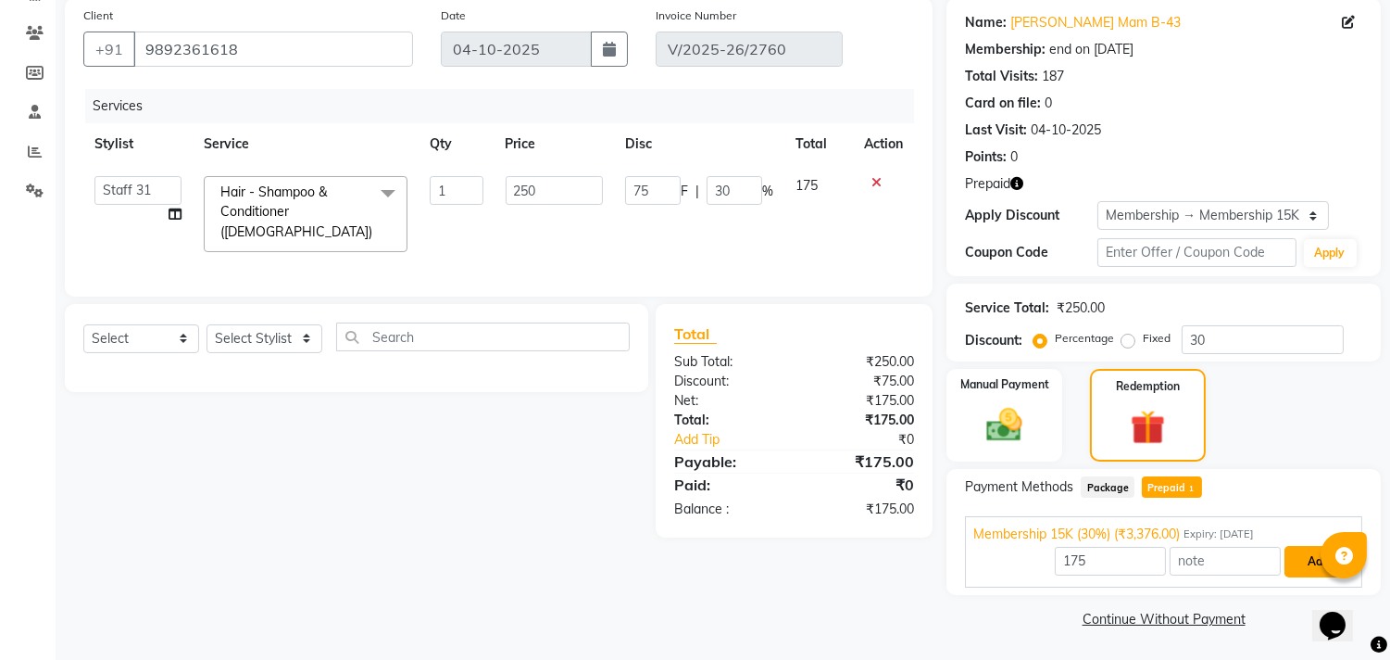
click at [1294, 568] on button "Add" at bounding box center [1319, 561] width 68 height 31
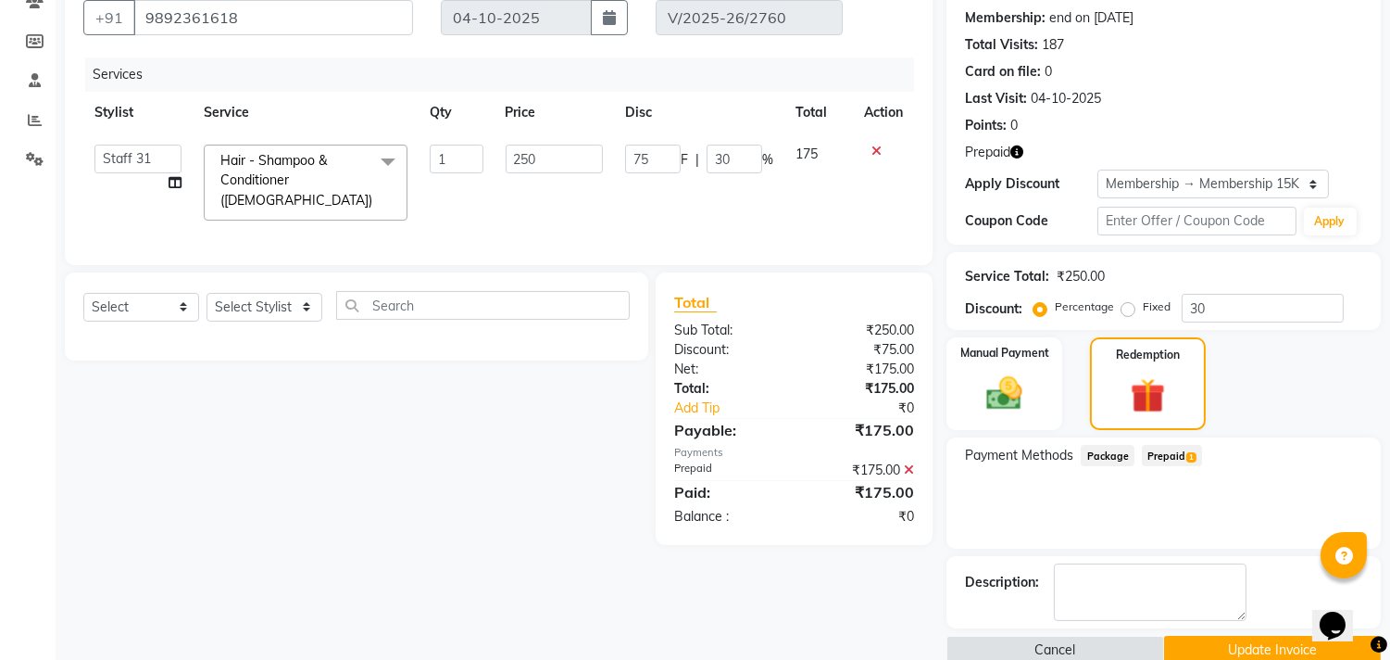
scroll to position [204, 0]
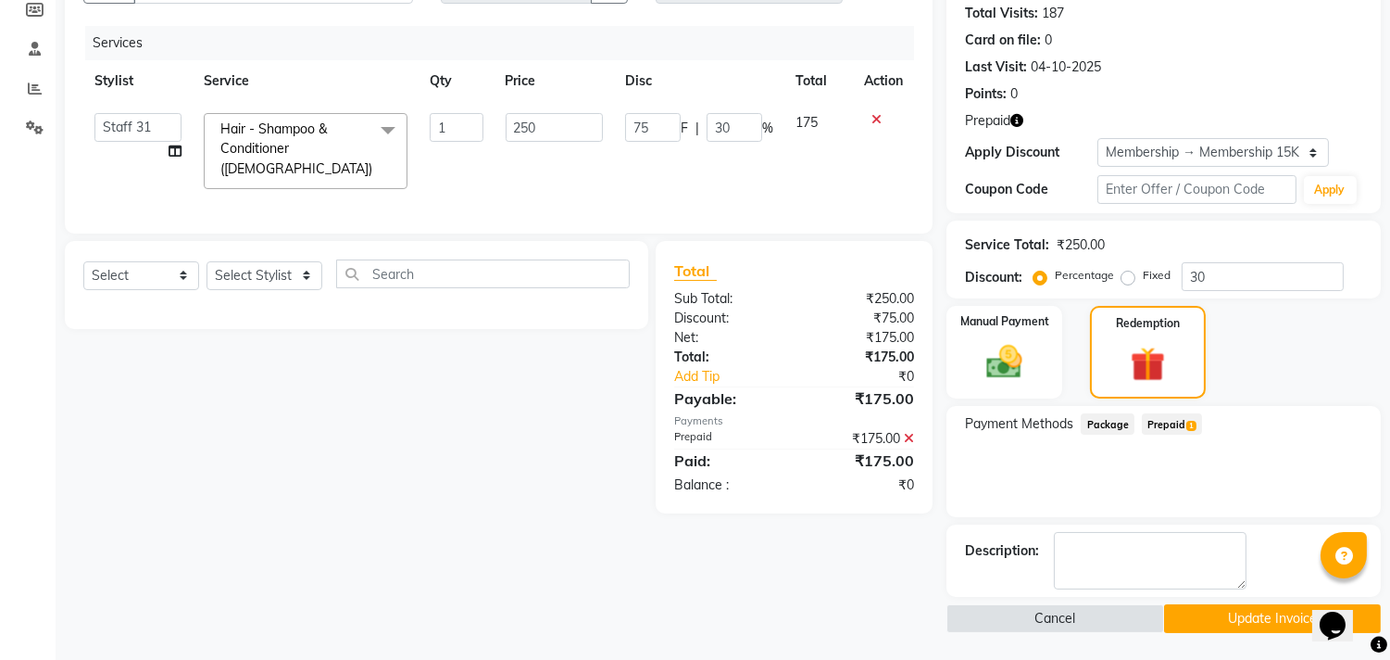
click at [1255, 627] on button "Update Invoice" at bounding box center [1272, 618] width 217 height 29
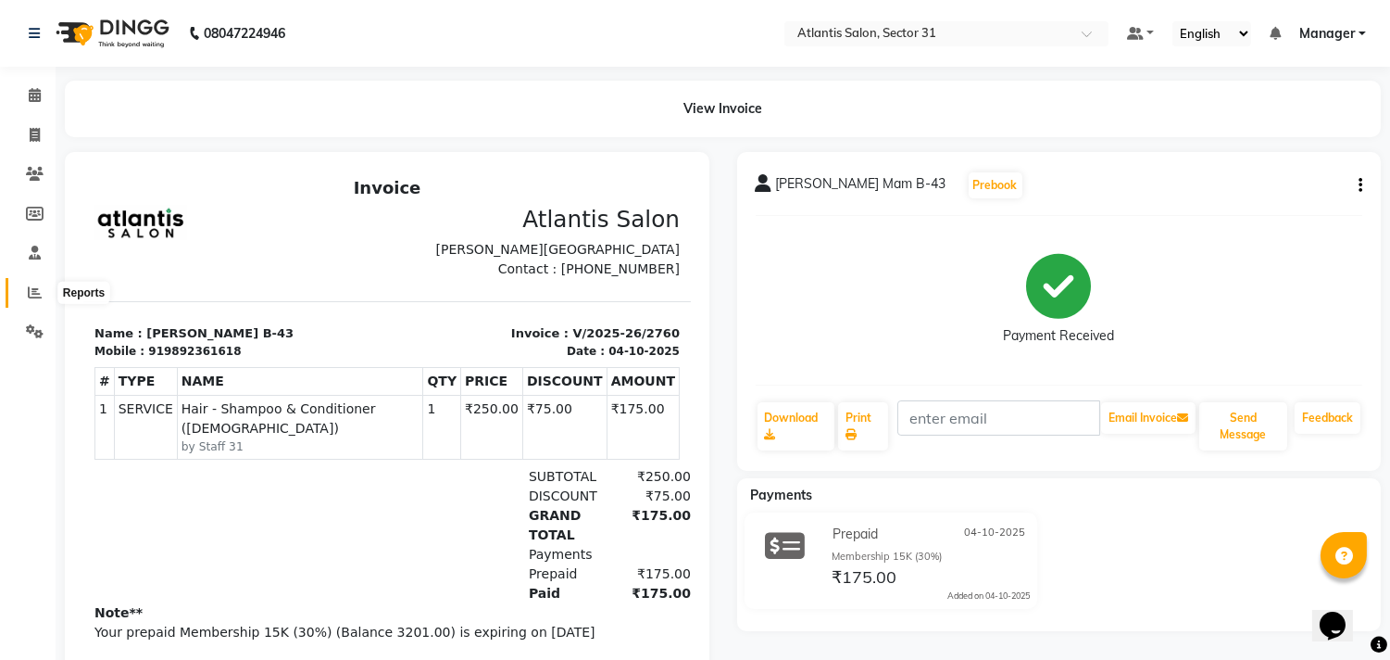
click at [22, 291] on span at bounding box center [35, 293] width 32 height 21
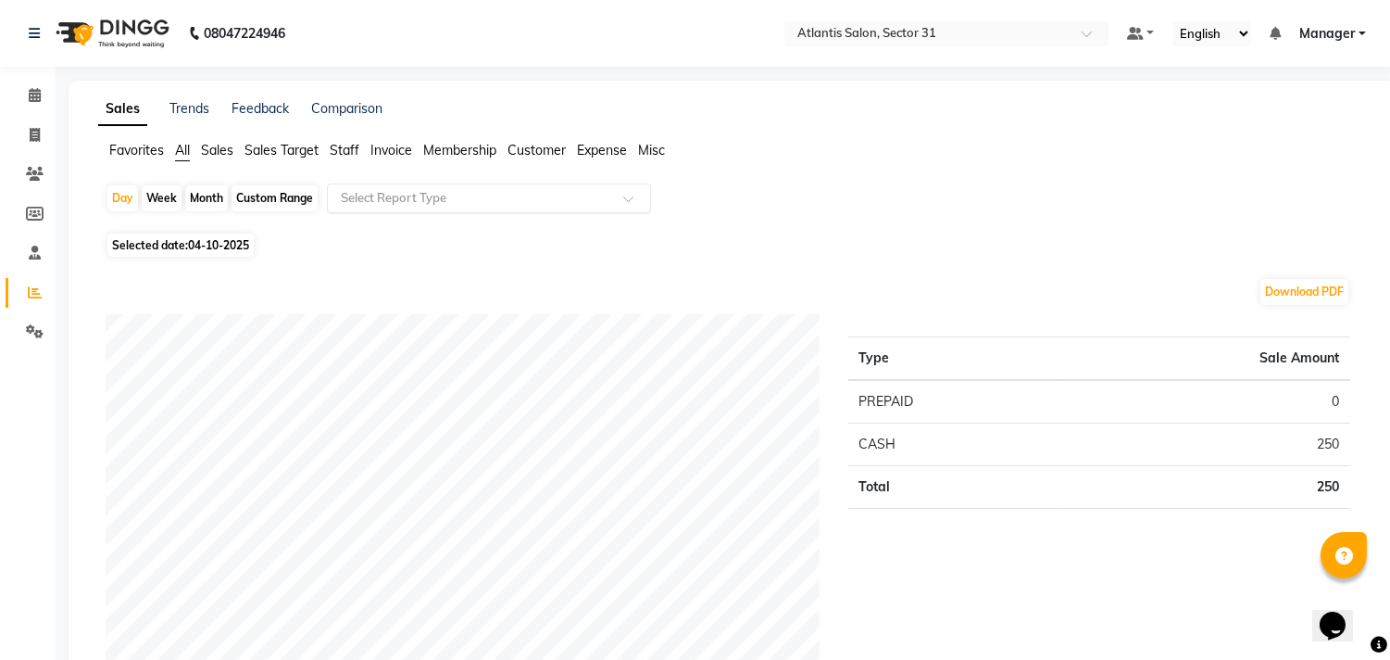
click at [458, 192] on input "text" at bounding box center [470, 198] width 267 height 19
click at [338, 156] on span "Staff" at bounding box center [345, 150] width 30 height 17
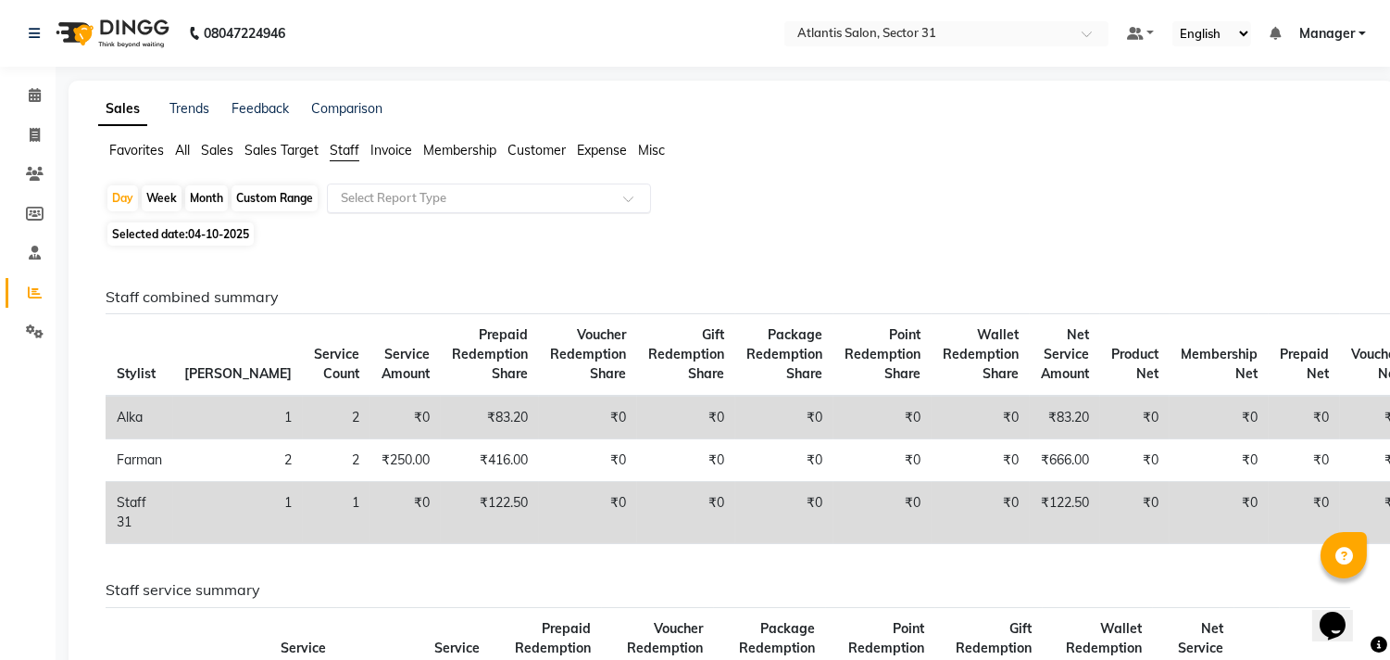
click at [387, 195] on input "text" at bounding box center [470, 198] width 267 height 19
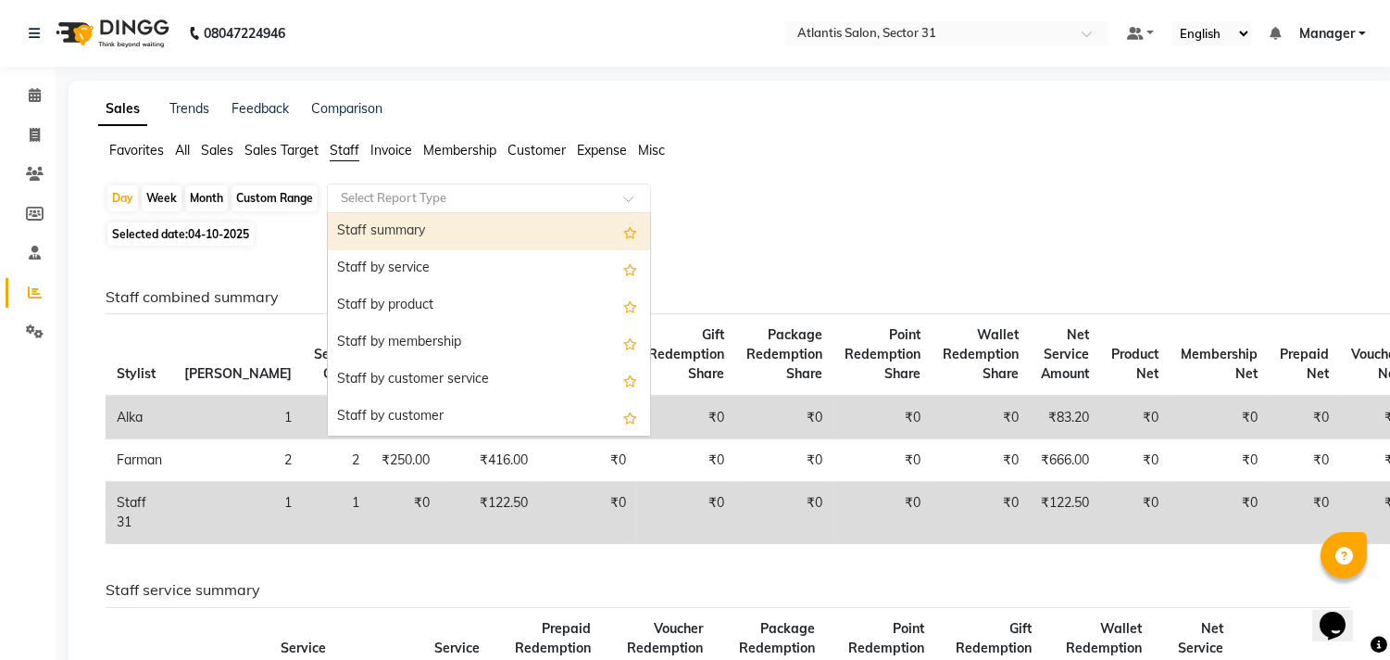
click at [387, 195] on input "text" at bounding box center [470, 198] width 267 height 19
click at [196, 235] on span "04-10-2025" at bounding box center [218, 234] width 61 height 14
select select "10"
select select "2025"
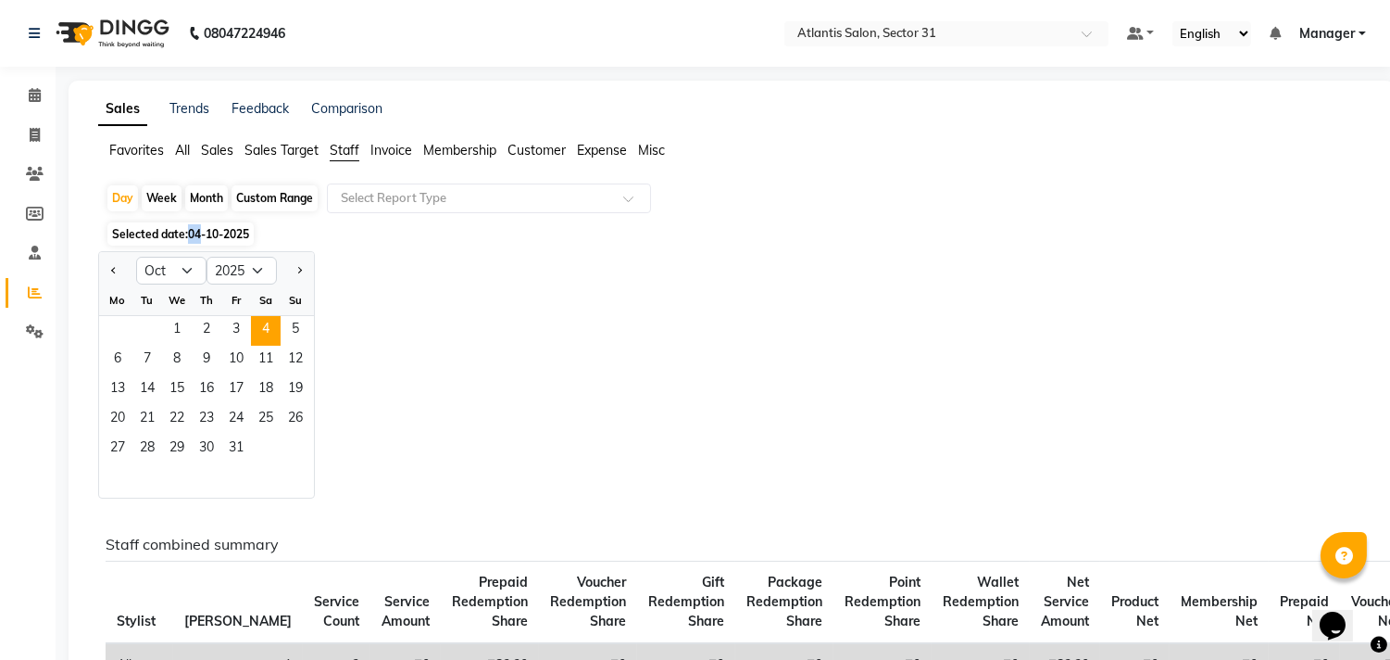
click at [196, 235] on span "04-10-2025" at bounding box center [218, 234] width 61 height 14
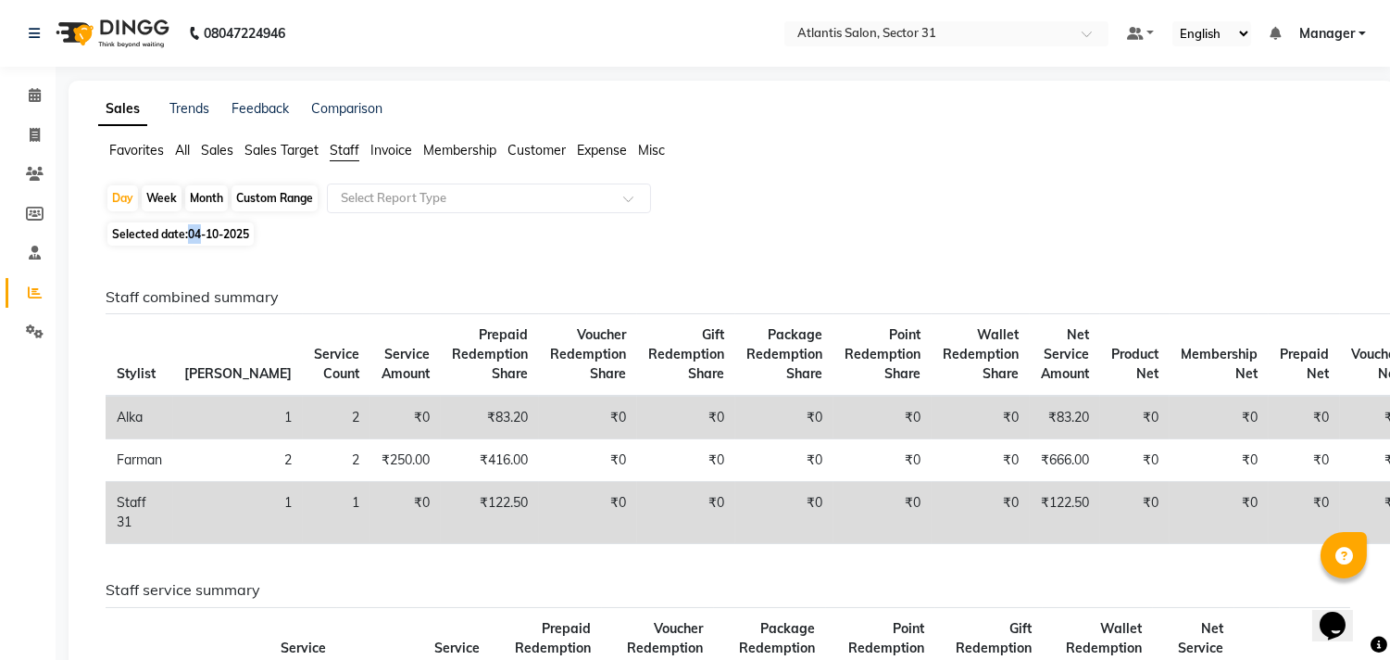
click at [196, 235] on span "04-10-2025" at bounding box center [218, 234] width 61 height 14
select select "10"
select select "2025"
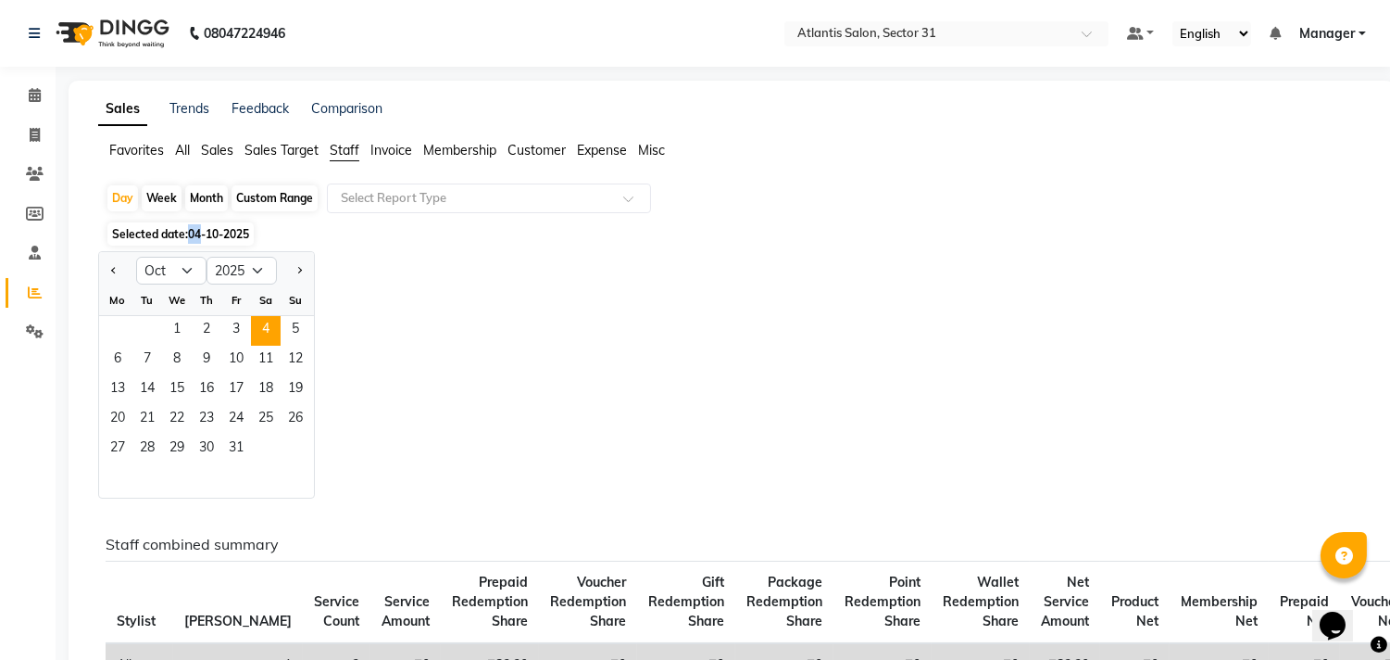
click at [196, 235] on span "04-10-2025" at bounding box center [218, 234] width 61 height 14
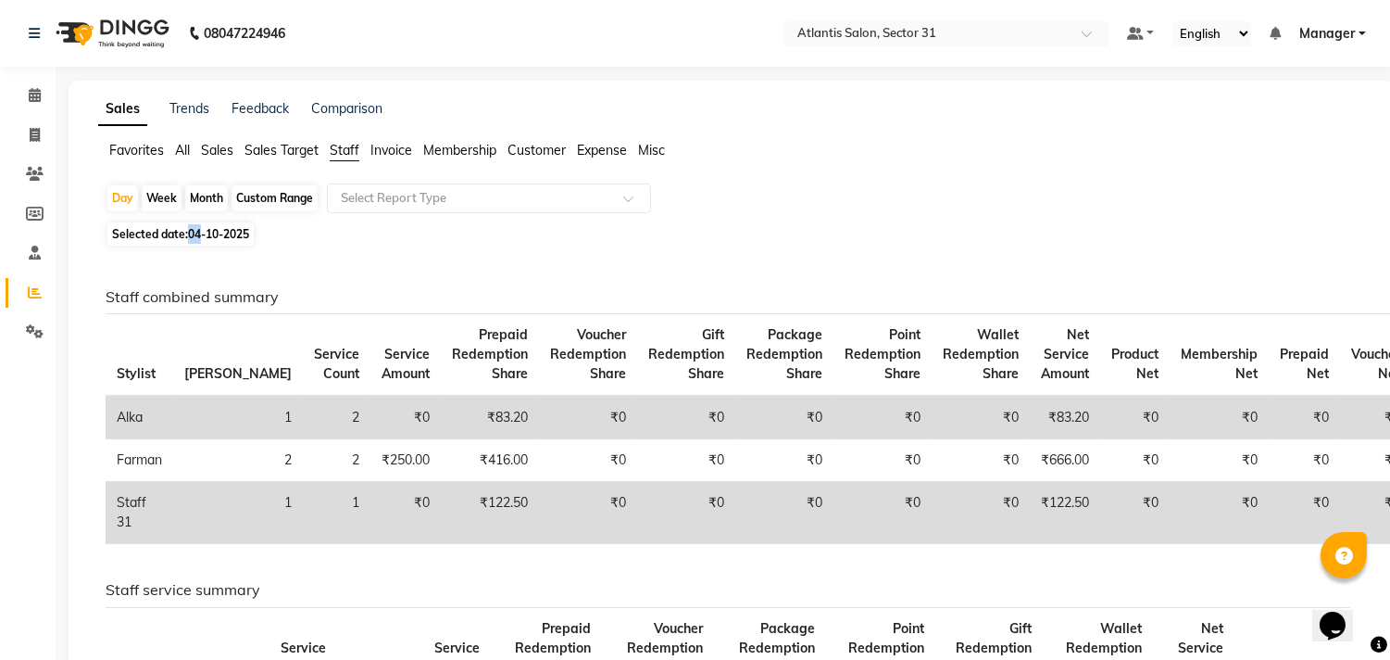
click at [196, 235] on span "04-10-2025" at bounding box center [218, 234] width 61 height 14
select select "10"
select select "2025"
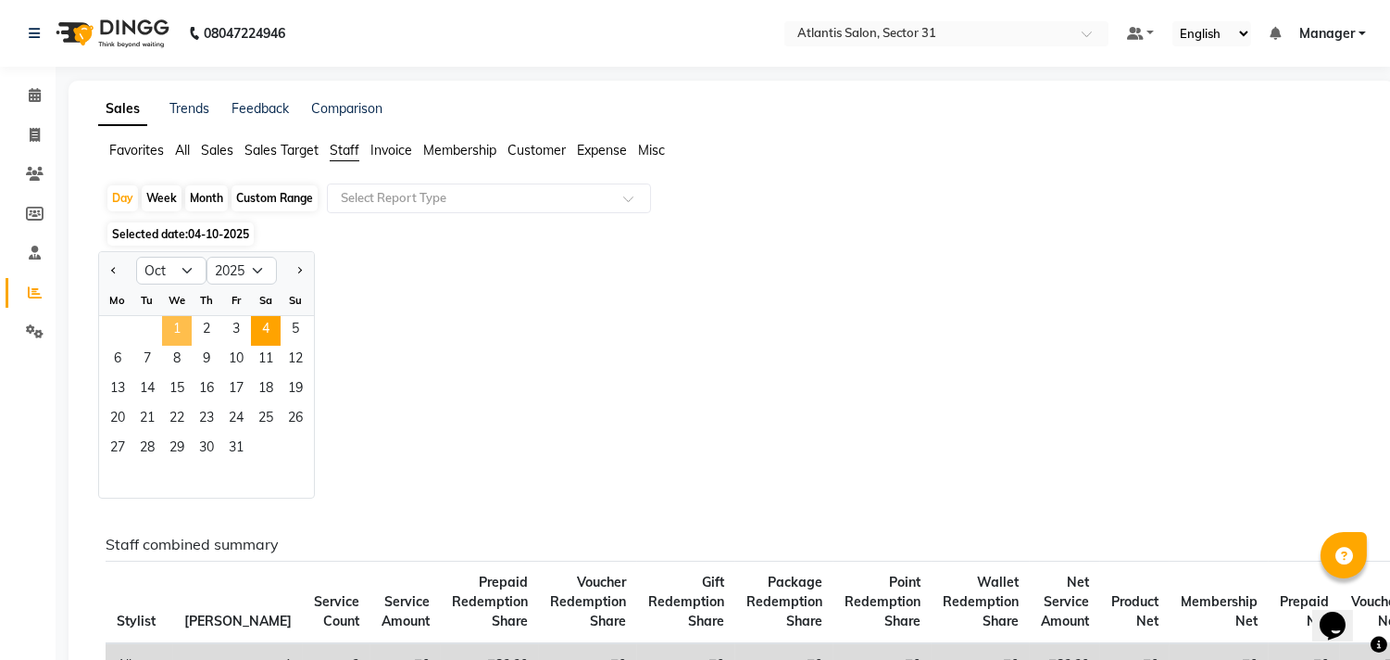
click at [178, 333] on span "1" at bounding box center [177, 331] width 30 height 30
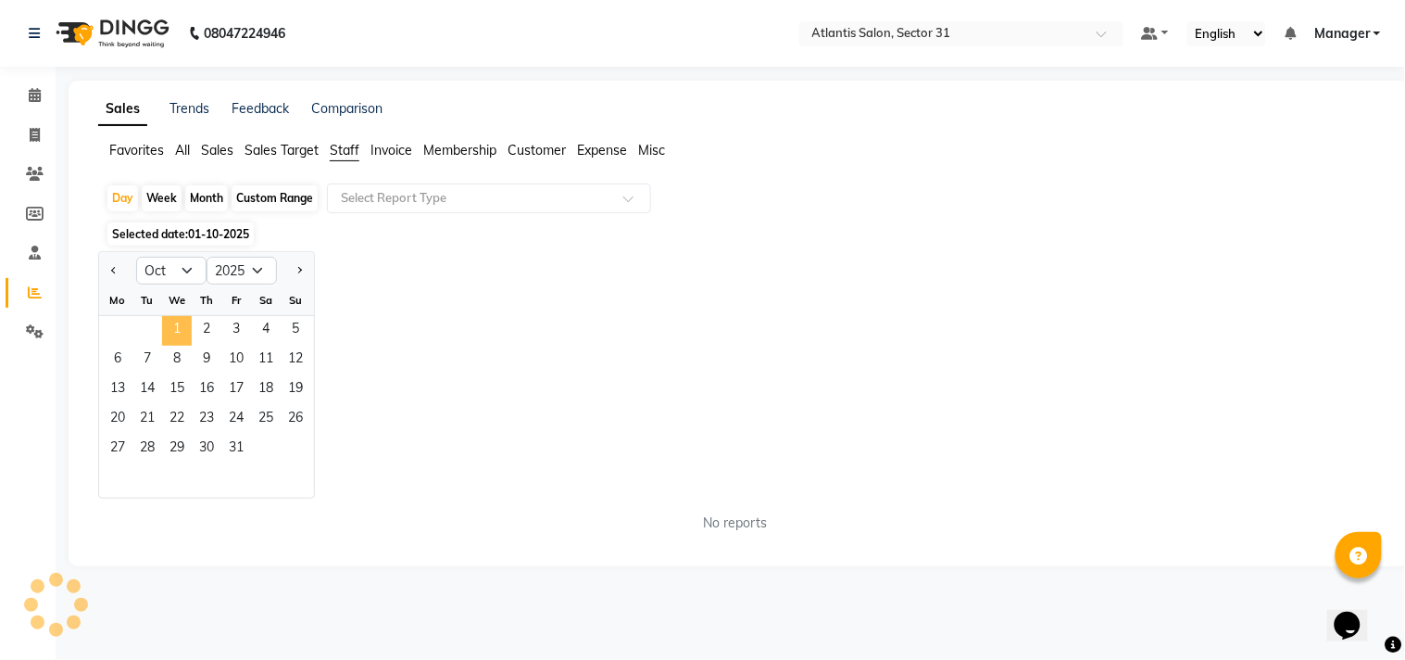
click at [178, 333] on span "1" at bounding box center [177, 331] width 30 height 30
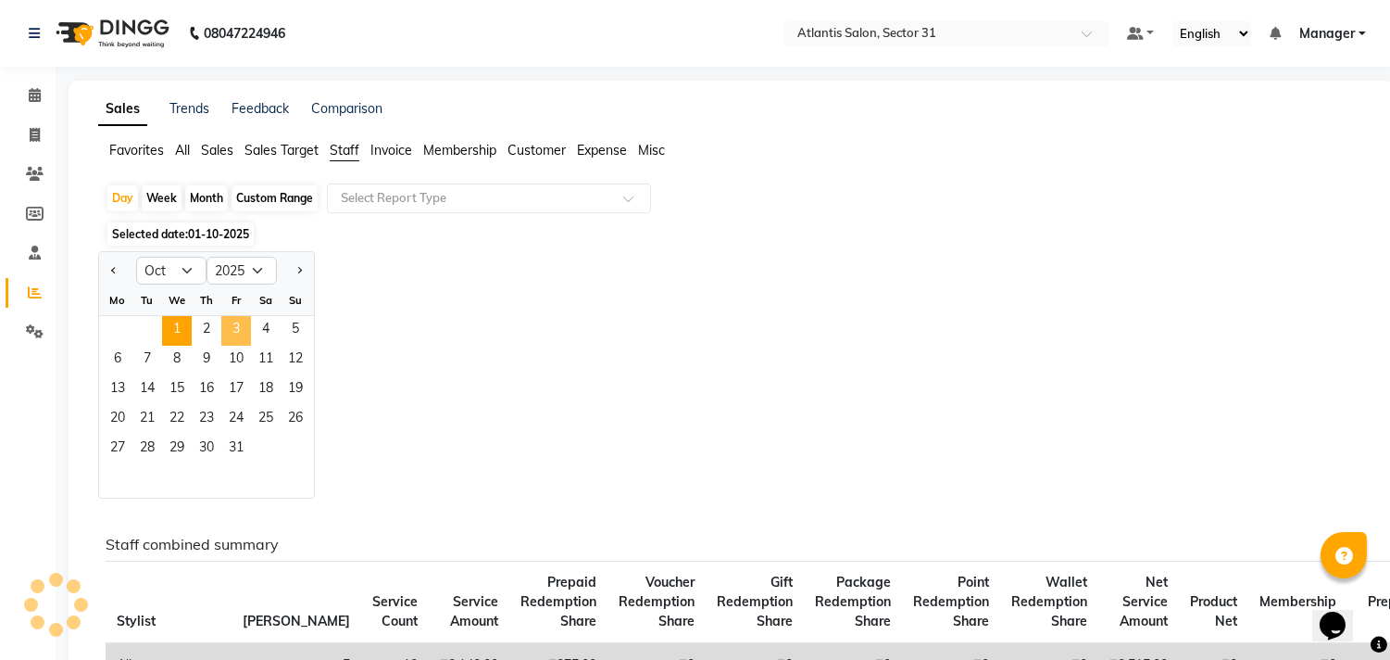
click at [242, 334] on span "3" at bounding box center [236, 331] width 30 height 30
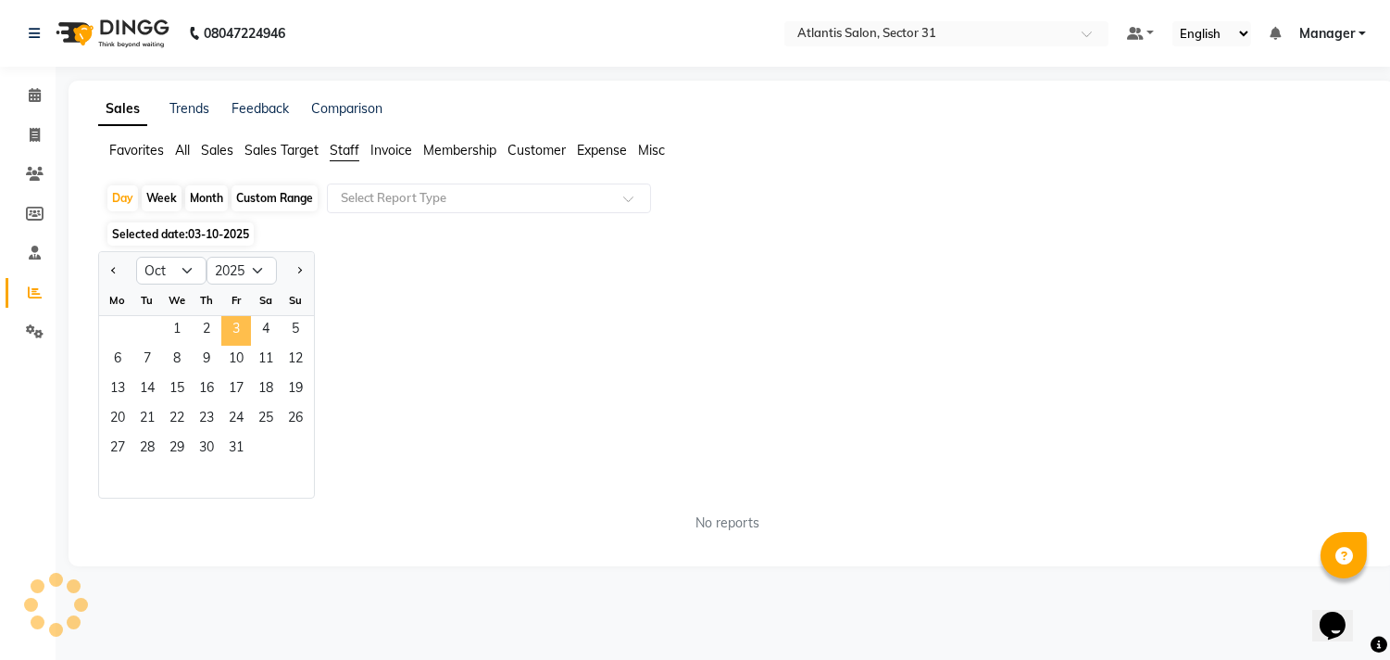
click at [242, 334] on span "3" at bounding box center [236, 331] width 30 height 30
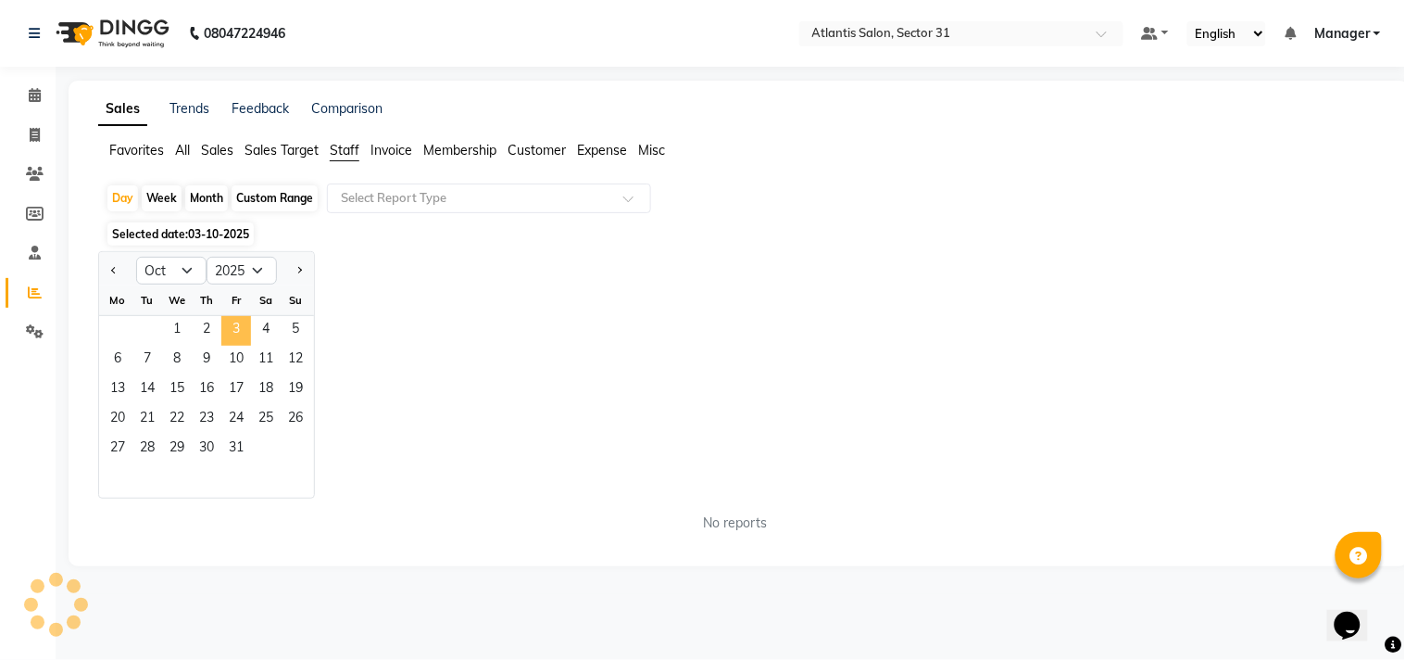
click at [242, 334] on span "3" at bounding box center [236, 331] width 30 height 30
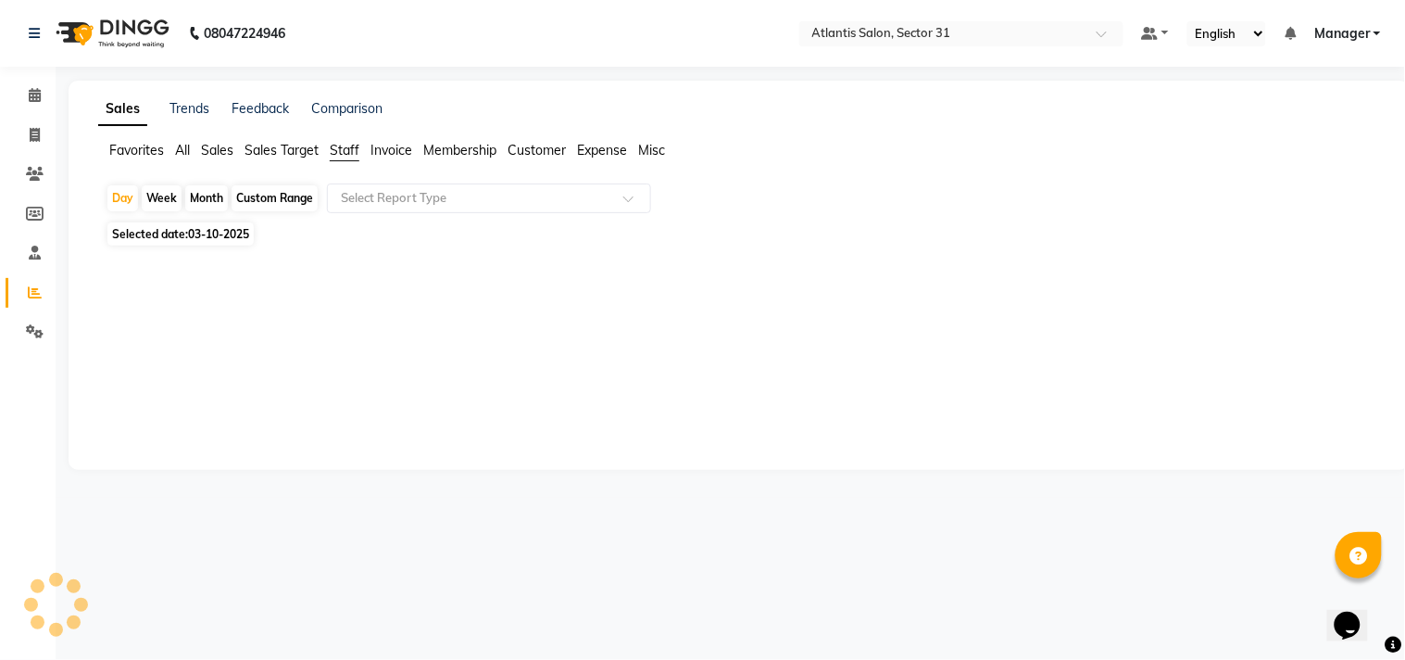
click at [181, 331] on div at bounding box center [735, 299] width 1289 height 96
click at [253, 236] on span "Selected date: 03-10-2025" at bounding box center [180, 233] width 146 height 23
click at [237, 239] on span "03-10-2025" at bounding box center [218, 234] width 61 height 14
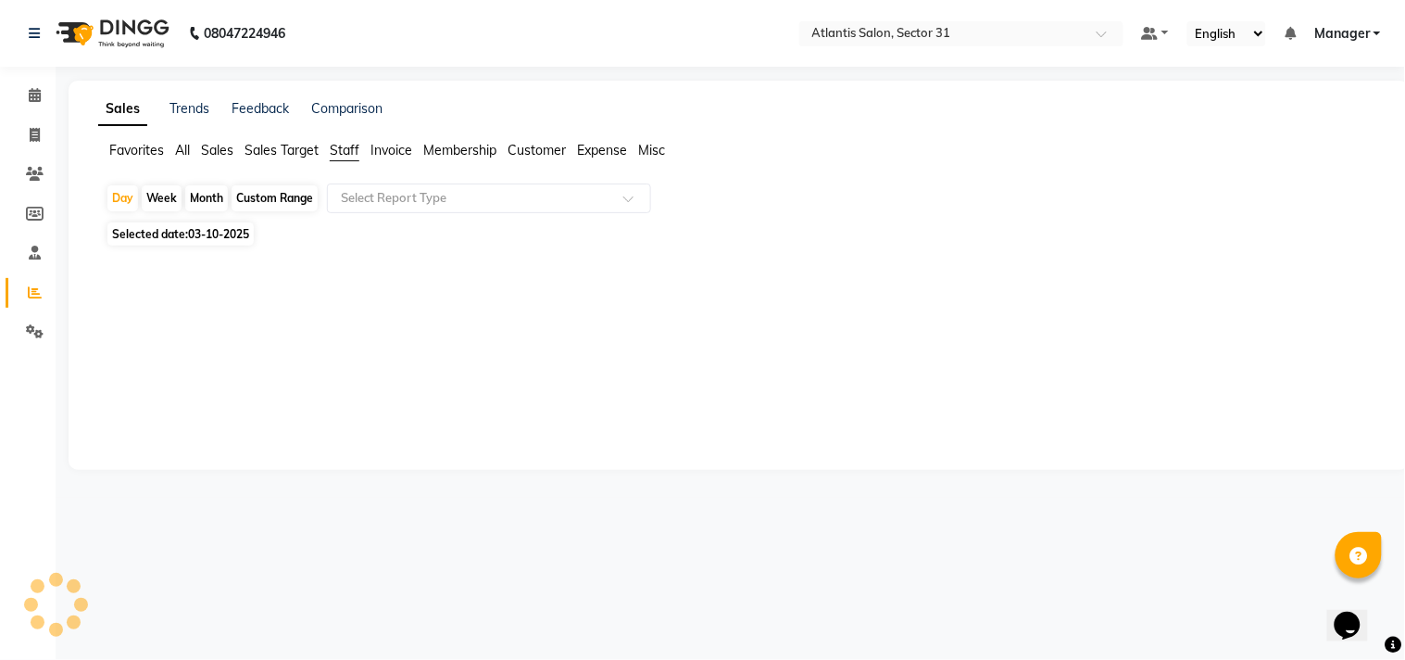
click at [220, 225] on span "Selected date: 03-10-2025" at bounding box center [180, 233] width 146 height 23
select select "10"
select select "2025"
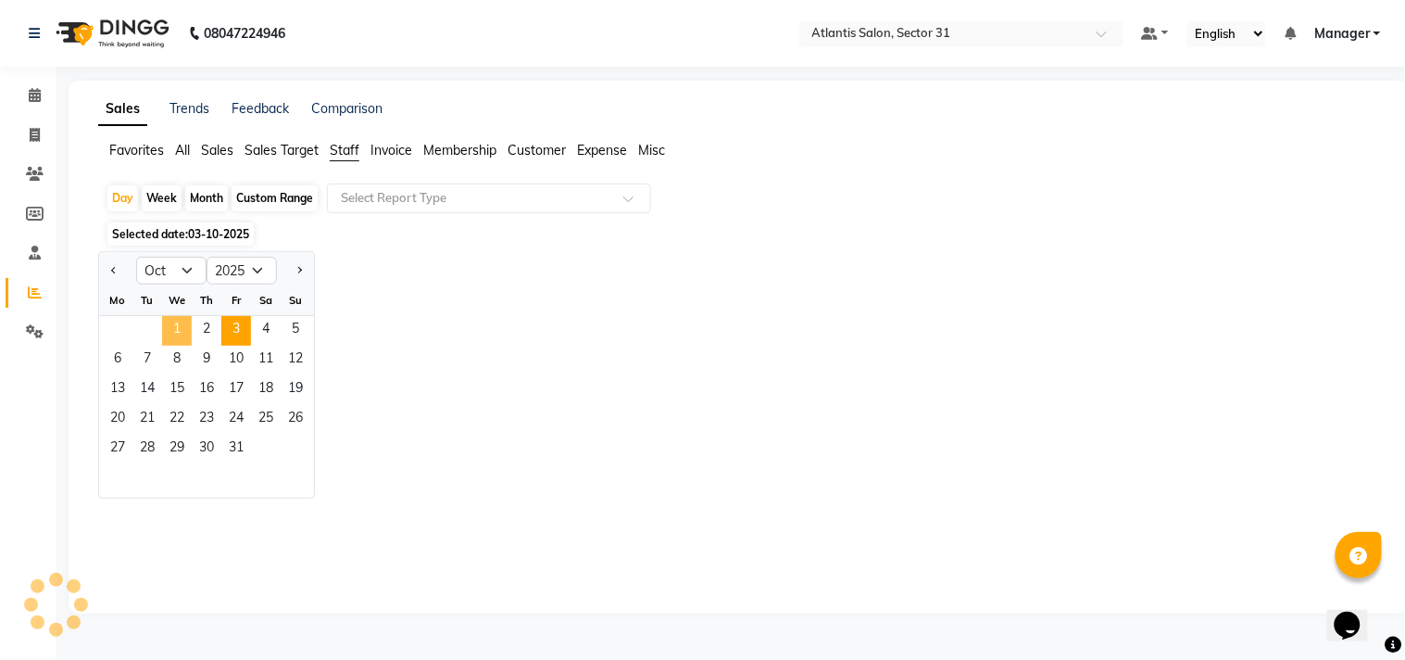
click at [173, 325] on span "1" at bounding box center [177, 331] width 30 height 30
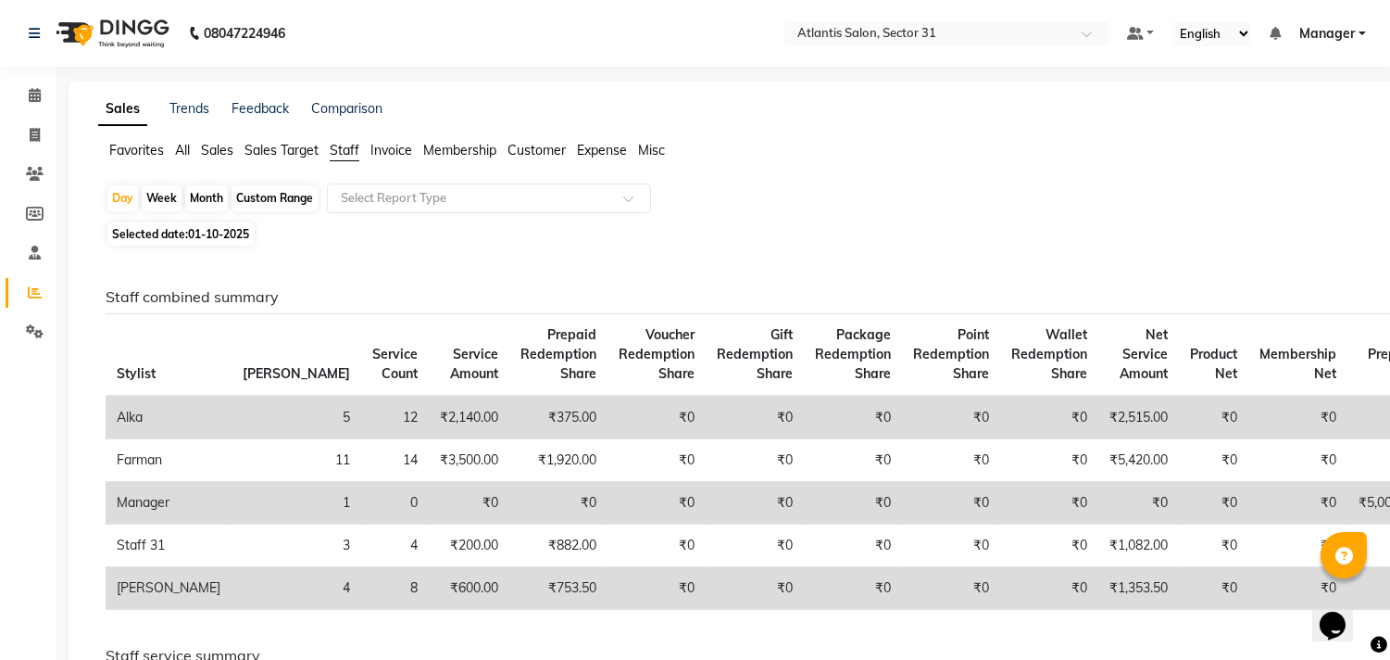
click at [239, 232] on span "01-10-2025" at bounding box center [218, 234] width 61 height 14
select select "10"
select select "2025"
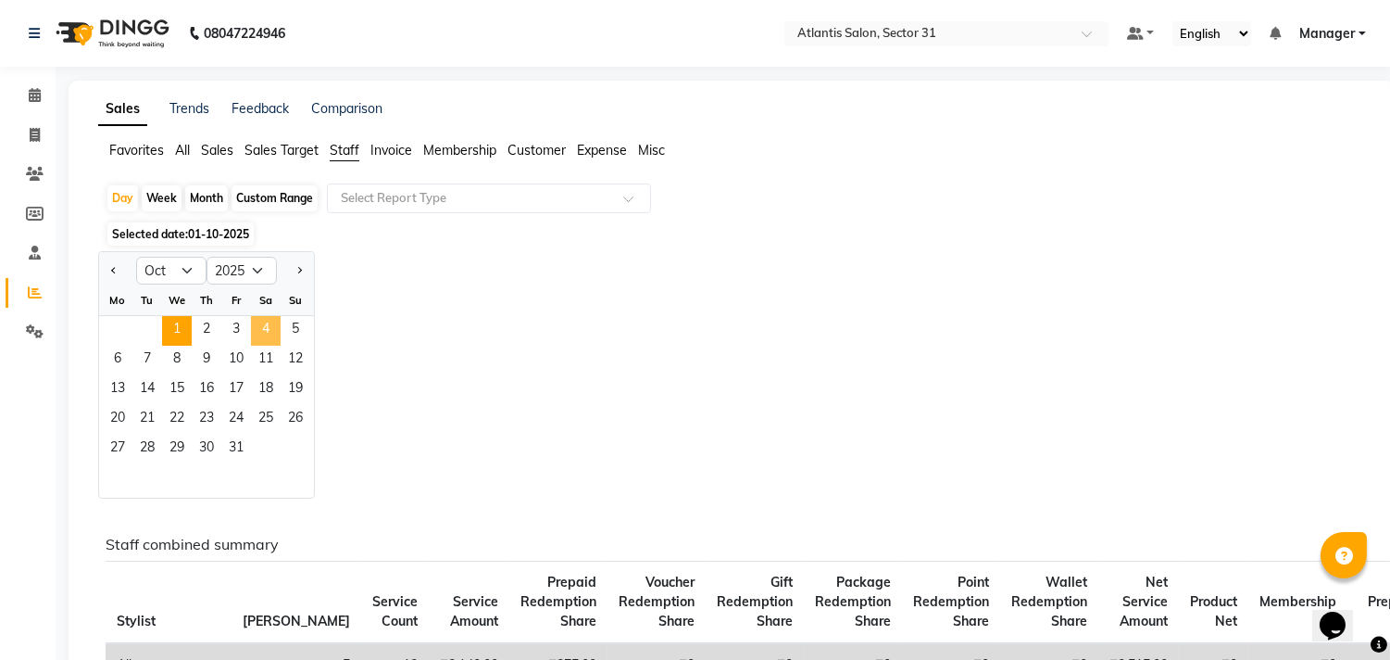
click at [257, 326] on span "4" at bounding box center [266, 331] width 30 height 30
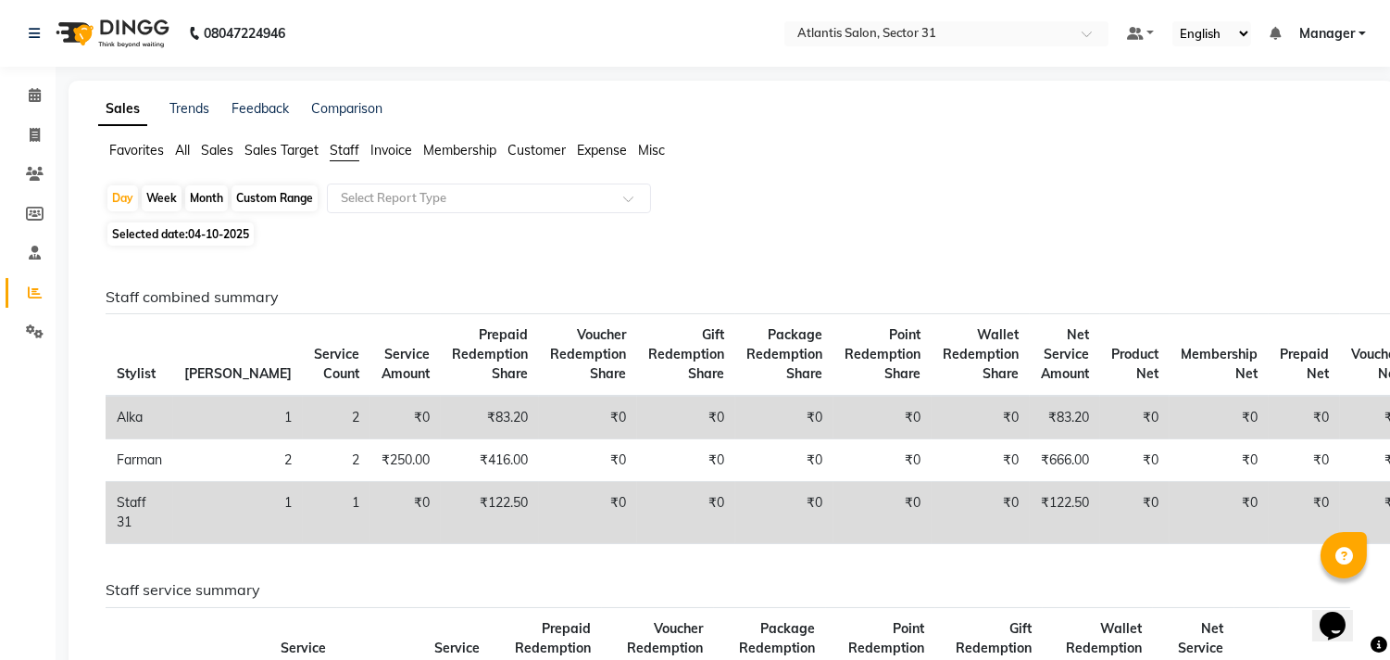
click at [179, 326] on th "[PERSON_NAME]" at bounding box center [238, 355] width 130 height 82
click at [169, 200] on div "Week" at bounding box center [162, 198] width 40 height 26
select select "10"
select select "2025"
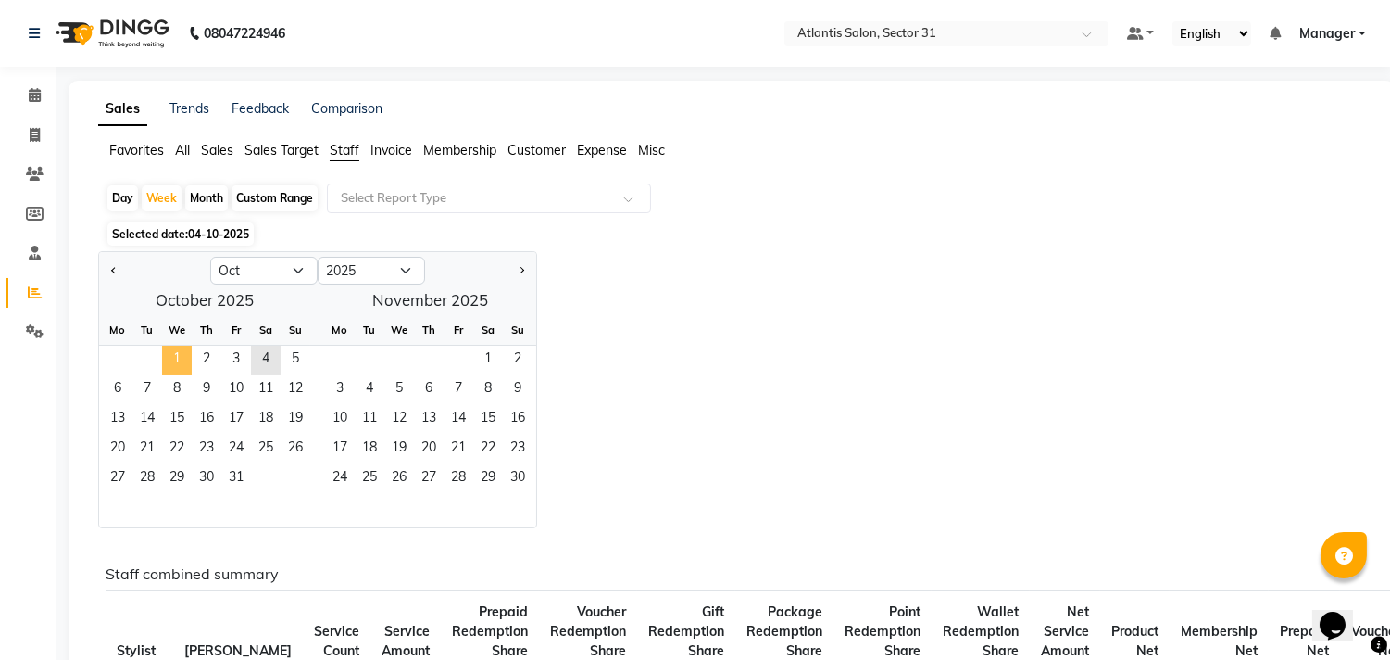
click at [170, 354] on span "1" at bounding box center [177, 361] width 30 height 30
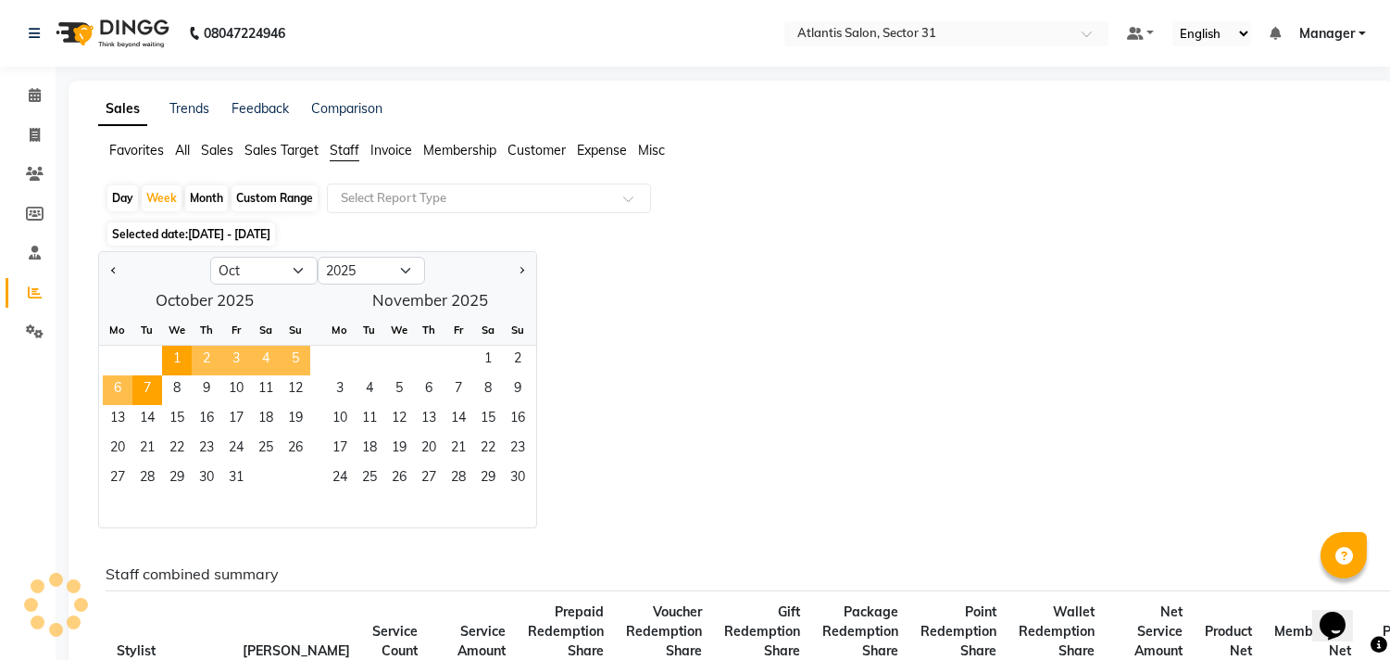
click at [238, 353] on span "3" at bounding box center [236, 361] width 30 height 30
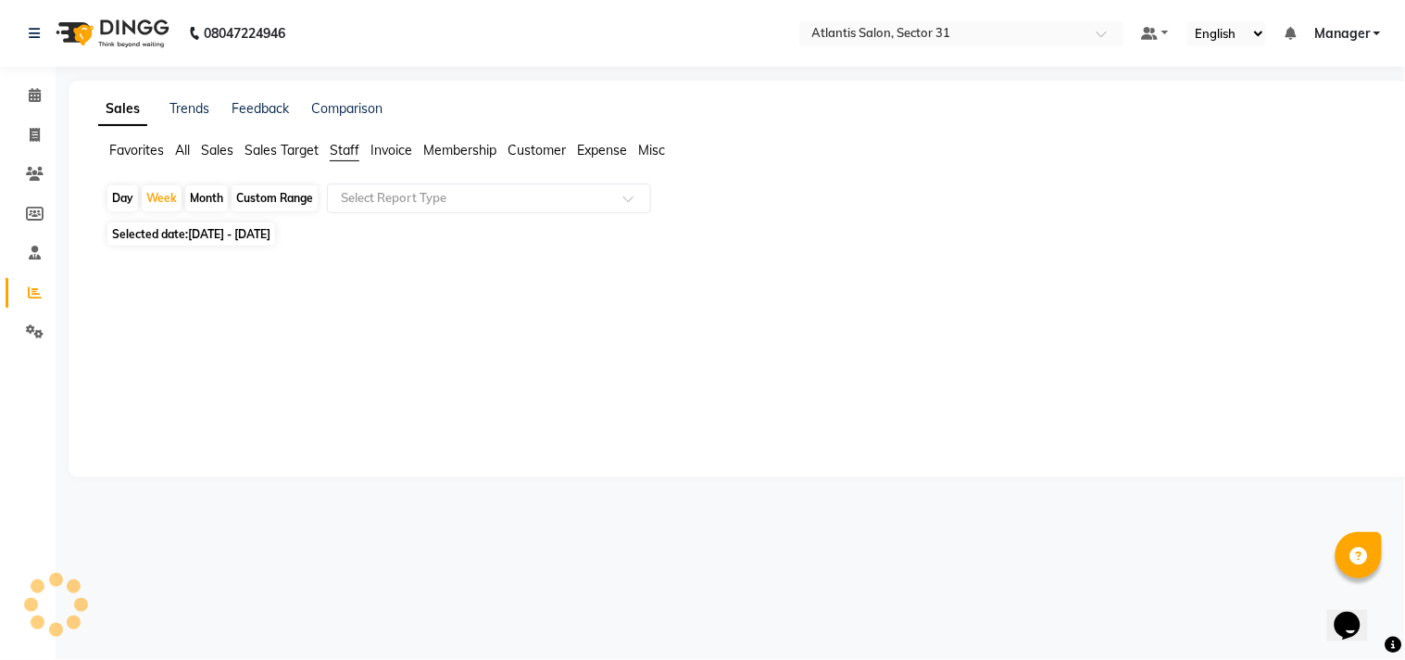
click at [266, 235] on span "[DATE] - [DATE]" at bounding box center [229, 234] width 82 height 14
select select "10"
select select "2025"
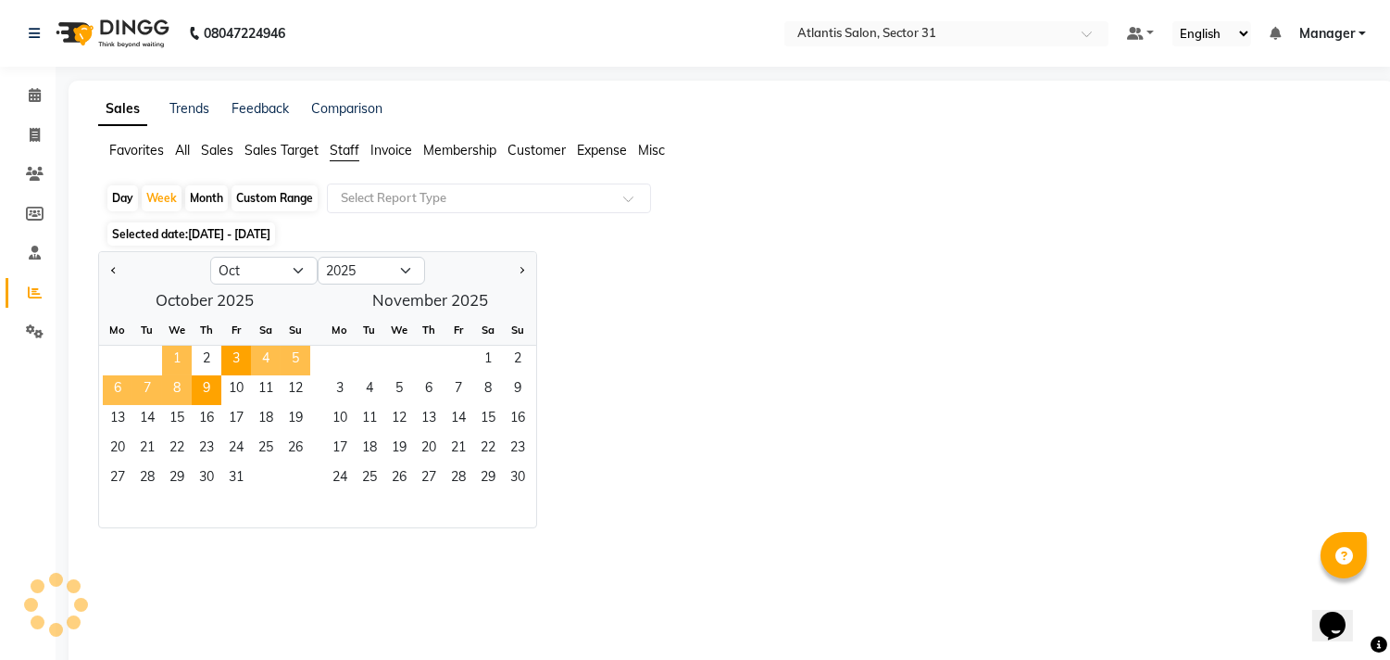
click at [179, 355] on span "1" at bounding box center [177, 361] width 30 height 30
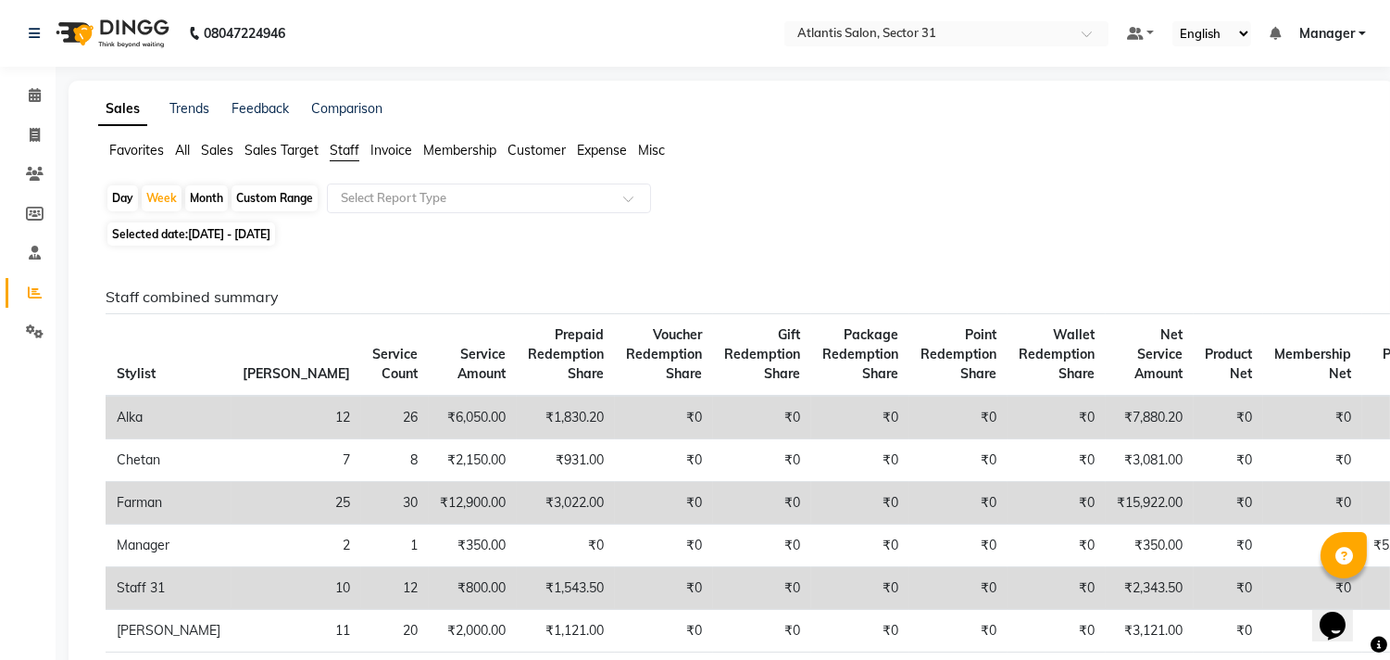
click at [235, 354] on th "[PERSON_NAME]" at bounding box center [297, 355] width 130 height 82
click at [216, 241] on span "[DATE] - [DATE]" at bounding box center [229, 234] width 82 height 14
select select "10"
select select "2025"
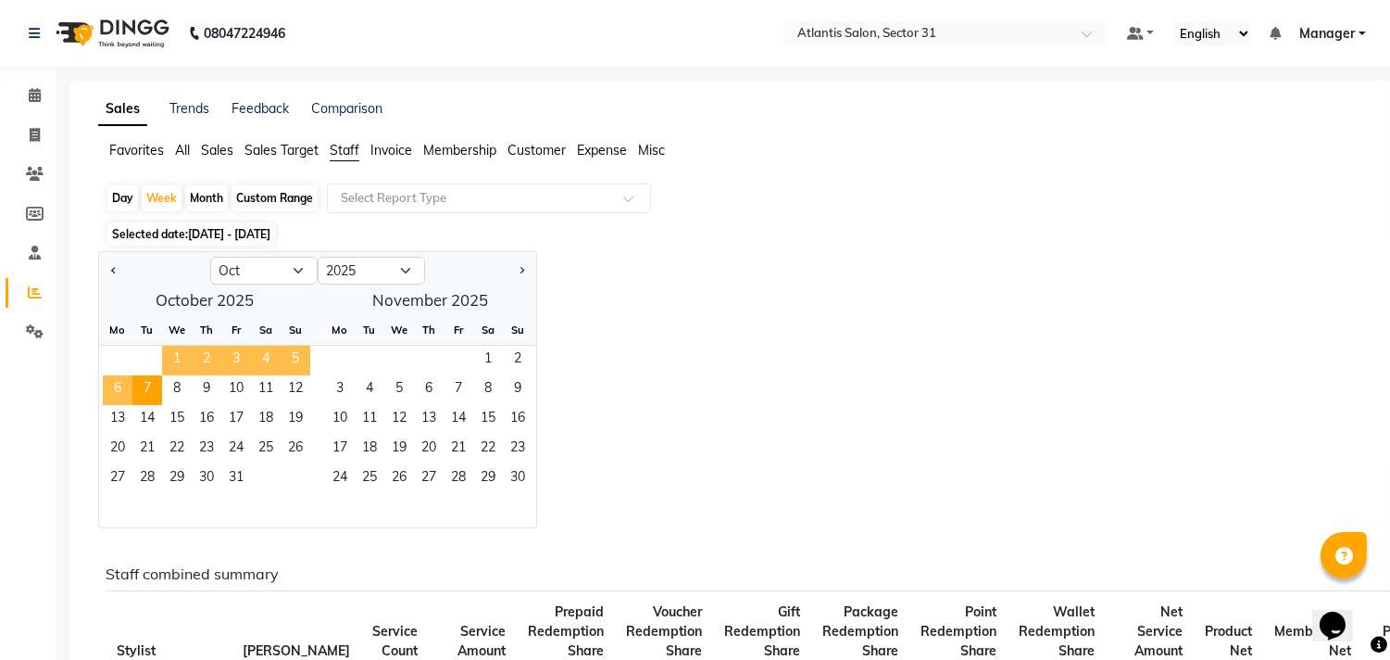
click at [170, 347] on span "1" at bounding box center [177, 361] width 30 height 30
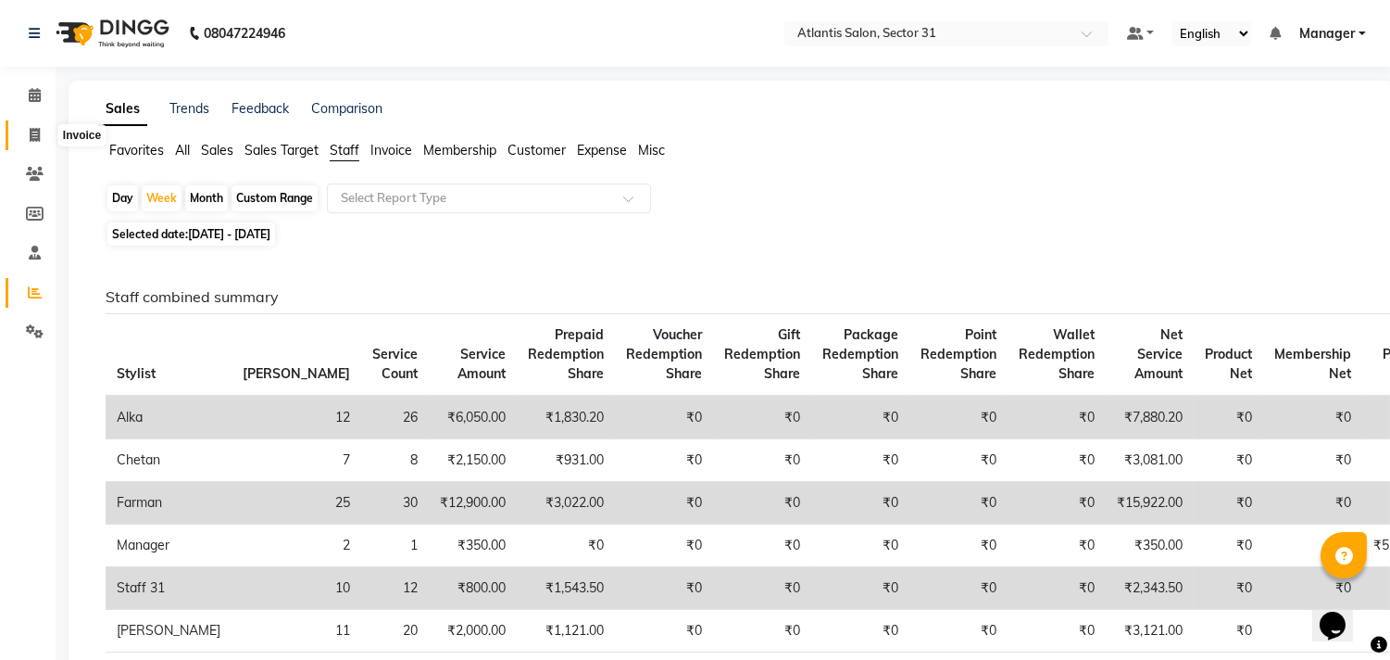
click at [30, 136] on icon at bounding box center [35, 135] width 10 height 14
select select "service"
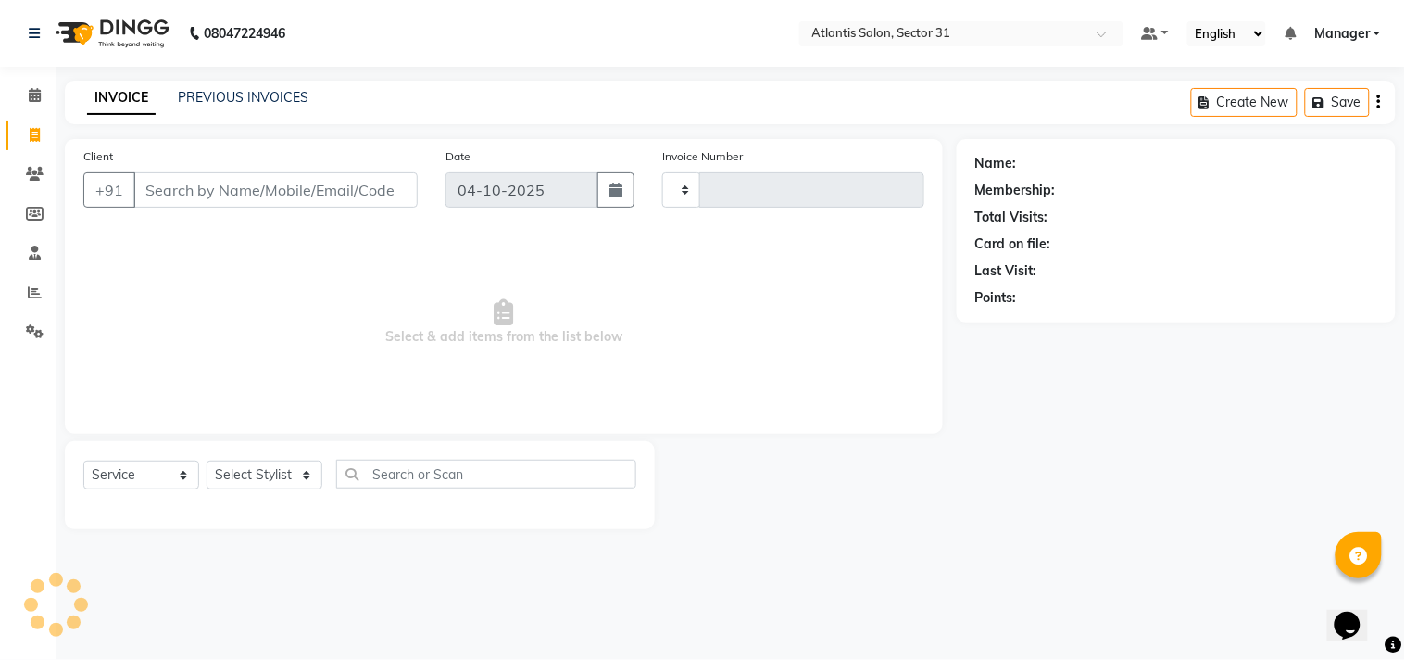
type input "2761"
select select "4391"
click at [29, 291] on icon at bounding box center [35, 292] width 14 height 14
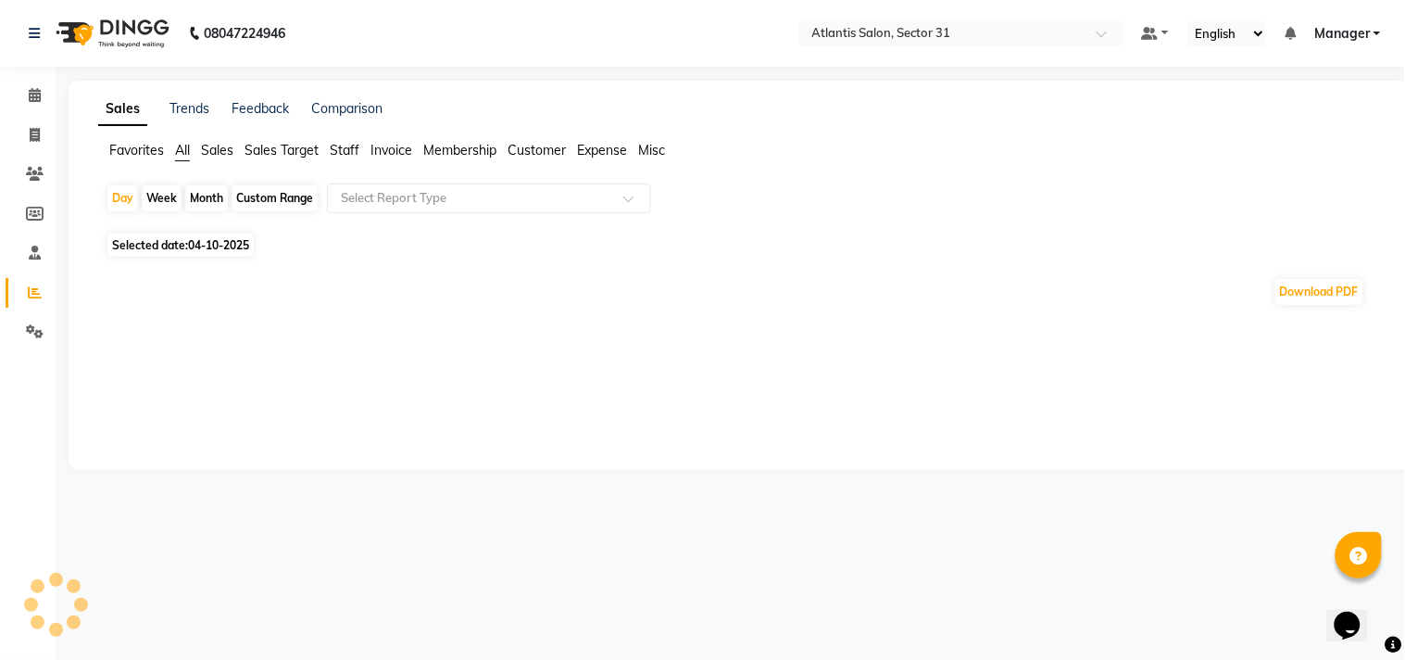
click at [343, 152] on span "Staff" at bounding box center [345, 150] width 30 height 17
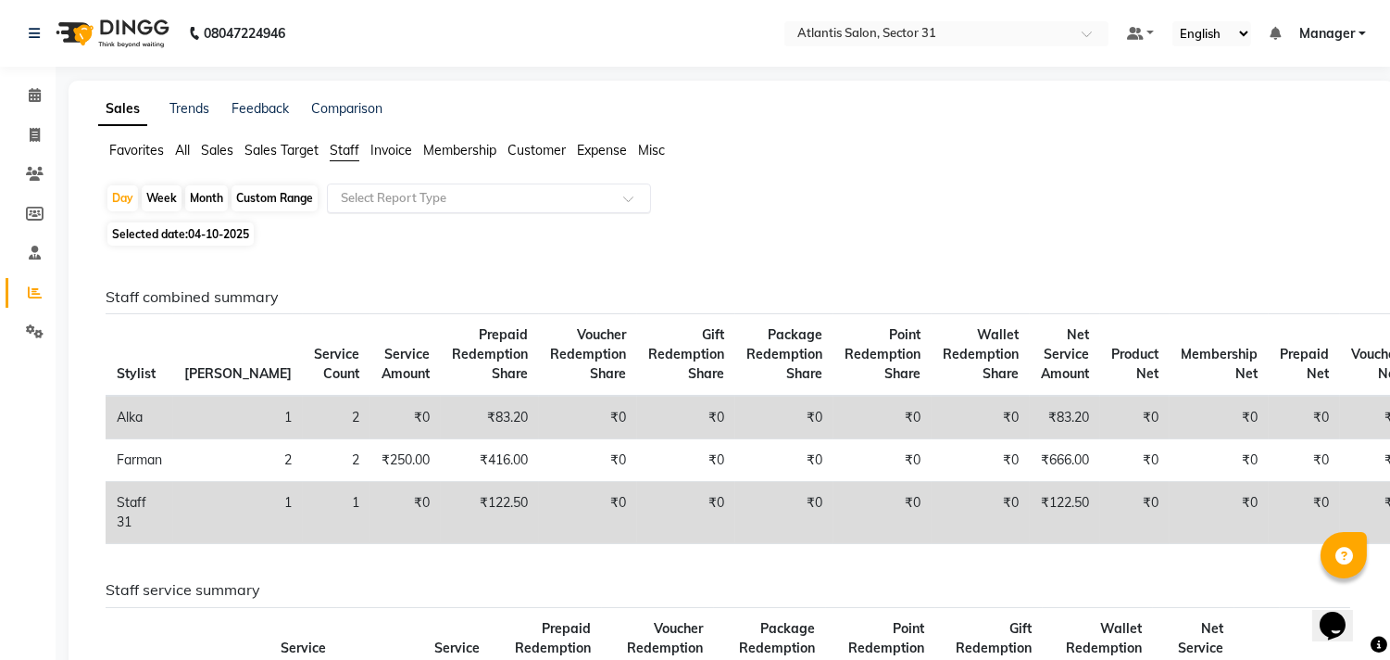
click at [373, 200] on input "text" at bounding box center [470, 198] width 267 height 19
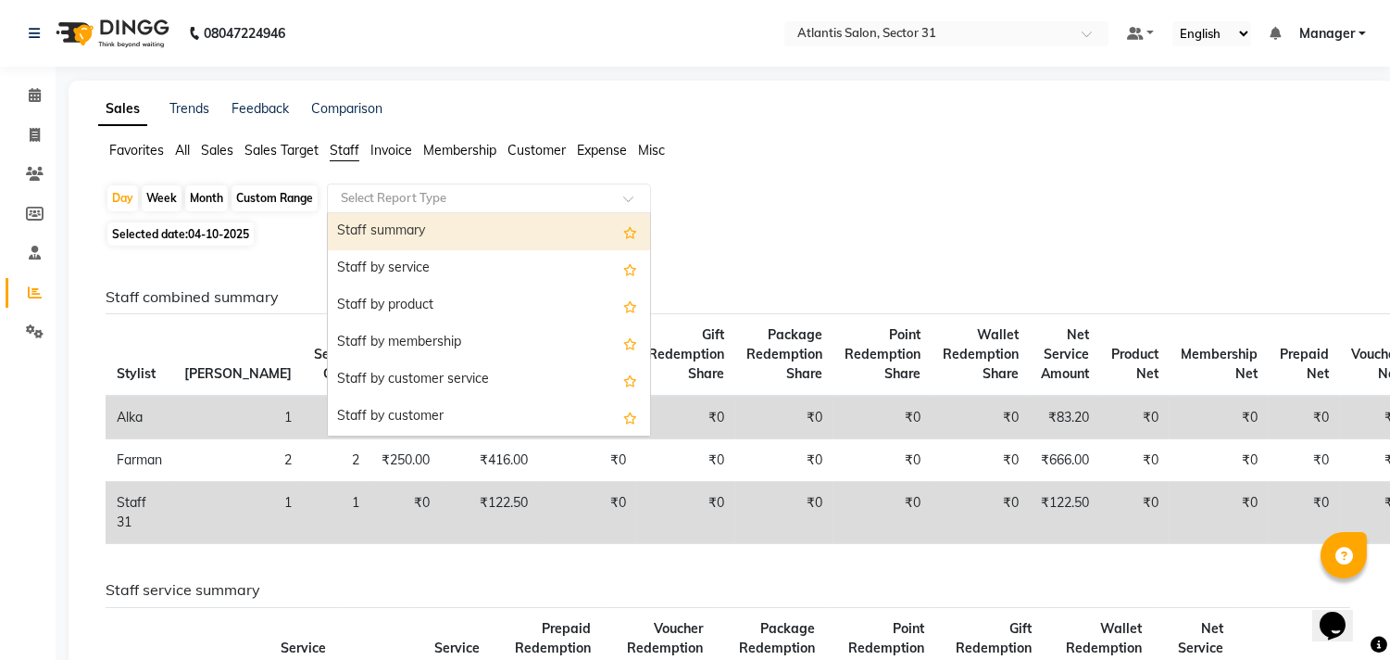
click at [375, 227] on div "Staff summary" at bounding box center [489, 231] width 322 height 37
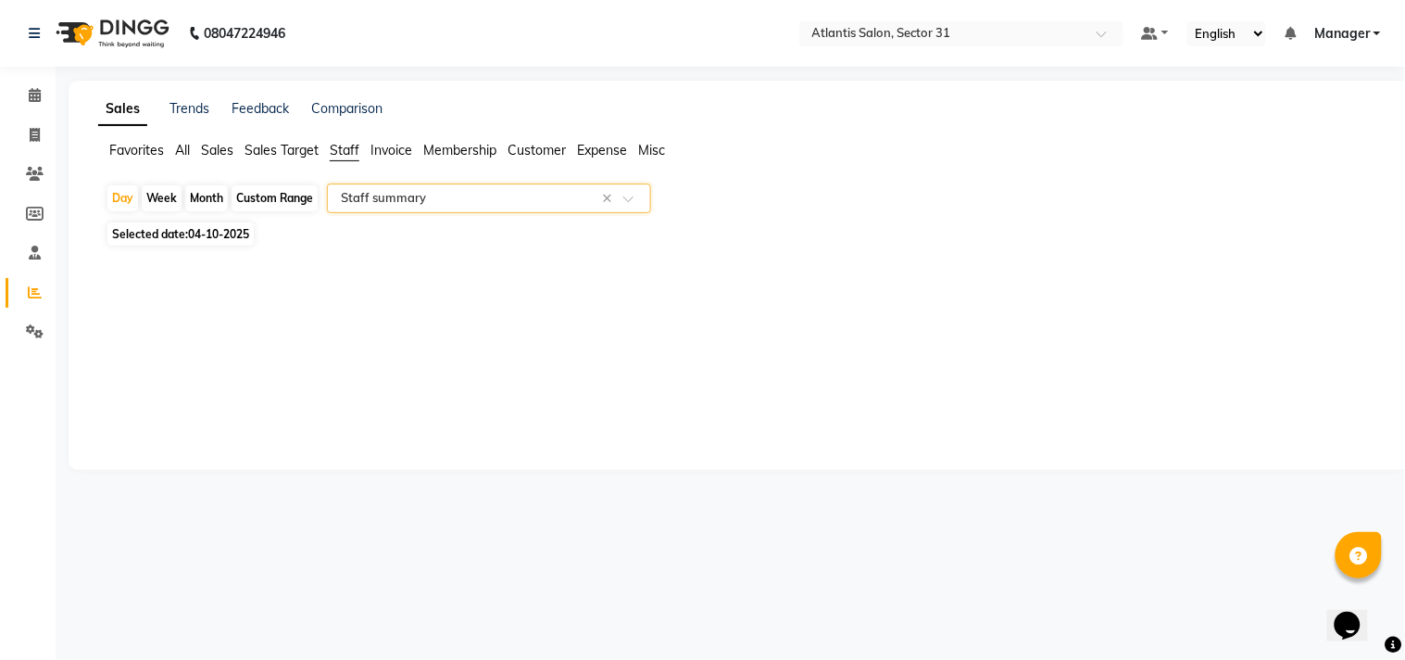
select select "full_report"
select select "csv"
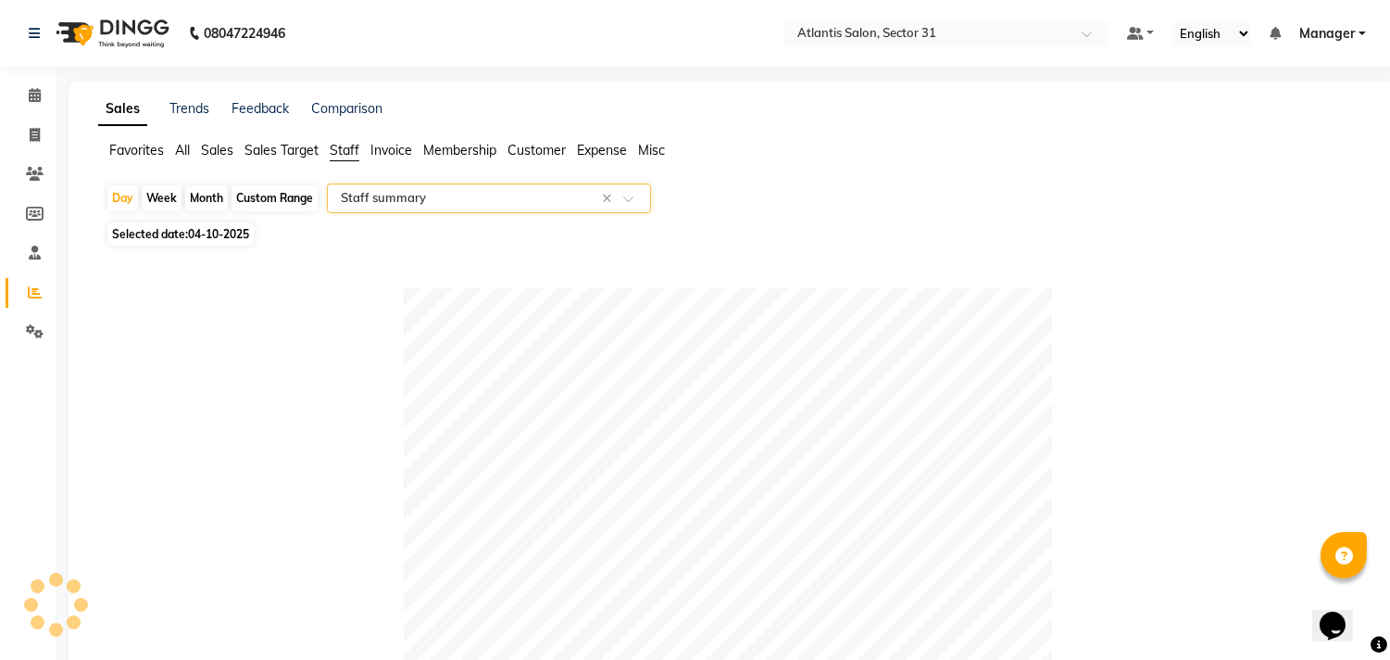
click at [196, 200] on div "Month" at bounding box center [206, 198] width 43 height 26
select select "10"
select select "2025"
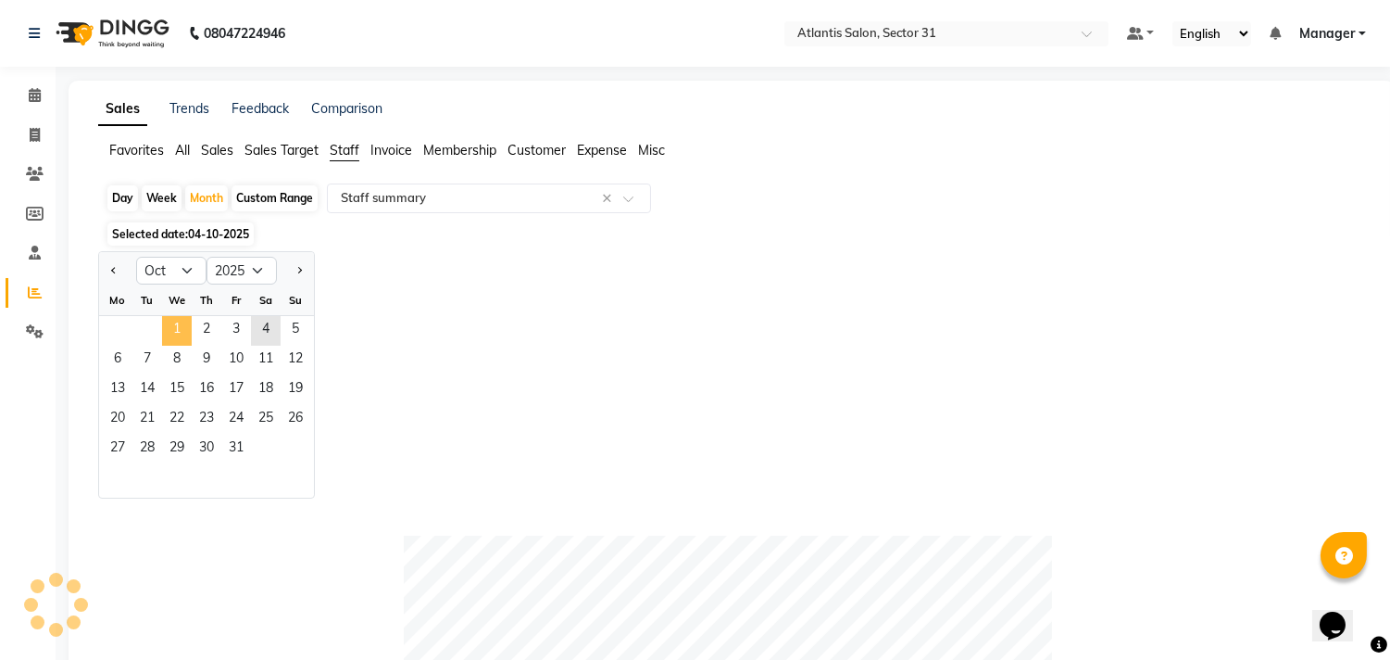
click at [179, 325] on span "1" at bounding box center [177, 331] width 30 height 30
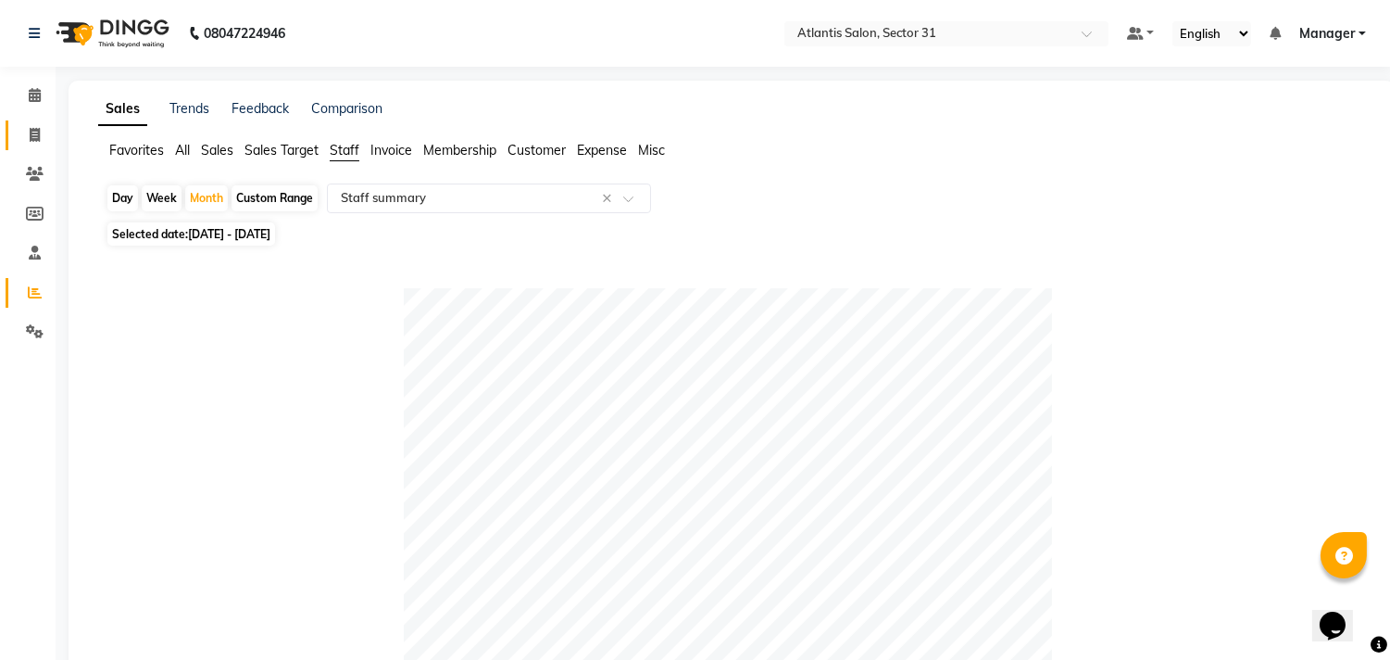
click at [29, 145] on link "Invoice" at bounding box center [28, 135] width 44 height 31
select select "service"
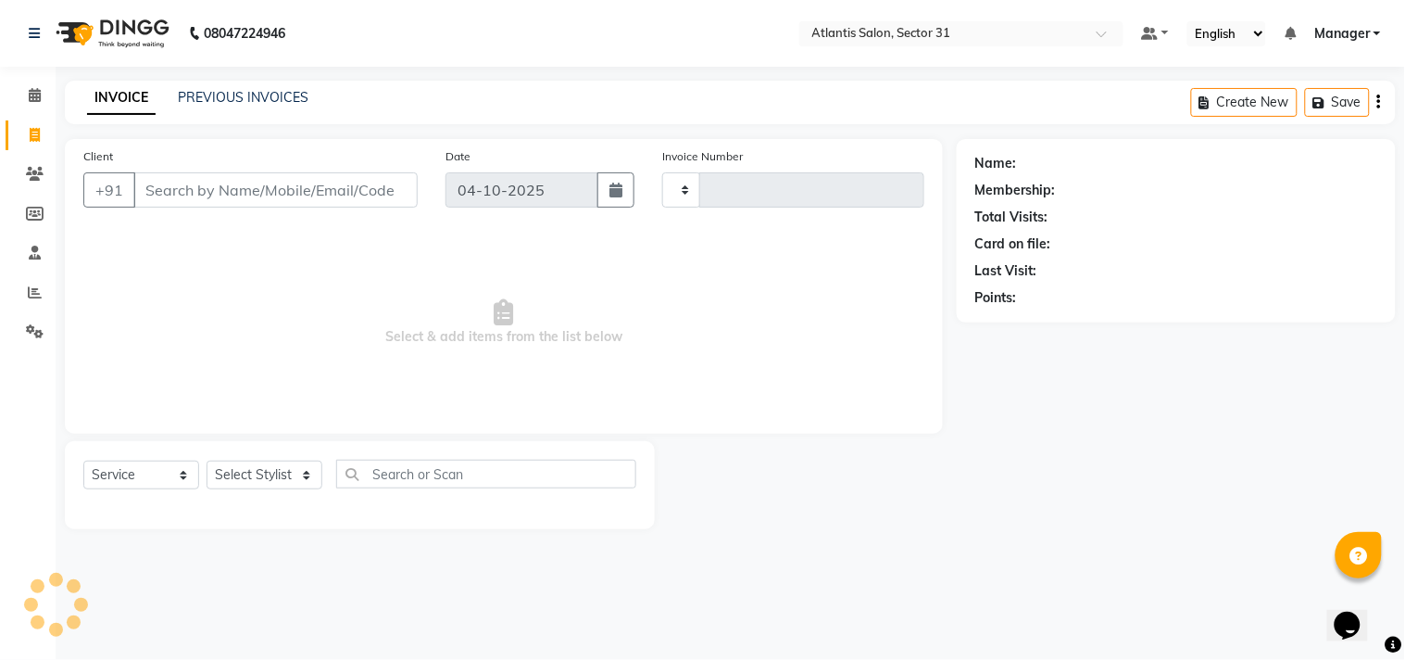
type input "2761"
select select "4391"
click at [261, 198] on input "Client" at bounding box center [275, 189] width 284 height 35
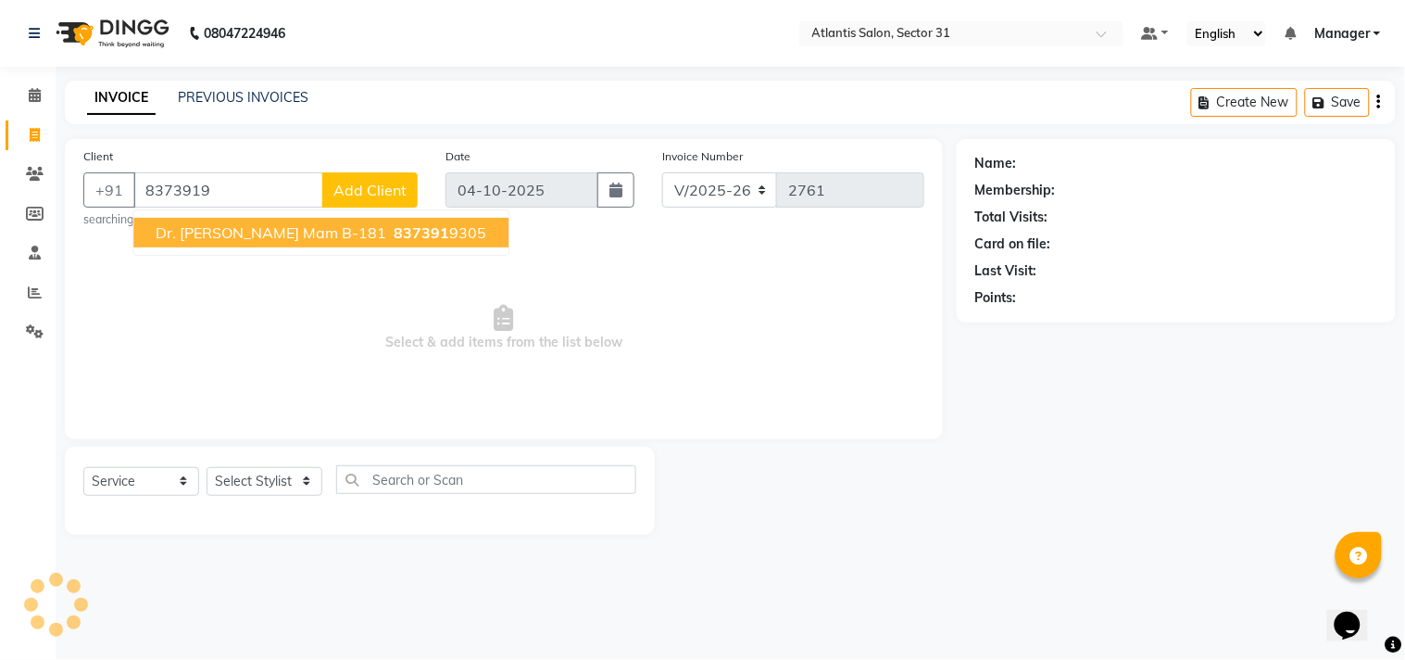
click at [394, 224] on span "837391" at bounding box center [422, 232] width 56 height 19
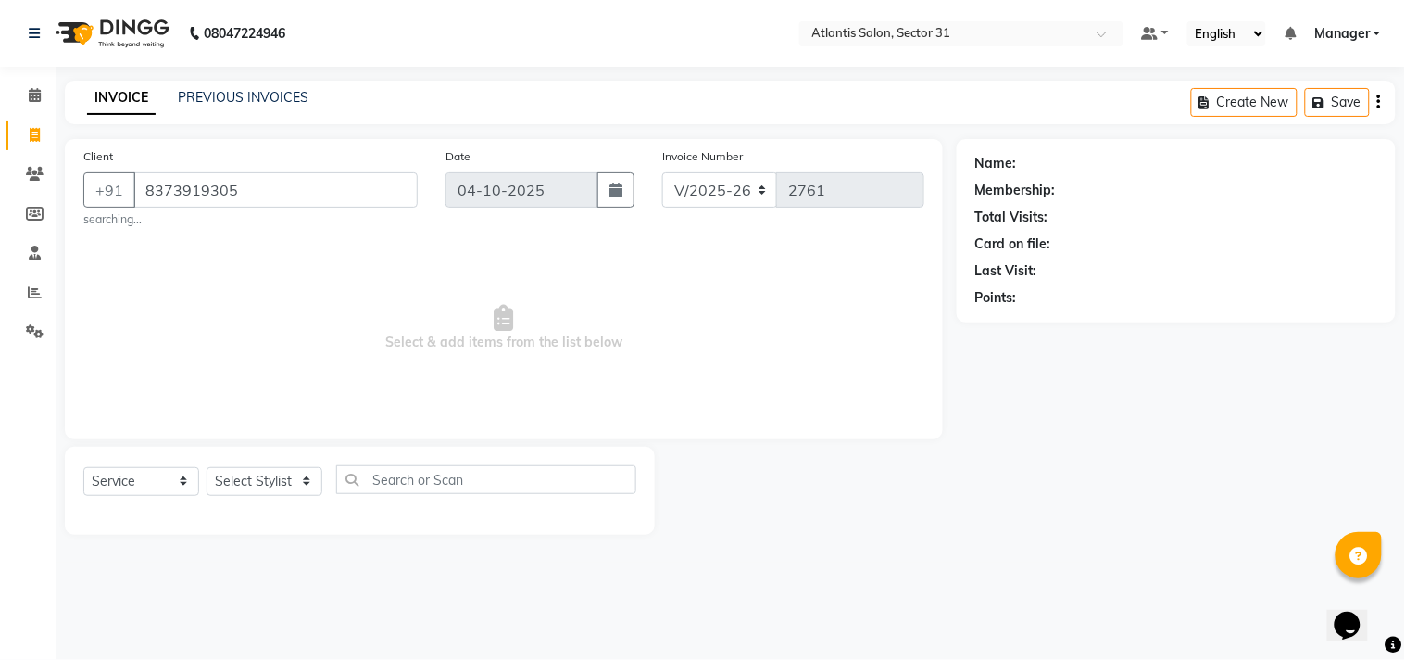
type input "8373919305"
select select "1: Object"
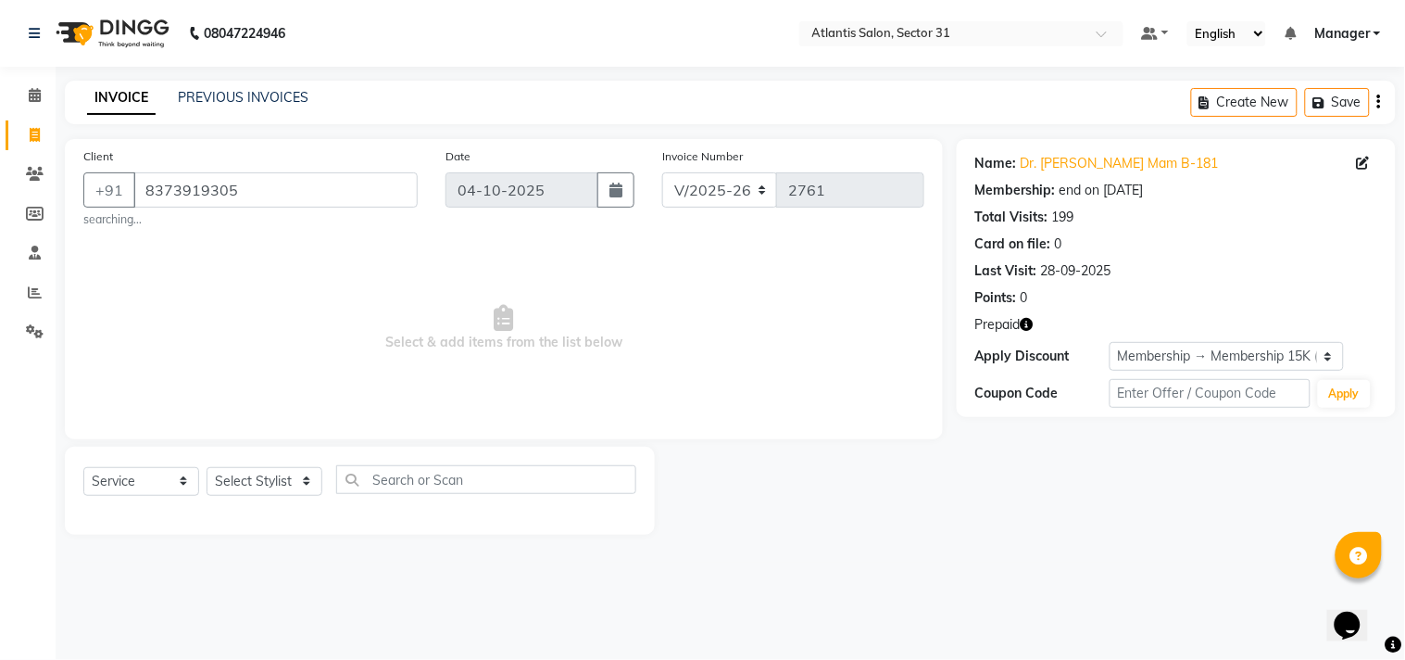
click at [1025, 321] on icon "button" at bounding box center [1027, 324] width 13 height 13
click at [725, 363] on span "Select & add items from the list below" at bounding box center [503, 327] width 841 height 185
click at [263, 489] on select "Select Stylist [PERSON_NAME] [PERSON_NAME] Kavita Manager Staff 31 Staff ILD [P…" at bounding box center [265, 481] width 116 height 29
select select "24236"
click at [207, 467] on select "Select Stylist [PERSON_NAME] [PERSON_NAME] Kavita Manager Staff 31 Staff ILD [P…" at bounding box center [265, 481] width 116 height 29
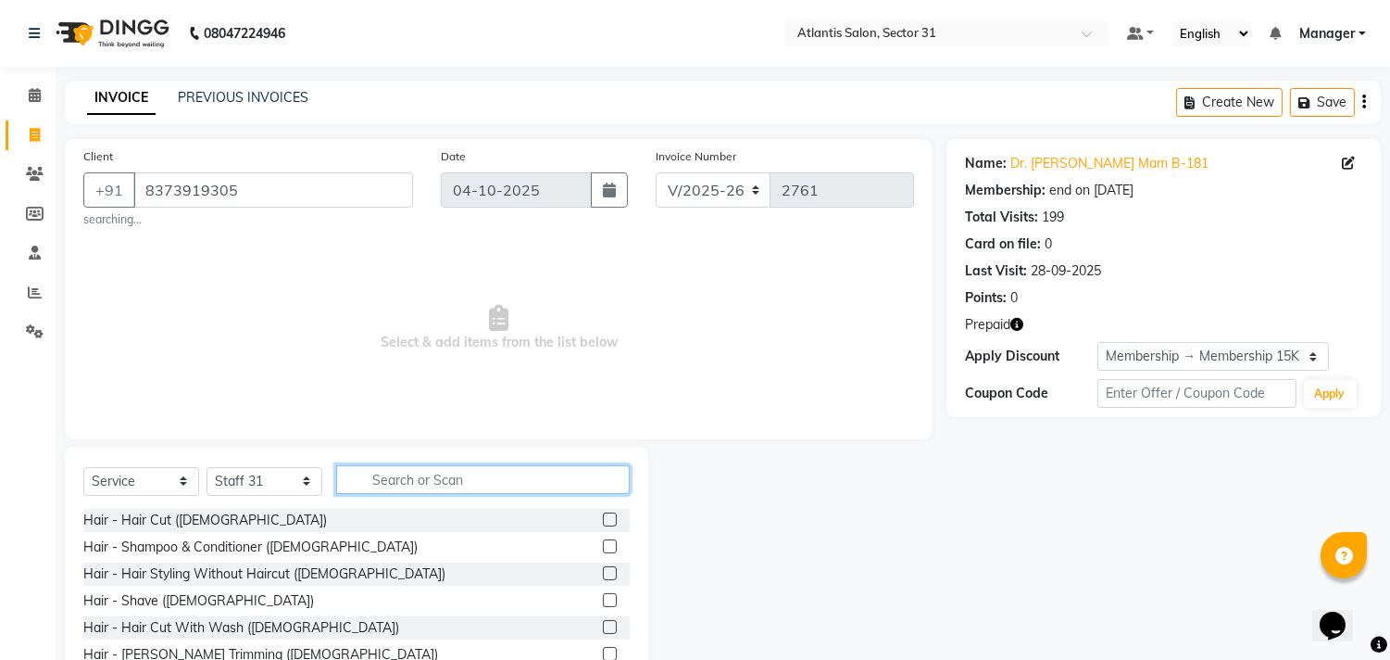
click at [472, 470] on input "text" at bounding box center [483, 479] width 294 height 29
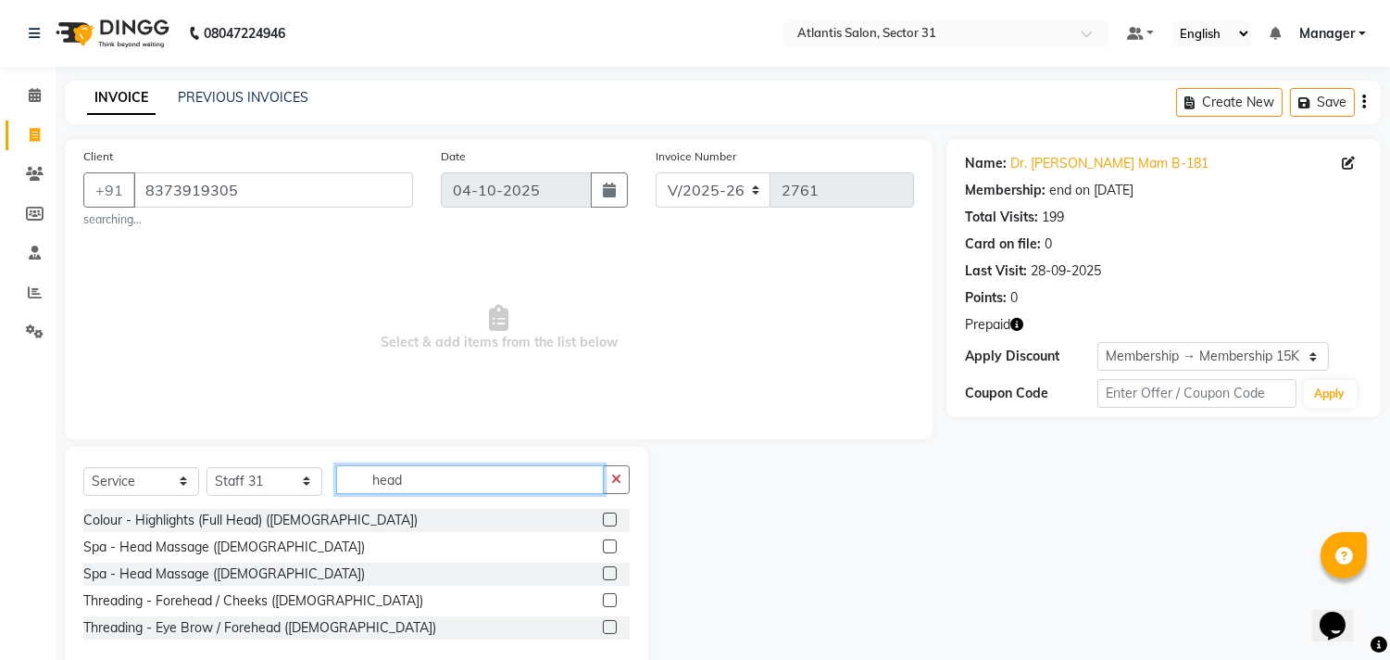
type input "head"
click at [609, 547] on label at bounding box center [610, 546] width 14 height 14
click at [609, 547] on input "checkbox" at bounding box center [609, 547] width 12 height 12
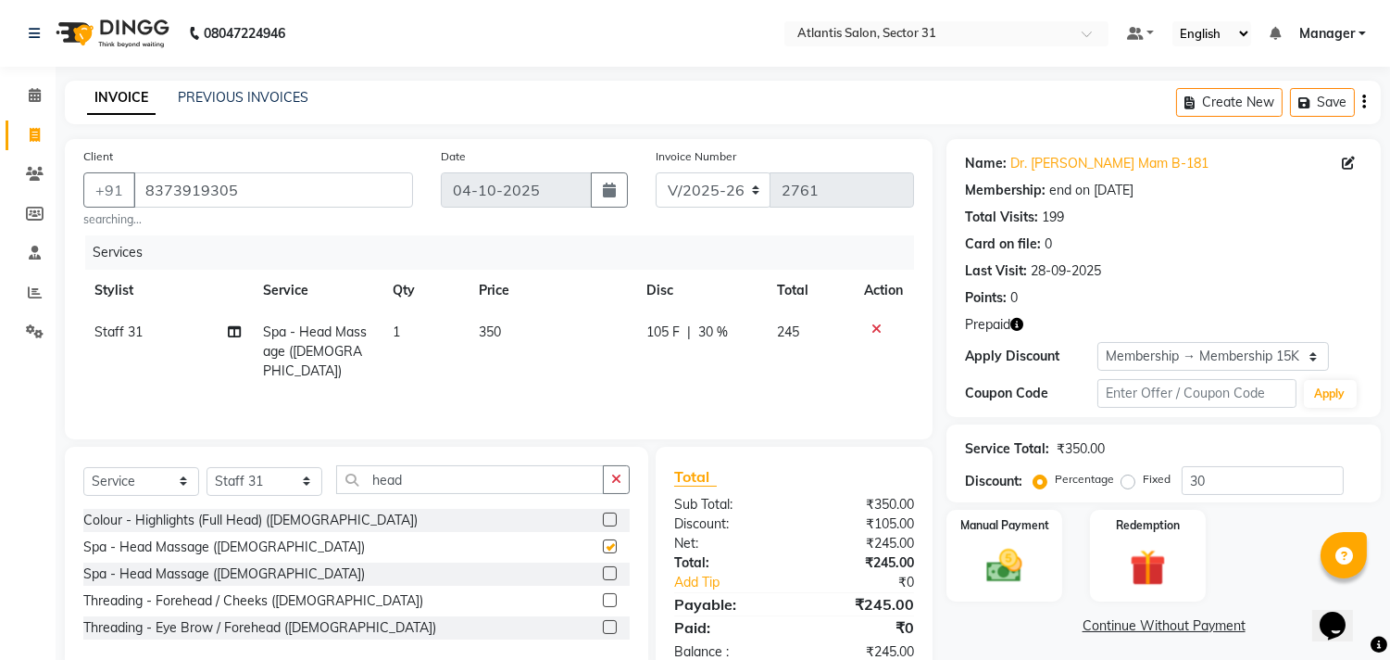
checkbox input "false"
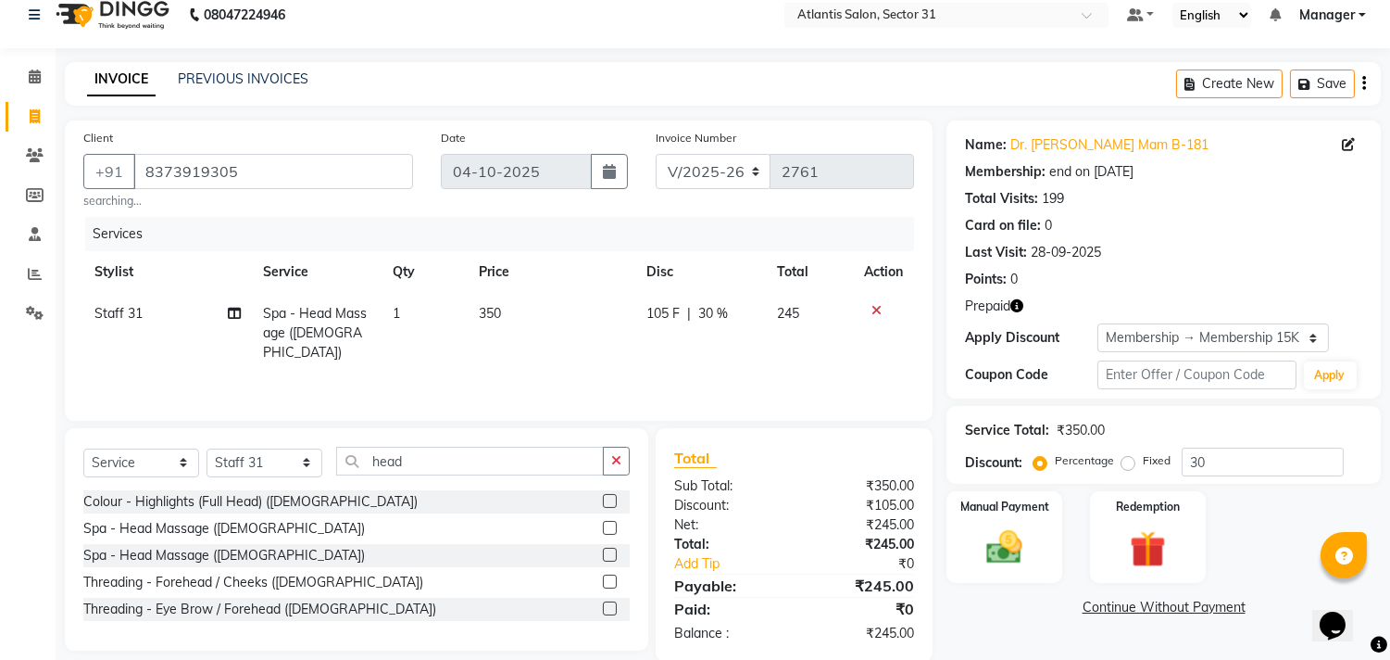
scroll to position [49, 0]
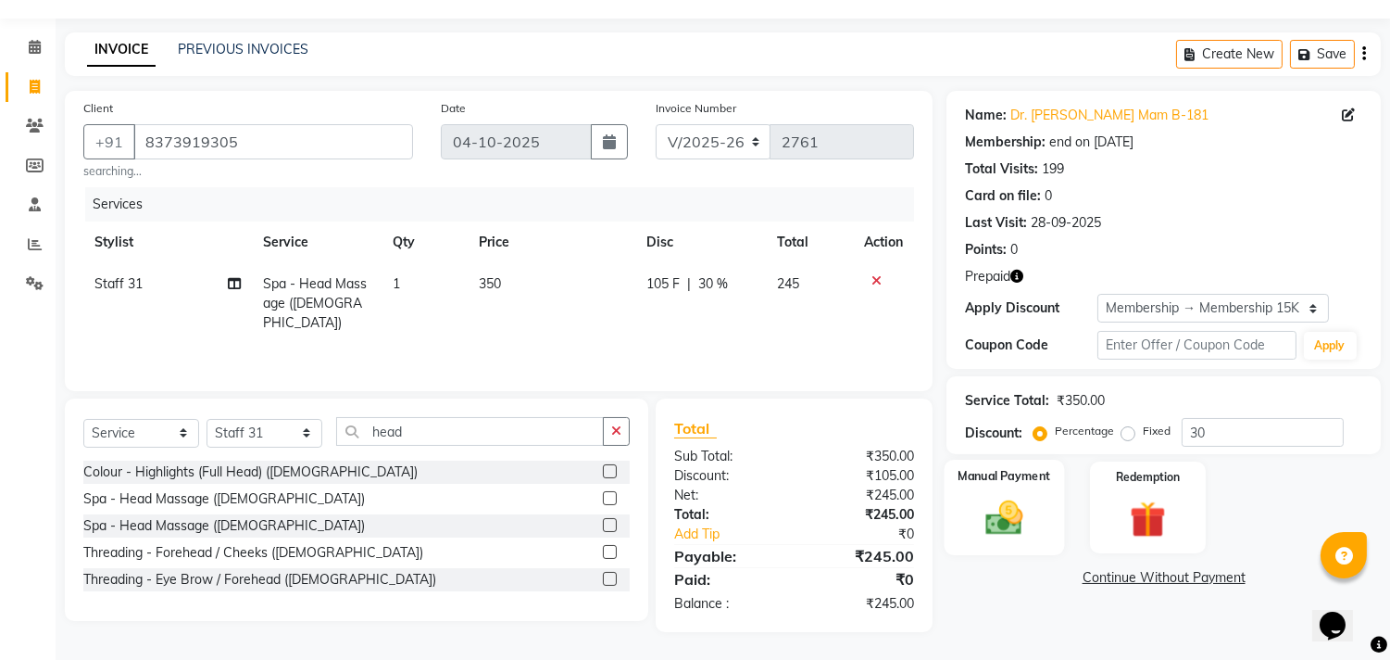
click at [1024, 477] on label "Manual Payment" at bounding box center [1005, 476] width 93 height 18
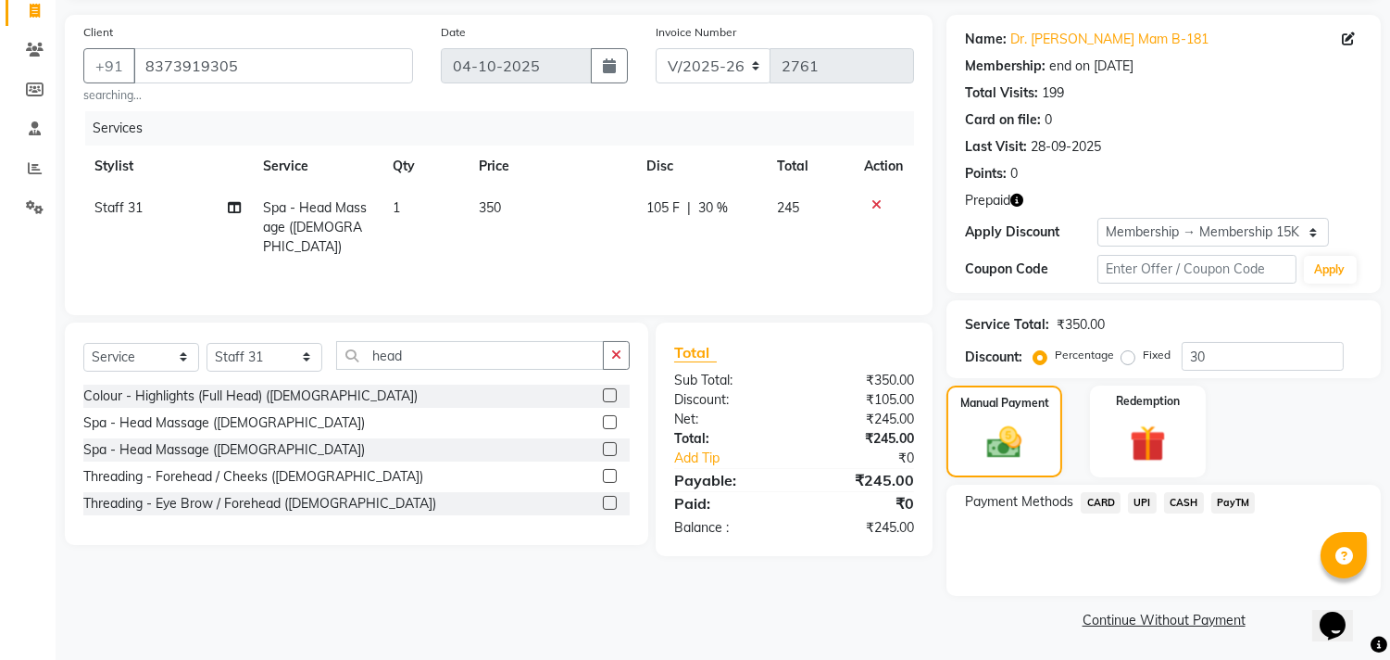
click at [1145, 498] on span "UPI" at bounding box center [1142, 502] width 29 height 21
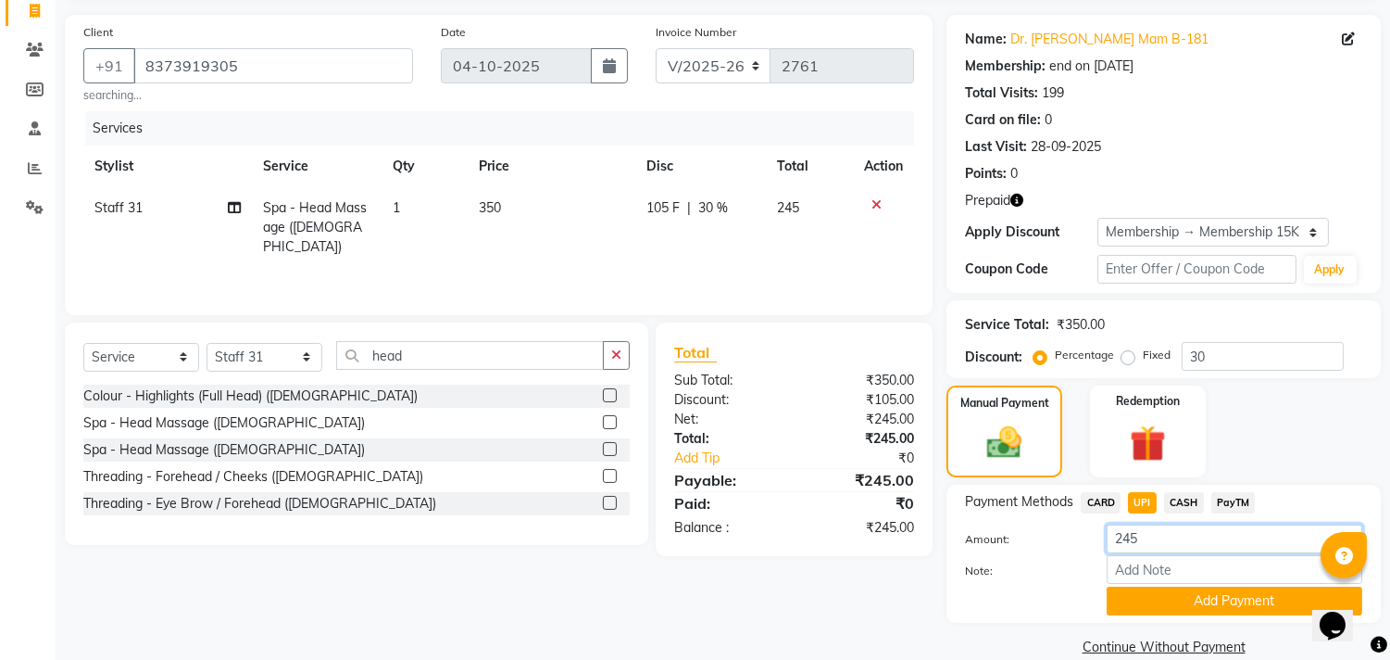
drag, startPoint x: 1144, startPoint y: 534, endPoint x: 1112, endPoint y: 550, distance: 35.6
click at [1112, 550] on input "245" at bounding box center [1235, 538] width 256 height 29
type input "350"
click at [795, 608] on div "Client [PHONE_NUMBER] searching... Date [DATE] Invoice Number V/2025 V/[PHONE_N…" at bounding box center [499, 338] width 896 height 646
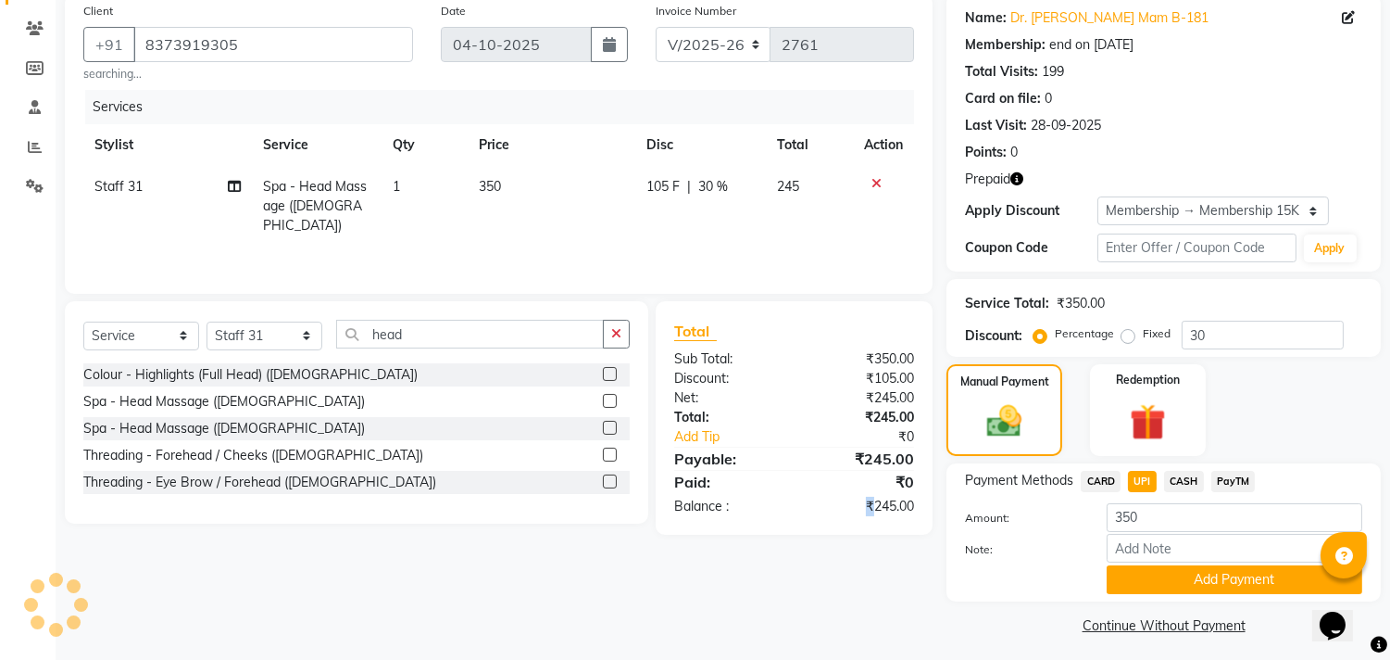
scroll to position [152, 0]
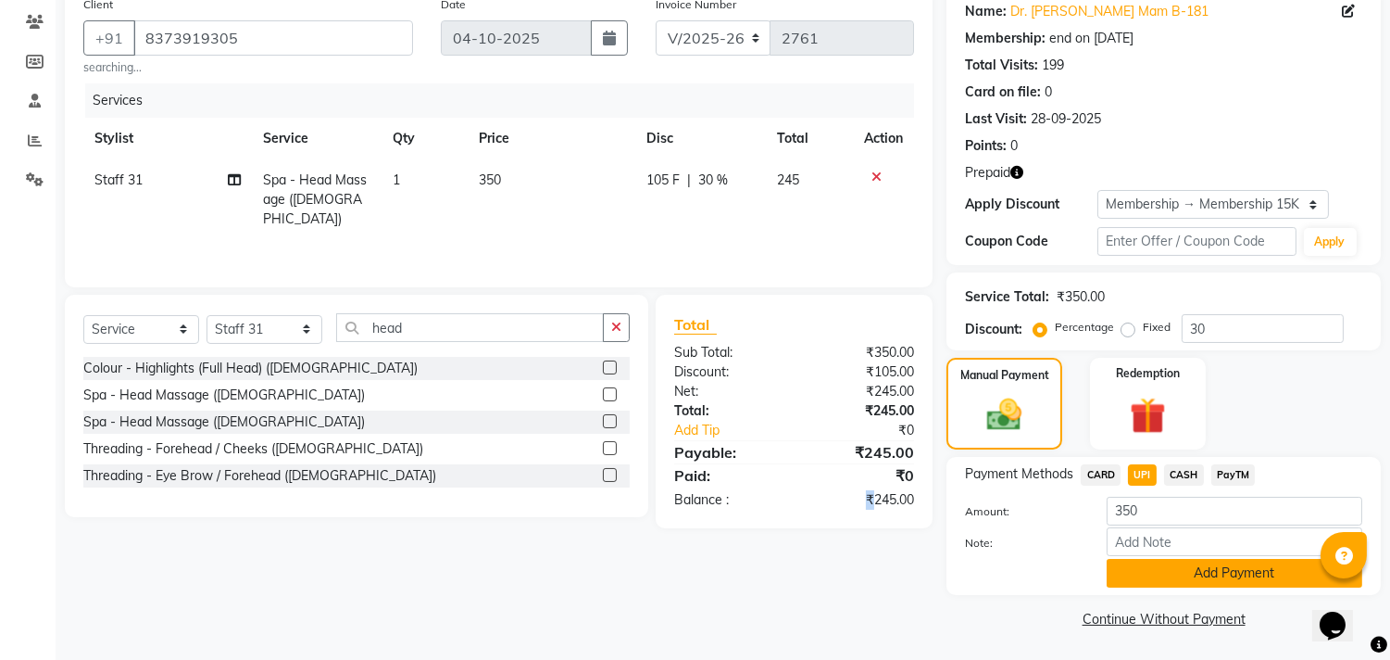
click at [1175, 580] on button "Add Payment" at bounding box center [1235, 573] width 256 height 29
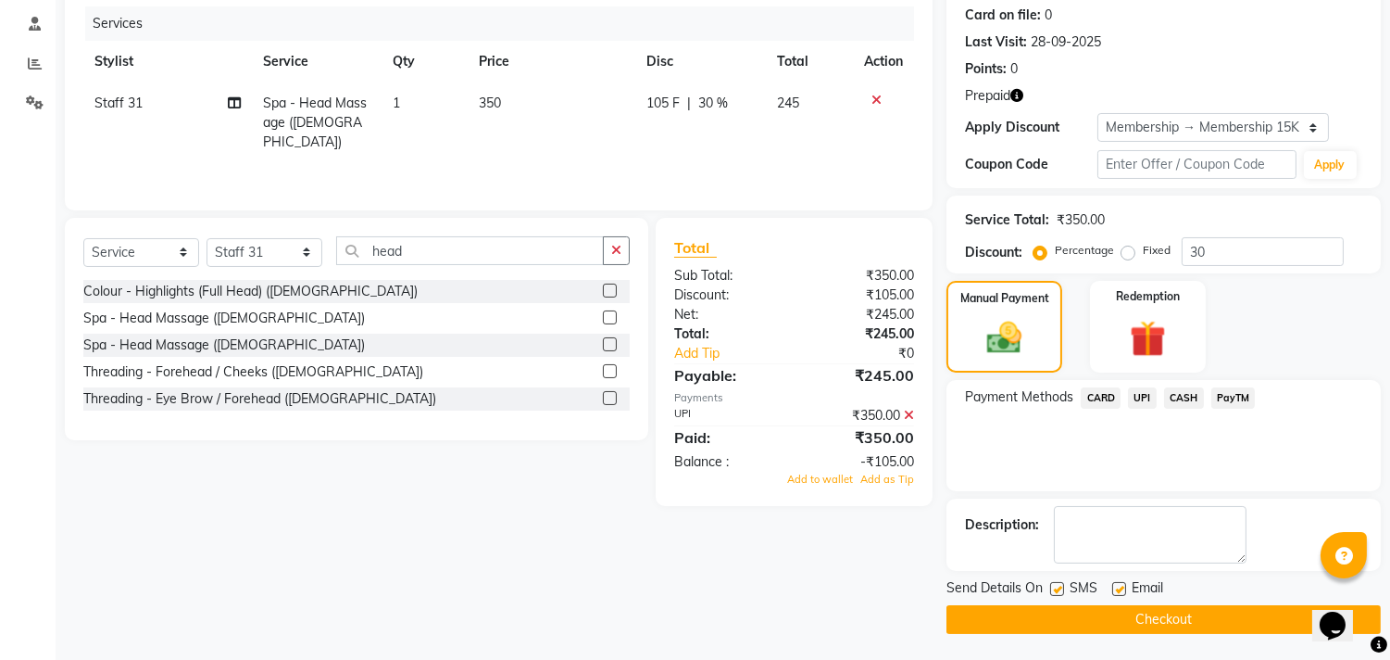
scroll to position [0, 0]
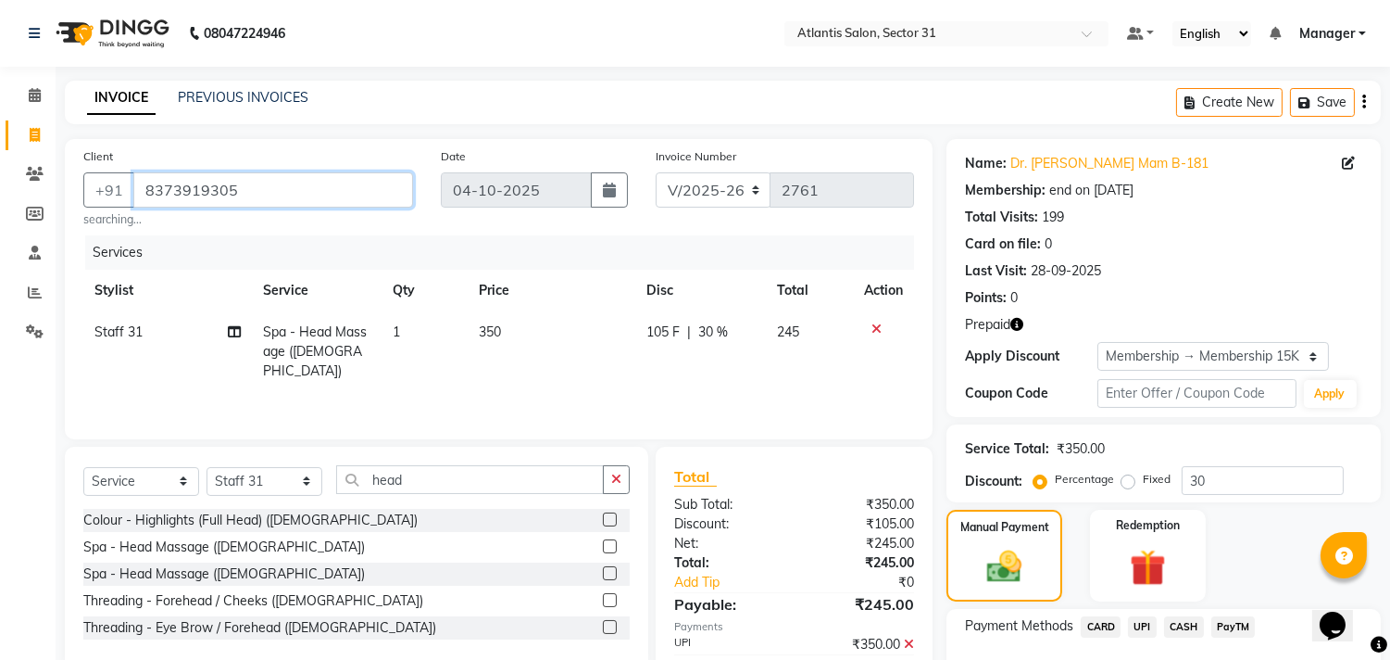
click at [255, 195] on input "8373919305" at bounding box center [273, 189] width 280 height 35
type input "837391930"
type input "0"
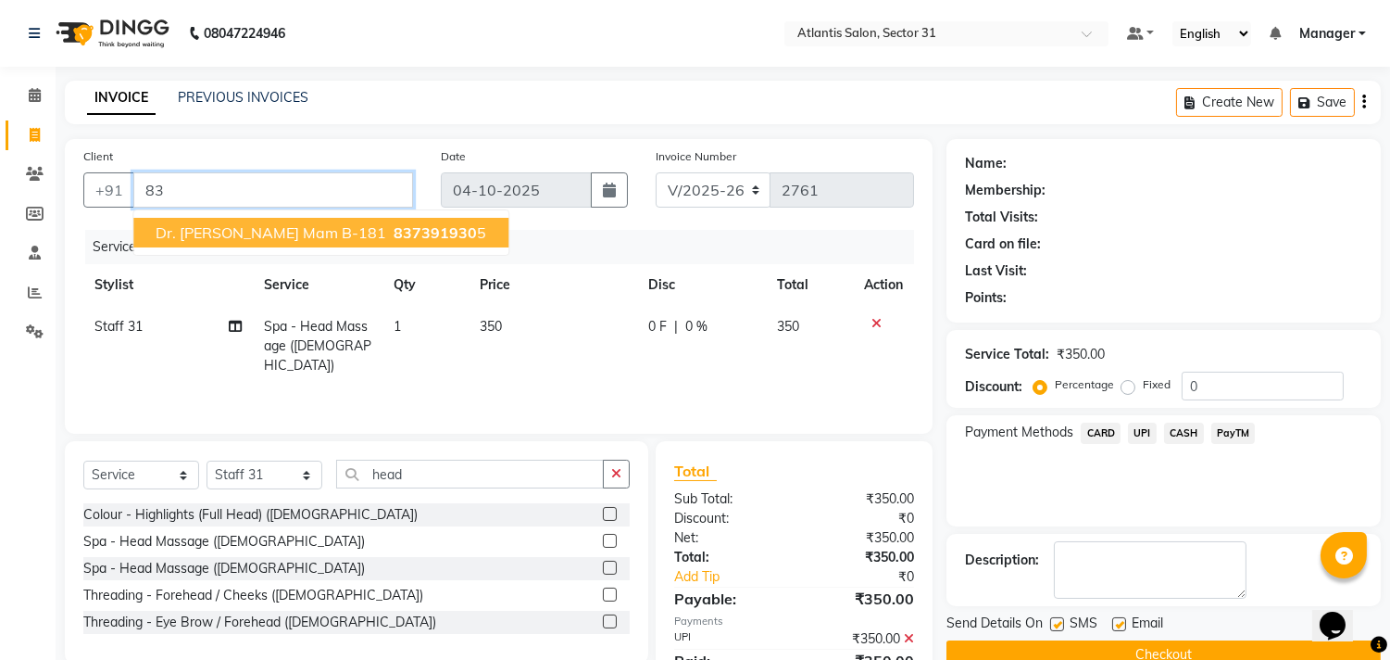
type input "8"
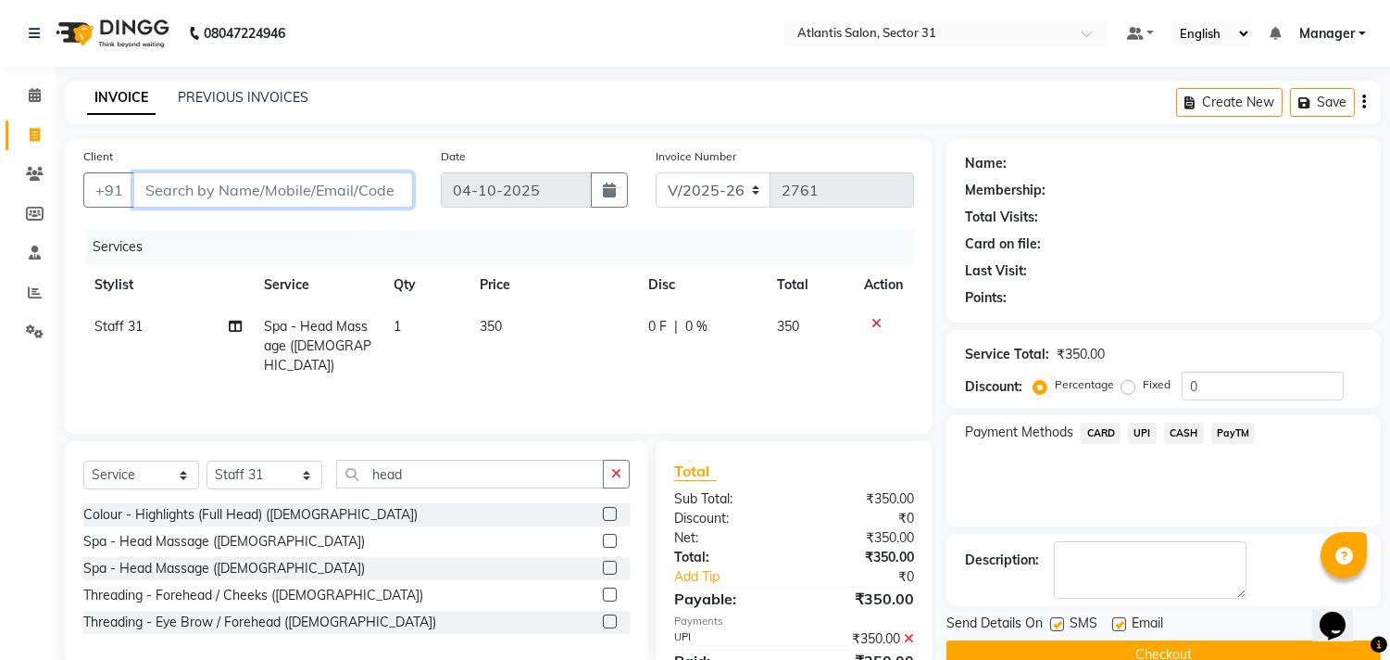
type input "v"
type input "s"
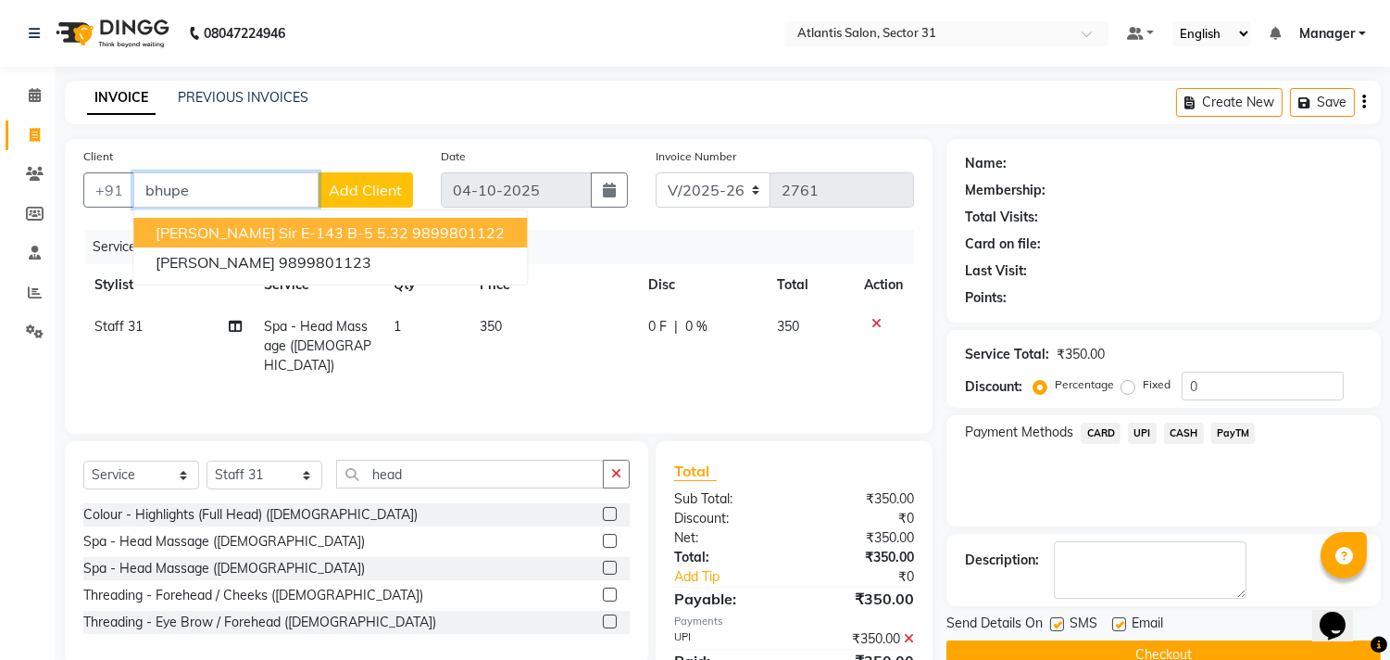
click at [412, 229] on ngb-highlight "9899801122" at bounding box center [458, 232] width 93 height 19
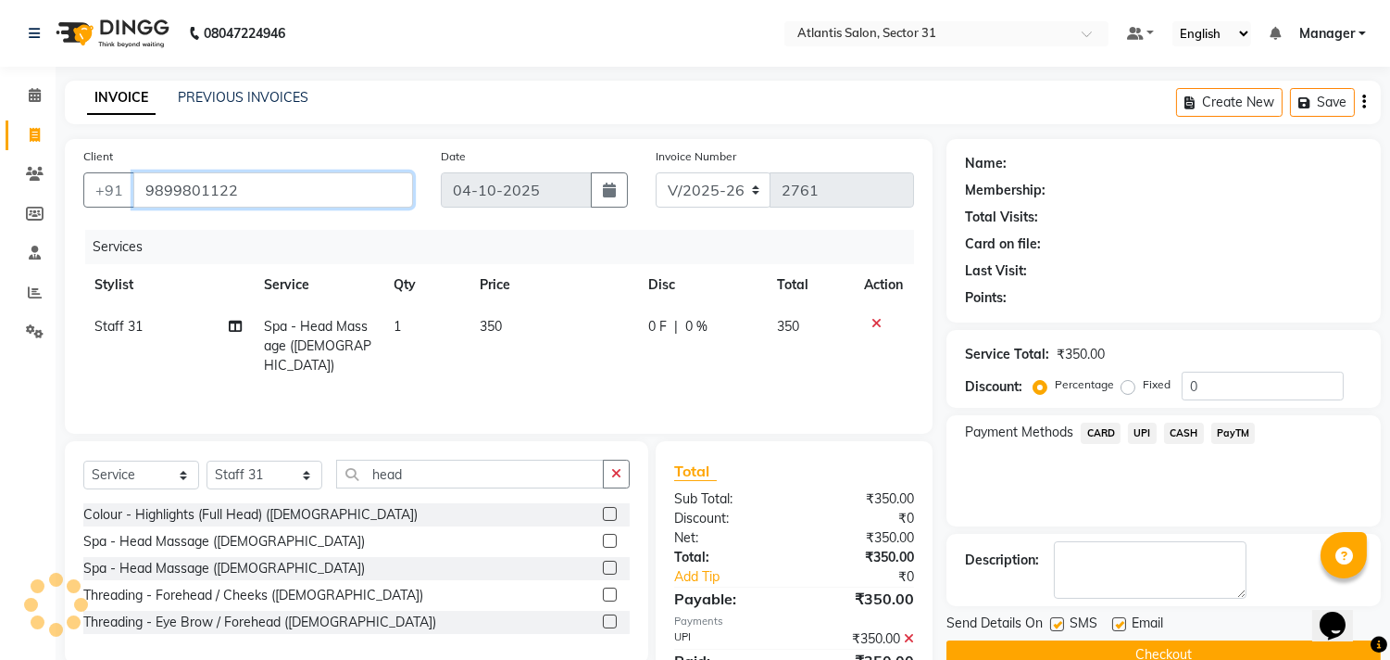
type input "9899801122"
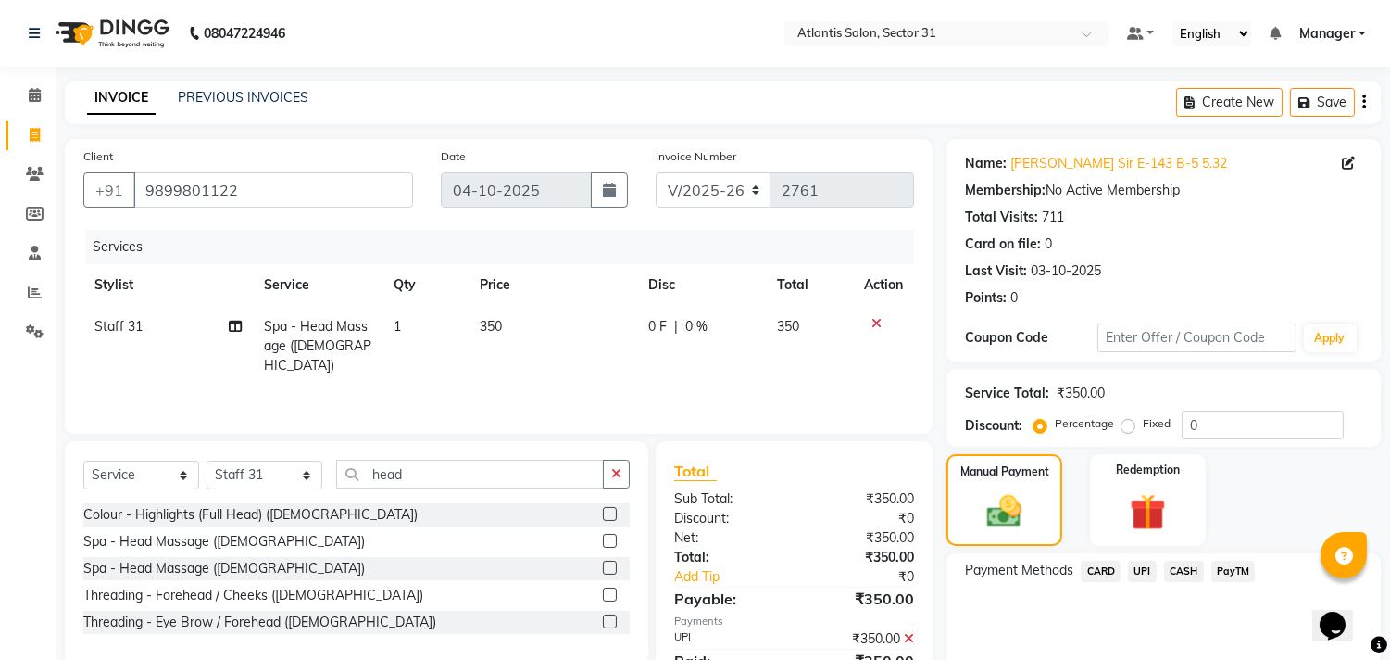
scroll to position [173, 0]
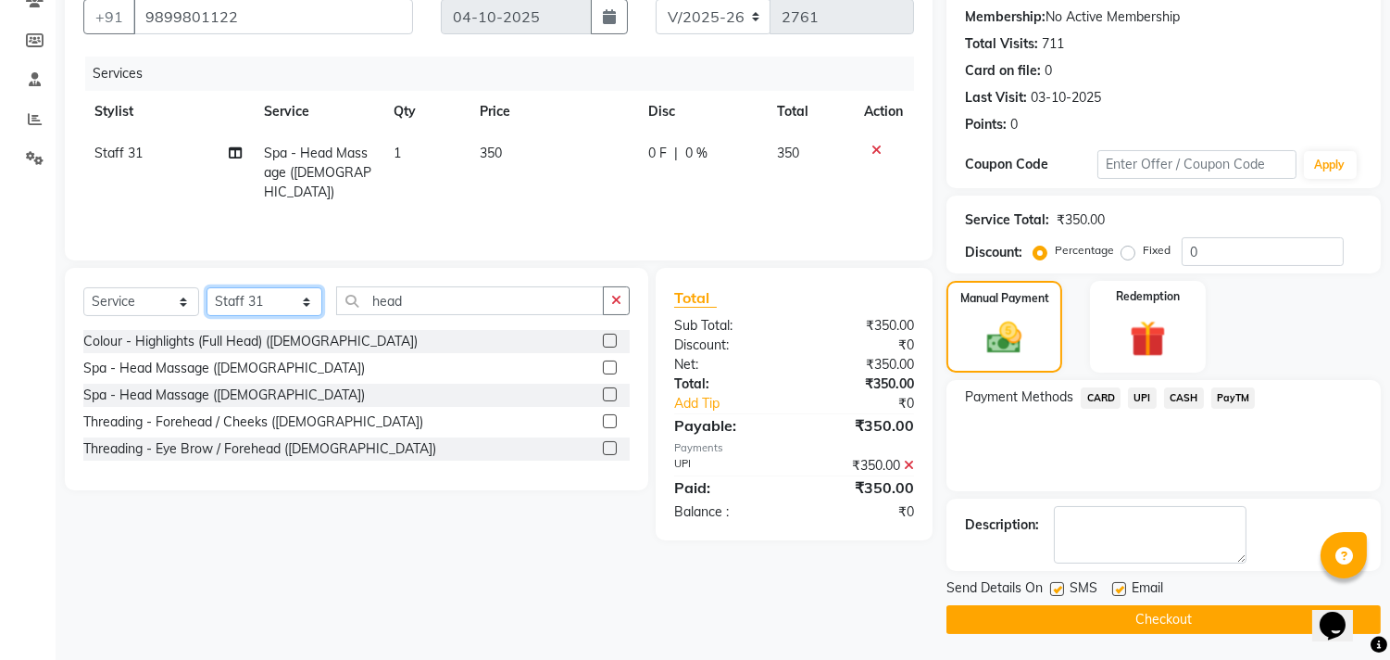
click at [285, 306] on select "Select Stylist [PERSON_NAME] [PERSON_NAME] Kavita Manager Staff 31 Staff ILD [P…" at bounding box center [265, 301] width 116 height 29
click at [479, 307] on input "head" at bounding box center [470, 300] width 268 height 29
click at [604, 367] on label at bounding box center [610, 367] width 14 height 14
click at [604, 367] on input "checkbox" at bounding box center [609, 368] width 12 height 12
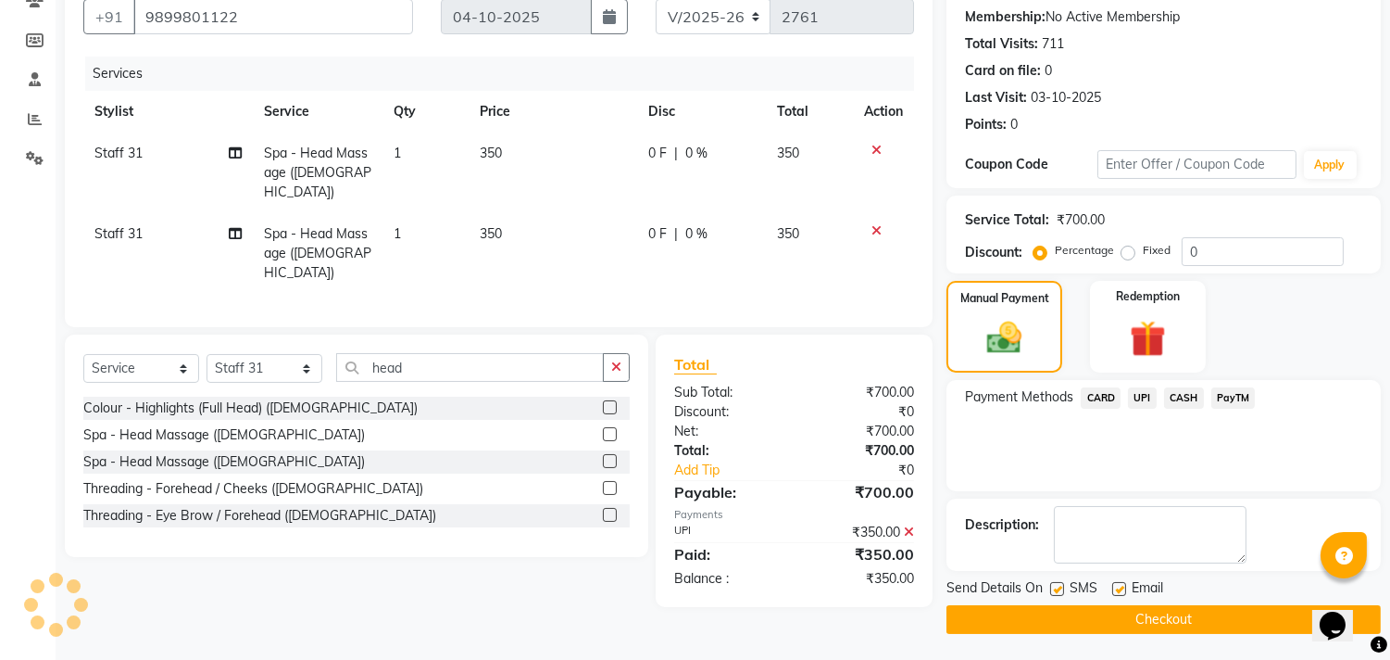
click at [868, 140] on td at bounding box center [883, 172] width 61 height 81
click at [872, 148] on icon at bounding box center [877, 150] width 10 height 13
click at [872, 224] on icon at bounding box center [877, 230] width 10 height 13
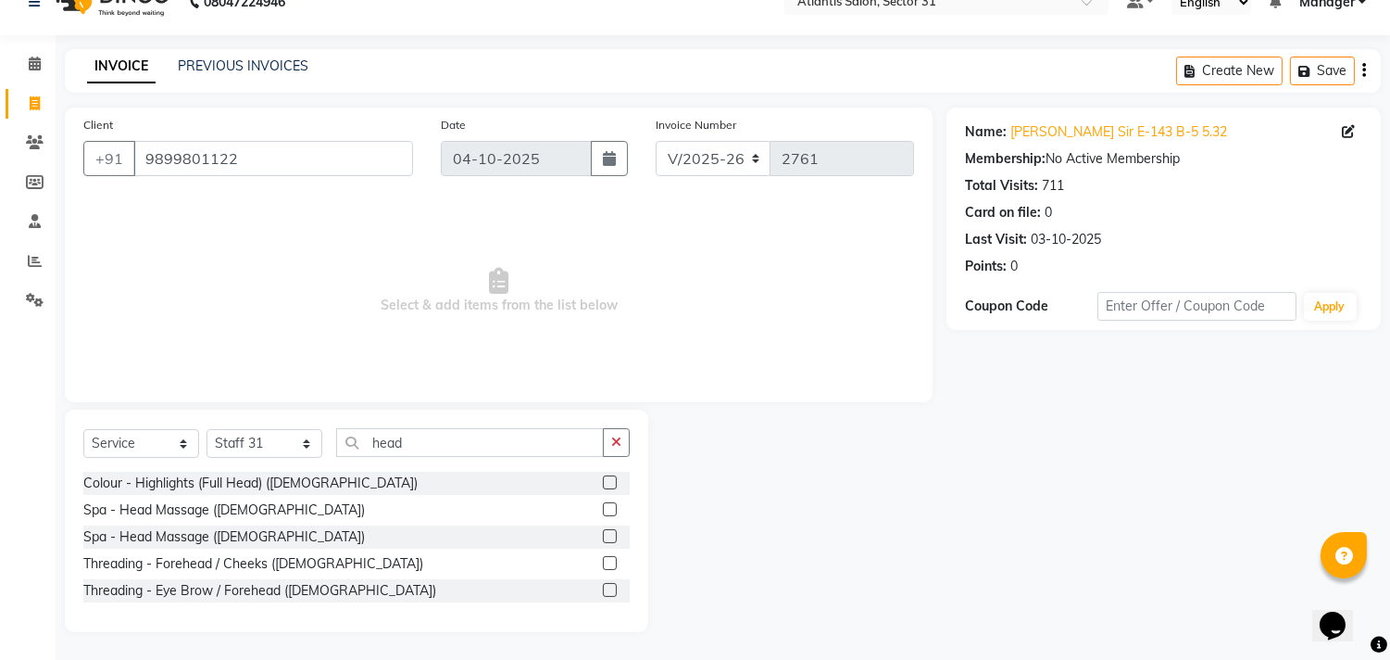
scroll to position [31, 0]
click at [271, 150] on input "9899801122" at bounding box center [273, 158] width 280 height 35
click at [477, 442] on input "head" at bounding box center [470, 442] width 268 height 29
click at [609, 510] on label at bounding box center [610, 509] width 14 height 14
click at [609, 510] on input "checkbox" at bounding box center [609, 510] width 12 height 12
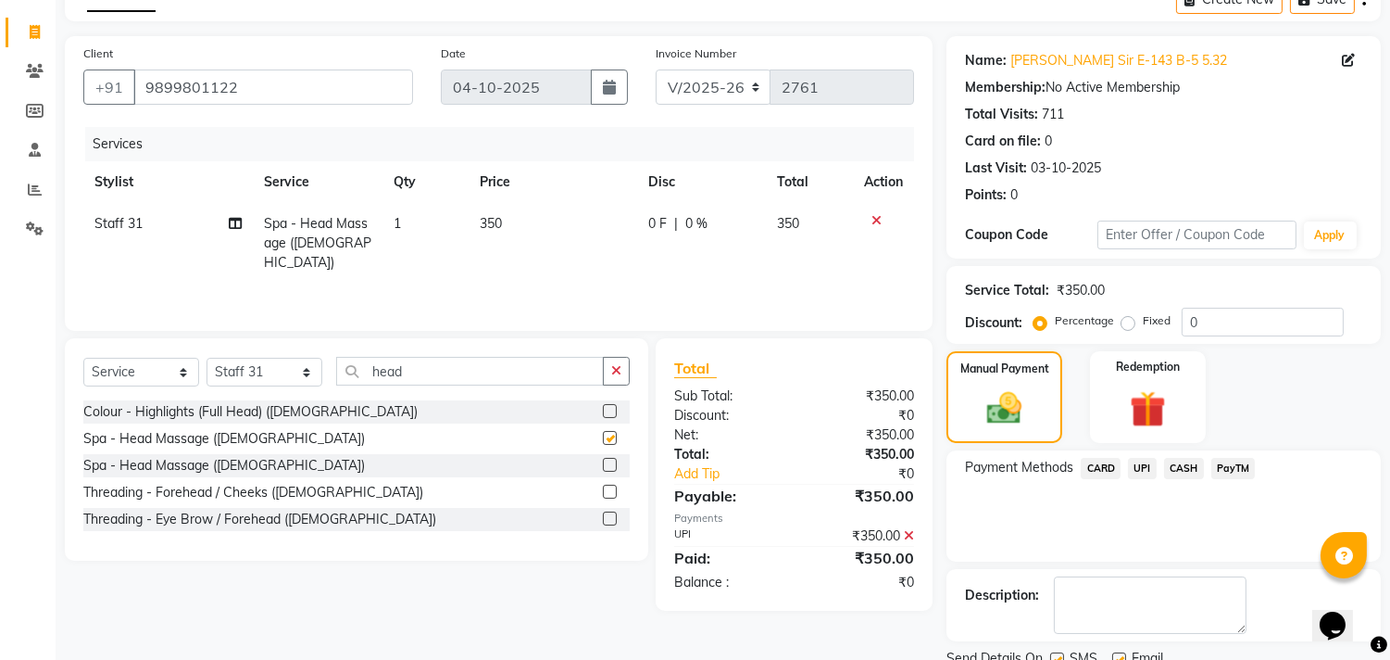
checkbox input "false"
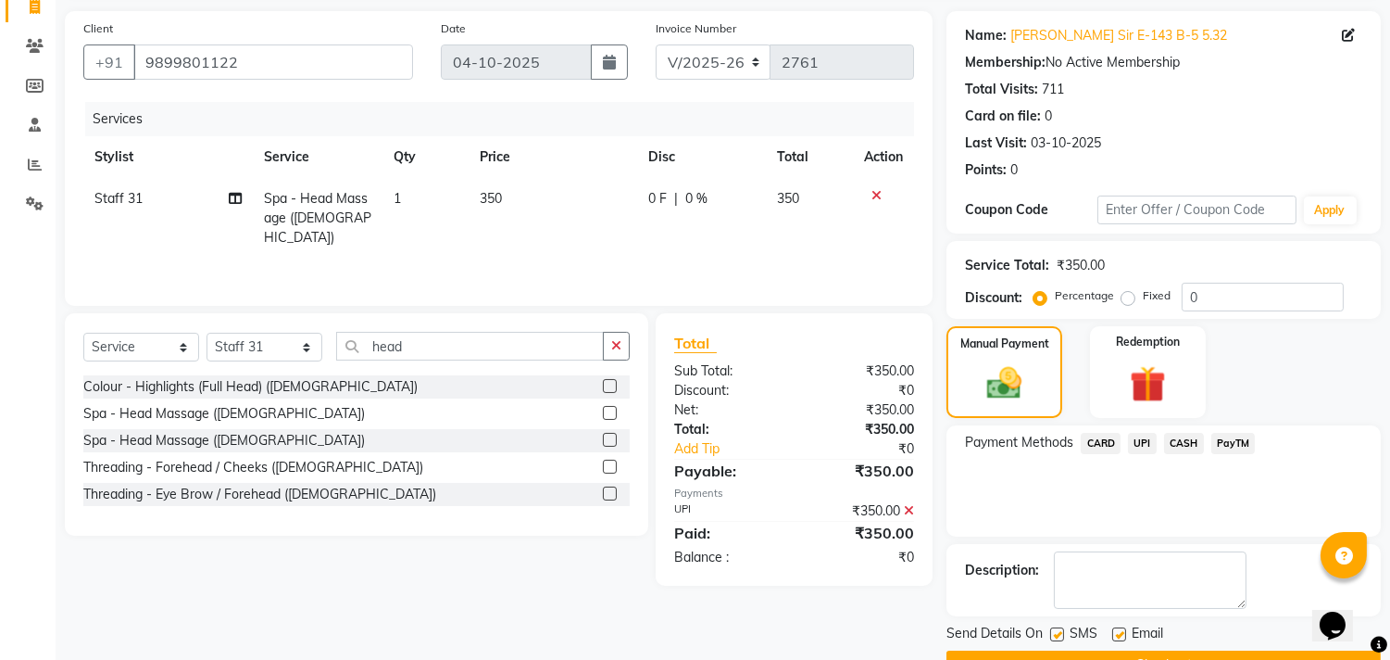
scroll to position [173, 0]
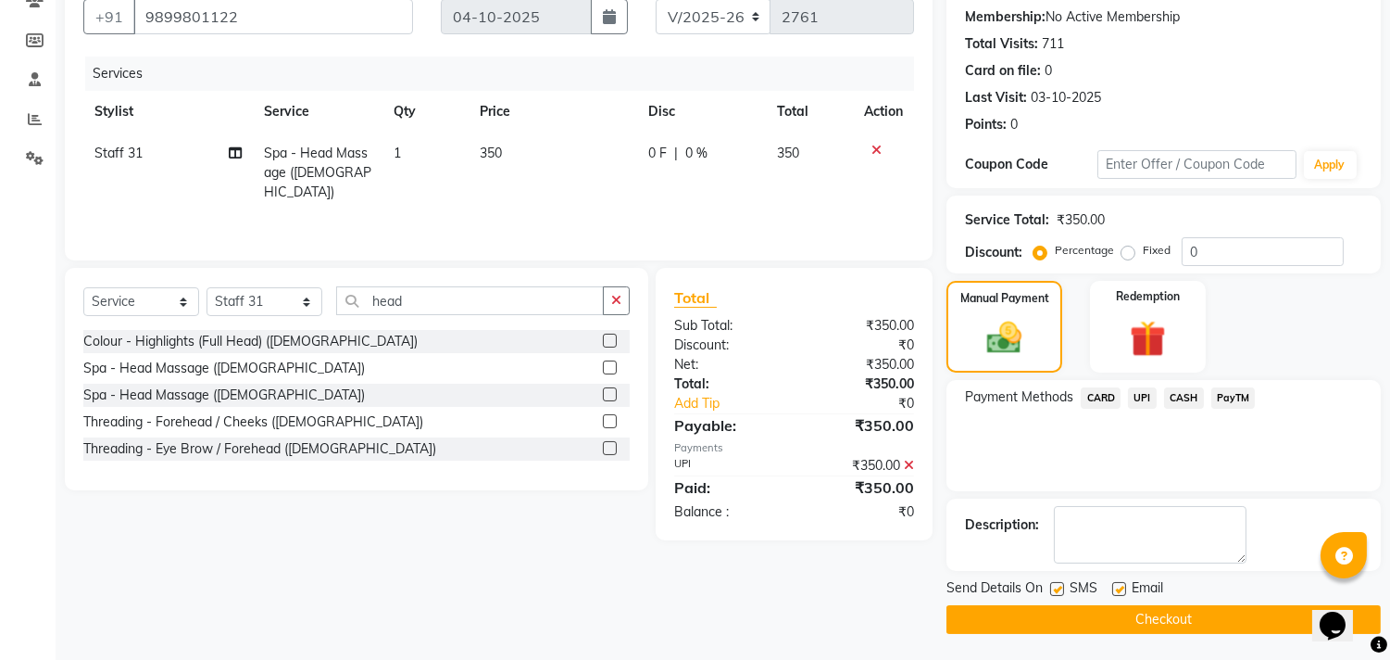
click at [1147, 396] on span "UPI" at bounding box center [1142, 397] width 29 height 21
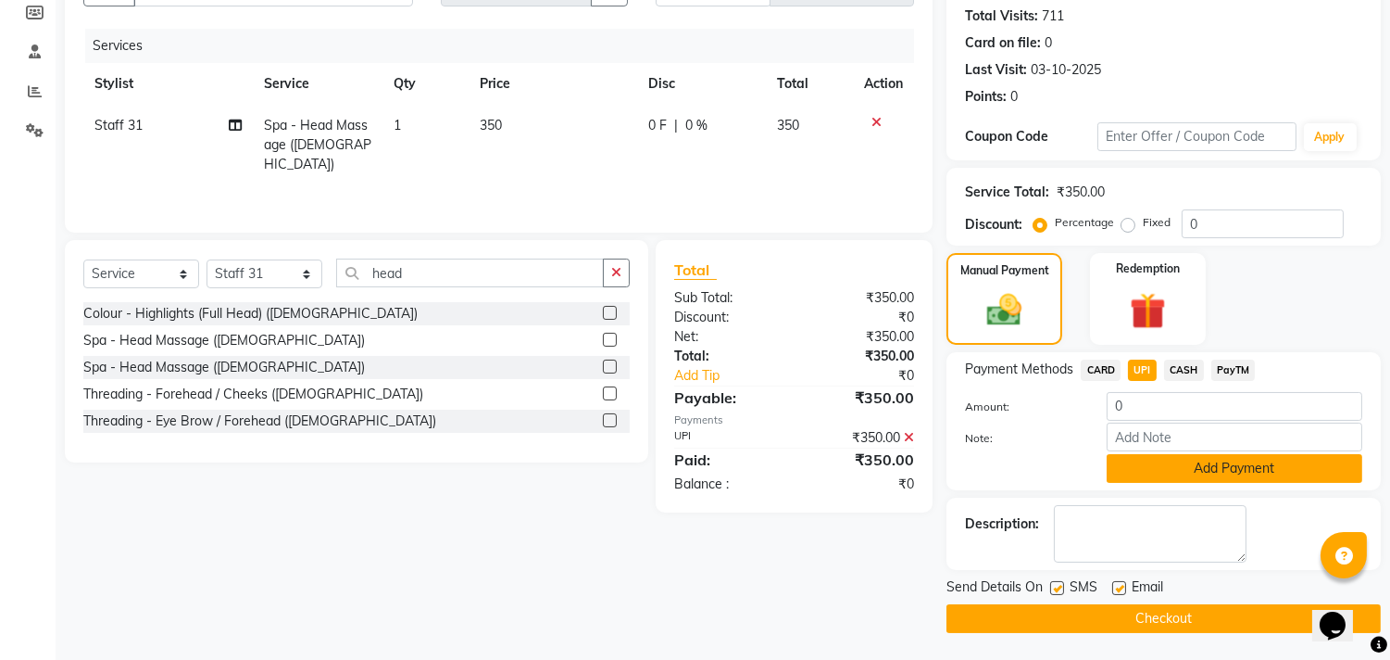
click at [1162, 477] on button "Add Payment" at bounding box center [1235, 468] width 256 height 29
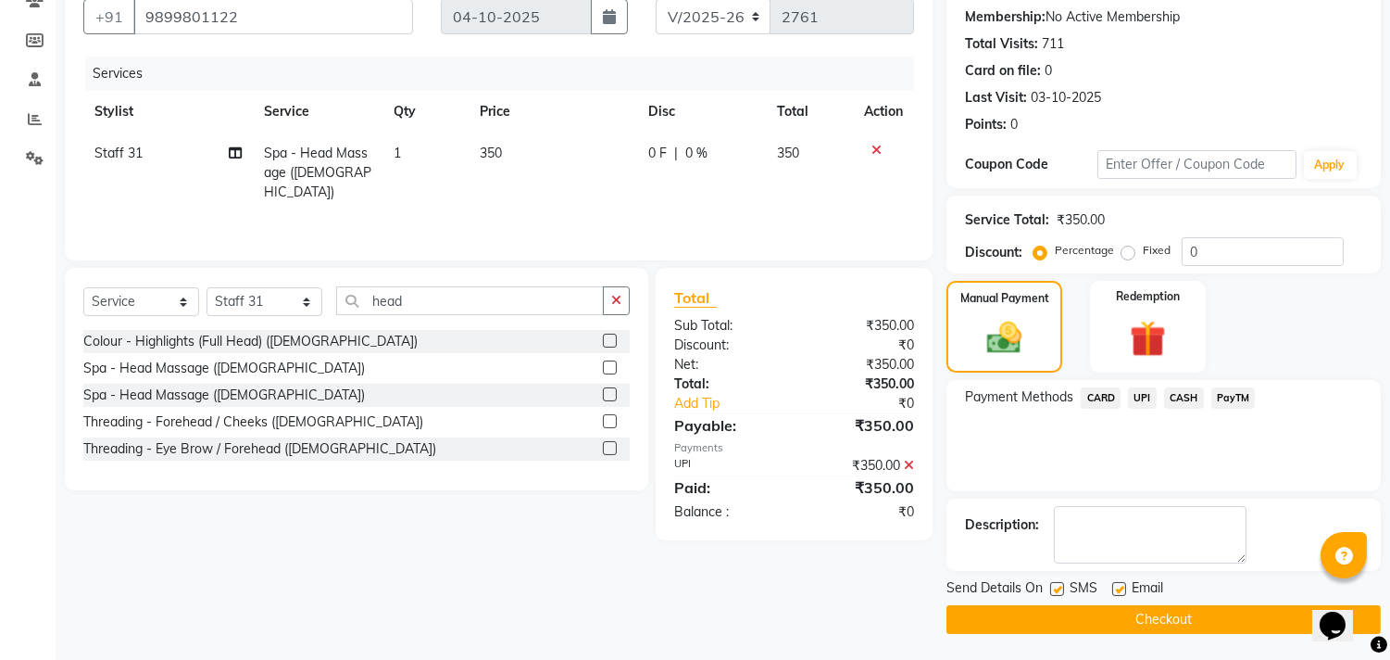
click at [1049, 616] on button "Checkout" at bounding box center [1164, 619] width 434 height 29
click at [1049, 616] on div "Checkout" at bounding box center [1164, 619] width 434 height 29
